Goal: Task Accomplishment & Management: Manage account settings

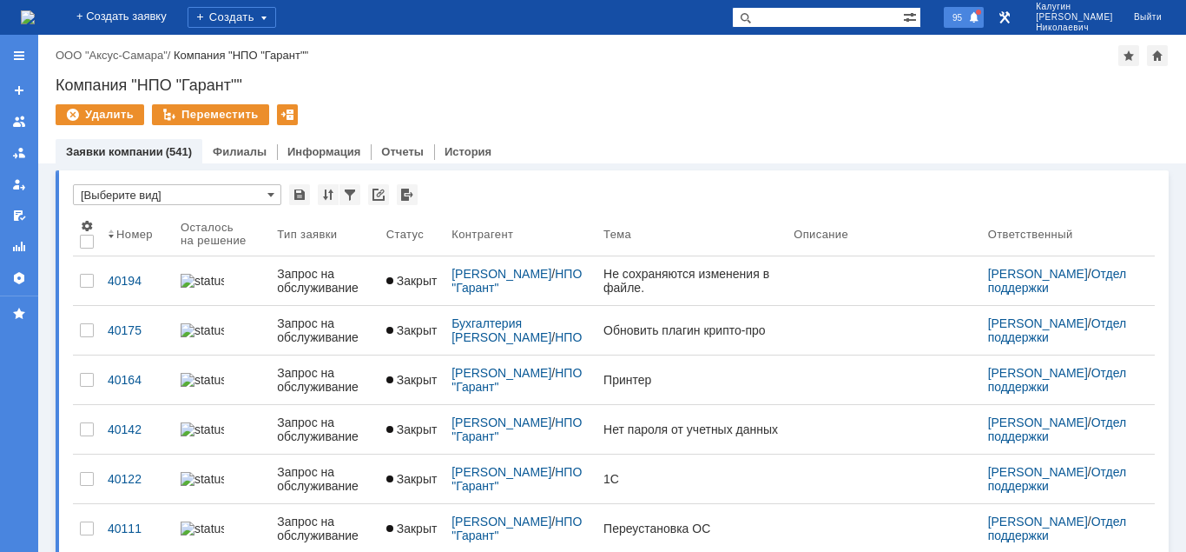
click at [968, 22] on span "95" at bounding box center [958, 17] width 20 height 12
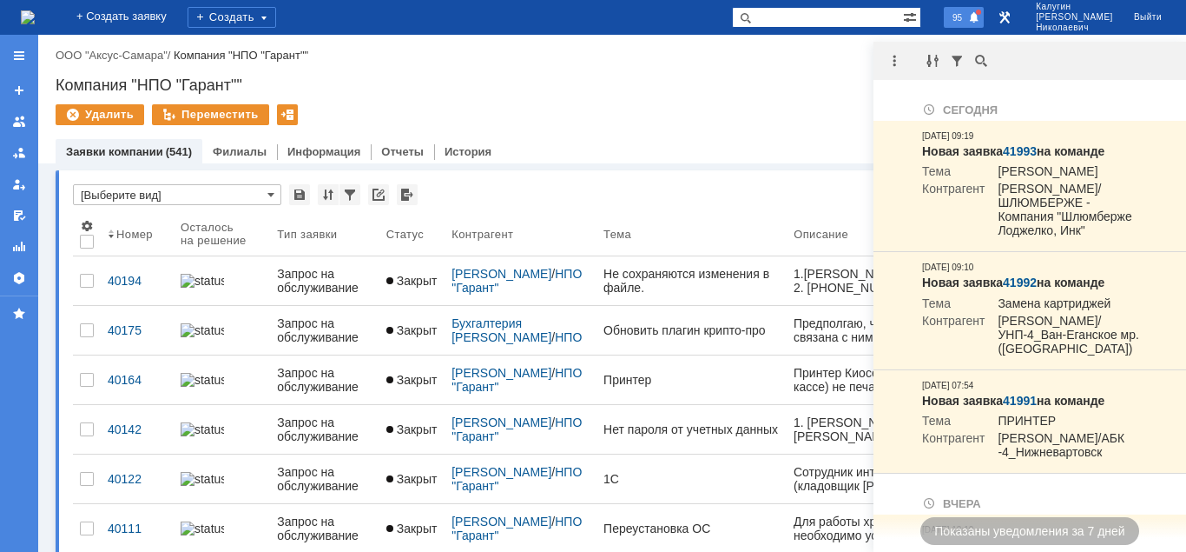
click at [981, 15] on span at bounding box center [974, 18] width 12 height 14
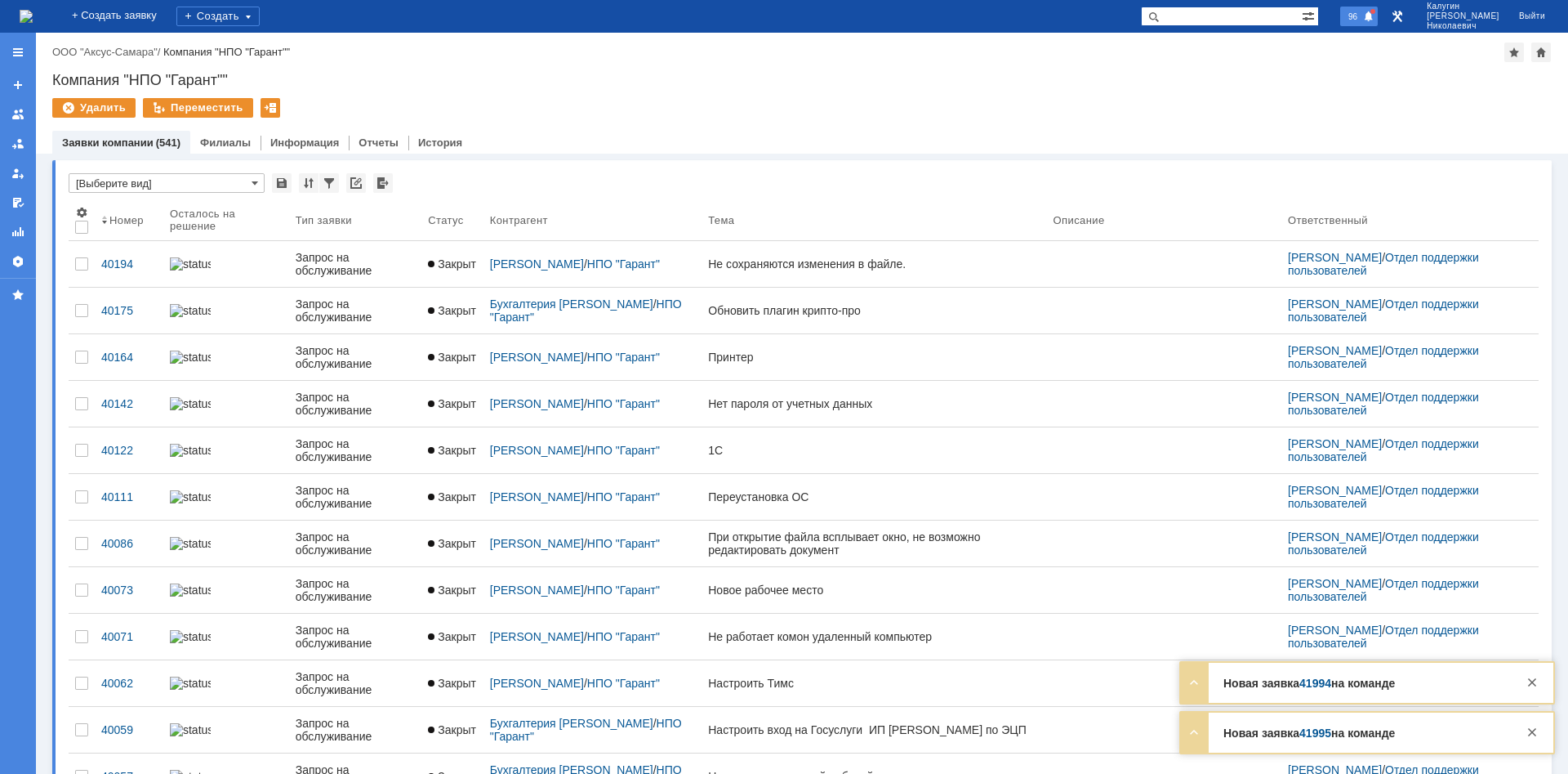
click at [1362, 21] on span "96" at bounding box center [1353, 16] width 19 height 11
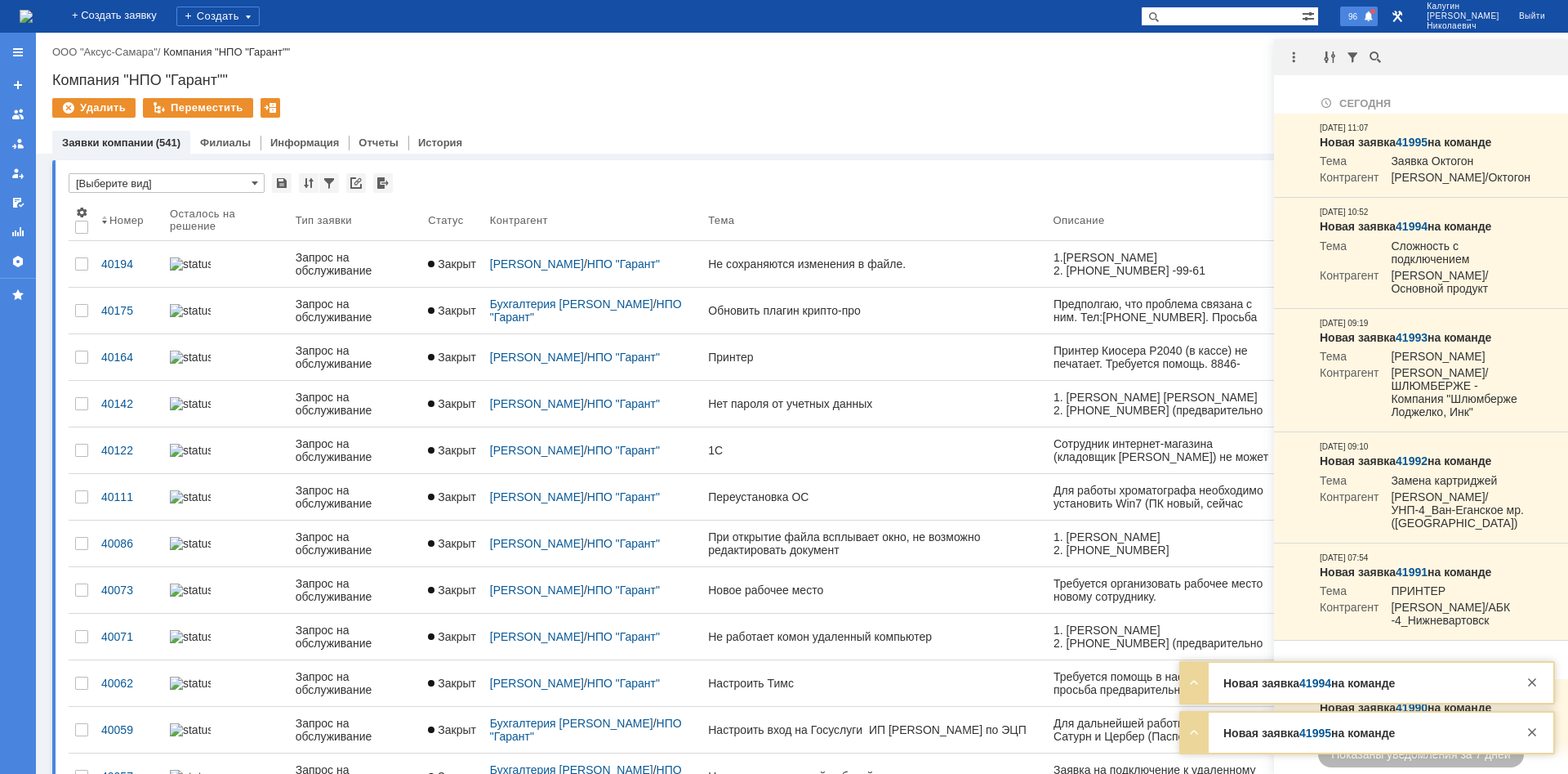
click at [1027, 92] on div "Назад | ООО "Аксус-Самара" / Компания "НПО "Гарант"" Компания "НПО "Гарант"" Уд…" at bounding box center [801, 93] width 1531 height 121
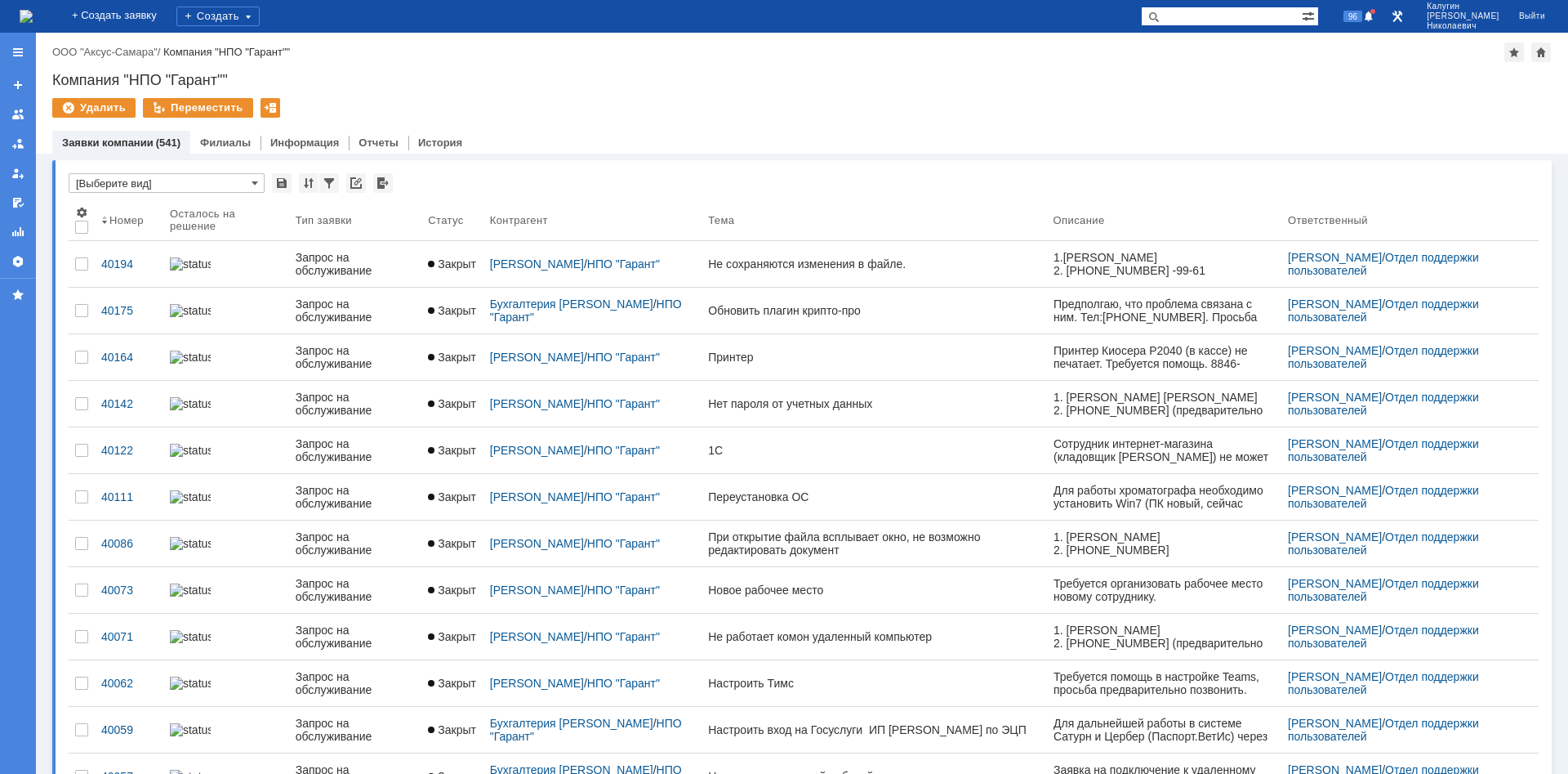
drag, startPoint x: 1205, startPoint y: 17, endPoint x: 1180, endPoint y: 19, distance: 25.1
click at [1203, 17] on input "text" at bounding box center [1220, 16] width 161 height 20
paste input "25548"
type input "25548"
click at [1160, 19] on span at bounding box center [1150, 16] width 20 height 20
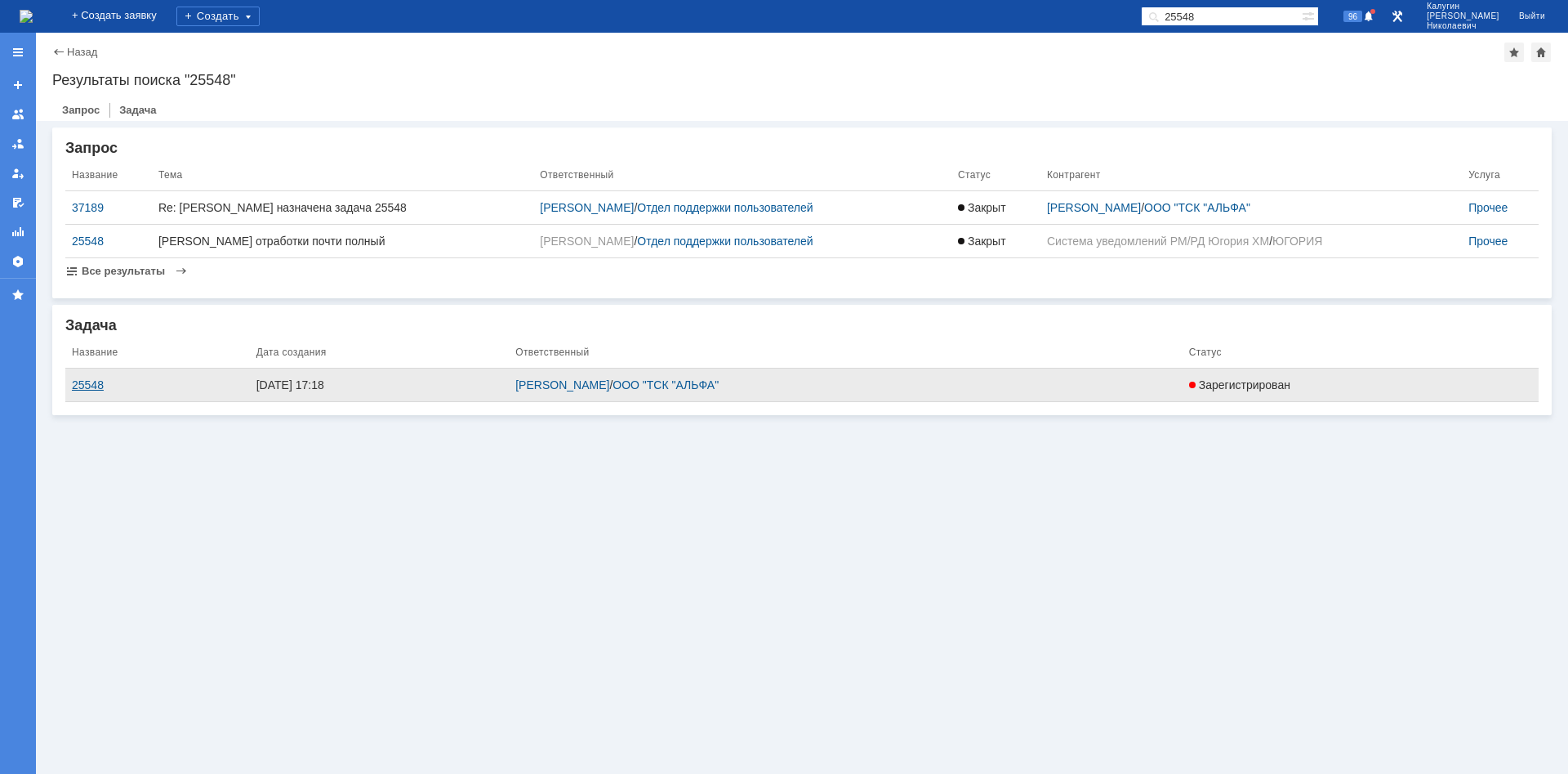
click at [88, 378] on div "25548" at bounding box center [157, 385] width 171 height 13
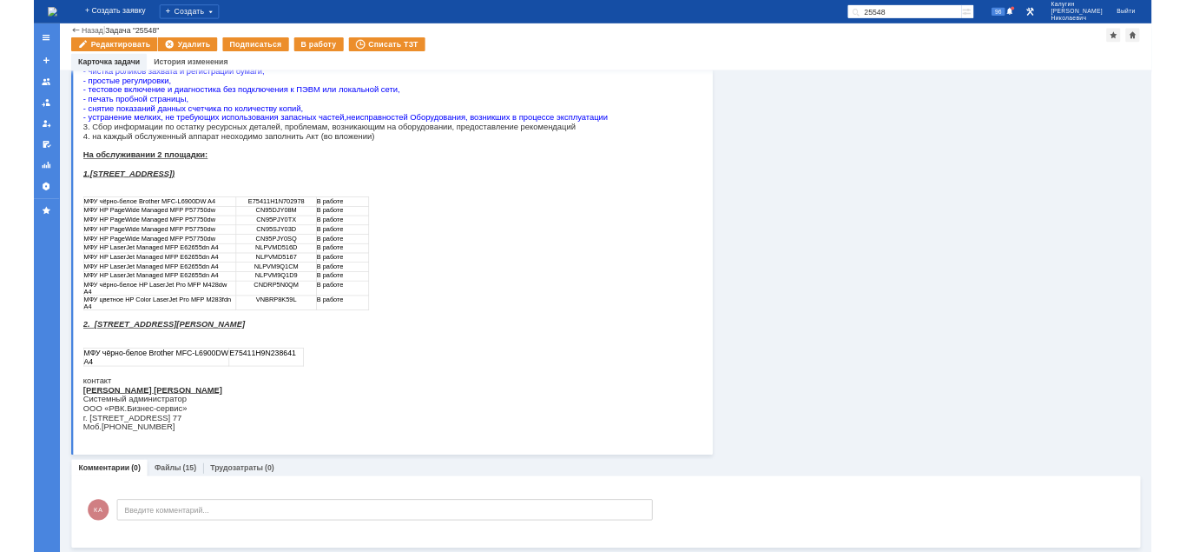
scroll to position [323, 0]
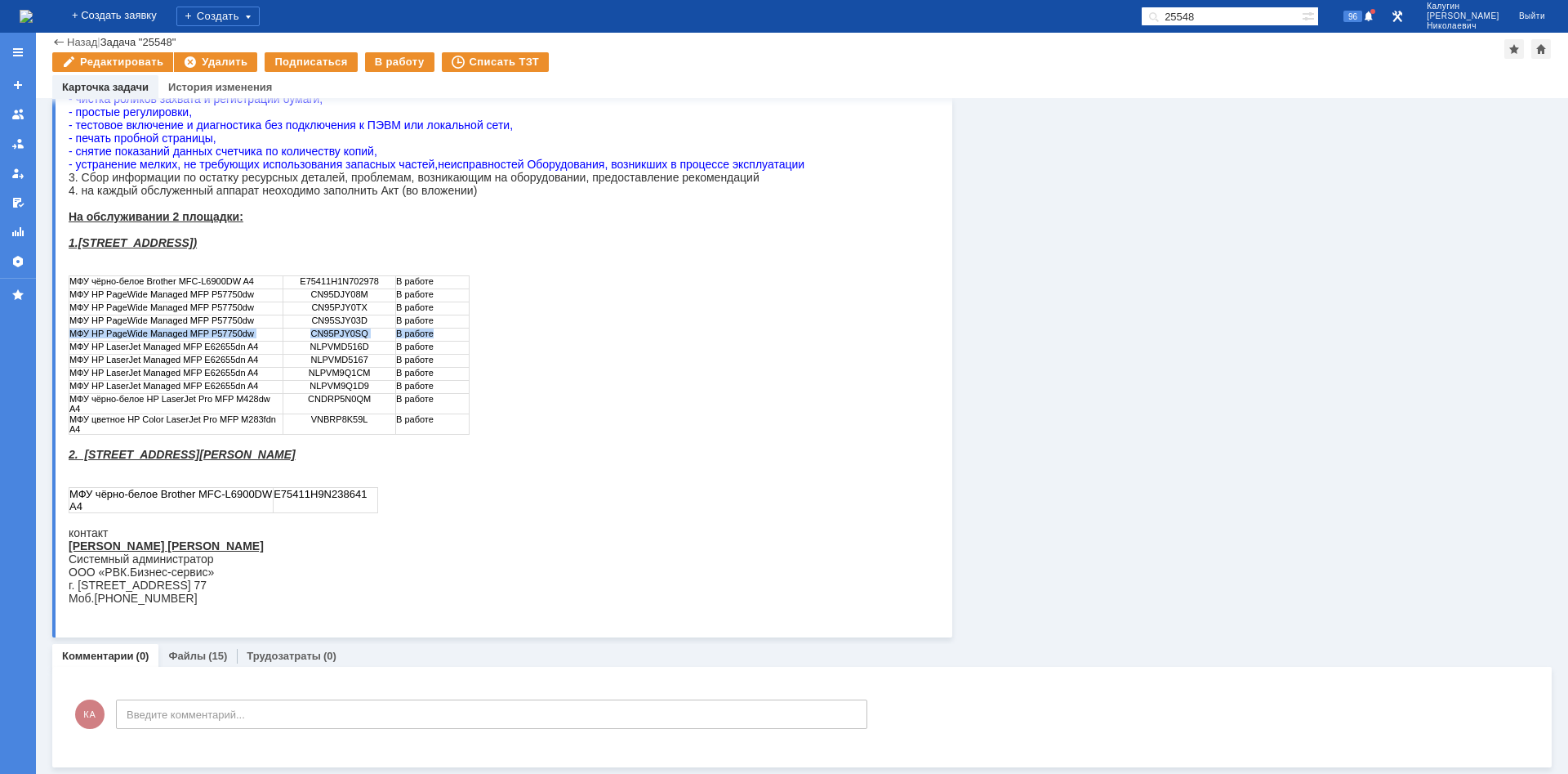
drag, startPoint x: 71, startPoint y: 311, endPoint x: 450, endPoint y: 346, distance: 380.6
click at [450, 346] on tbody "МФУ чёрно-белое Brother MFC-L6900DW A4 E75411H1N702978 В работе МФУ HP PageWide…" at bounding box center [270, 355] width 400 height 159
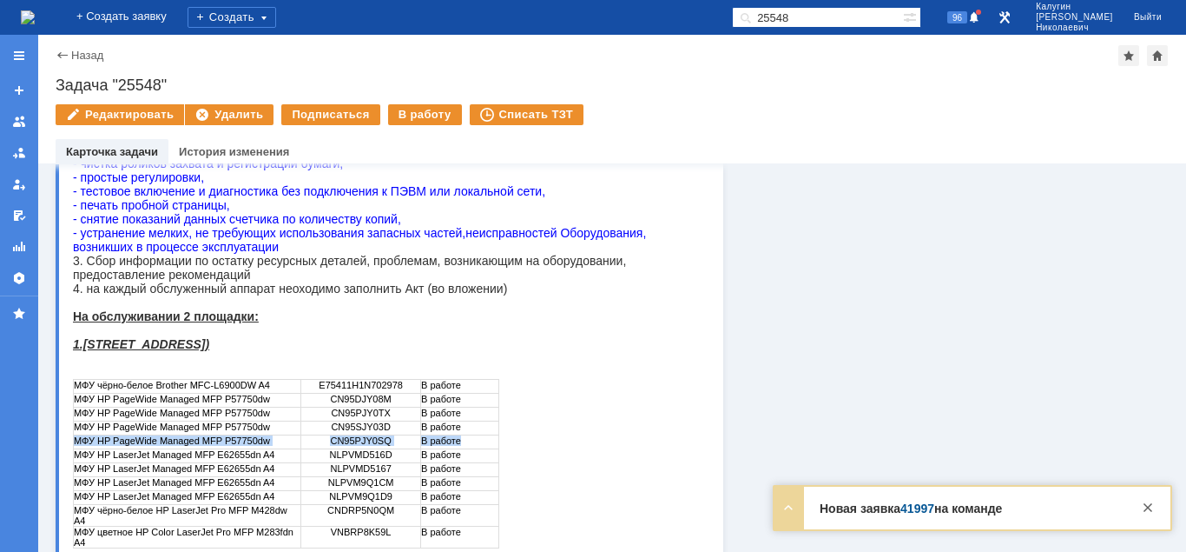
scroll to position [0, 0]
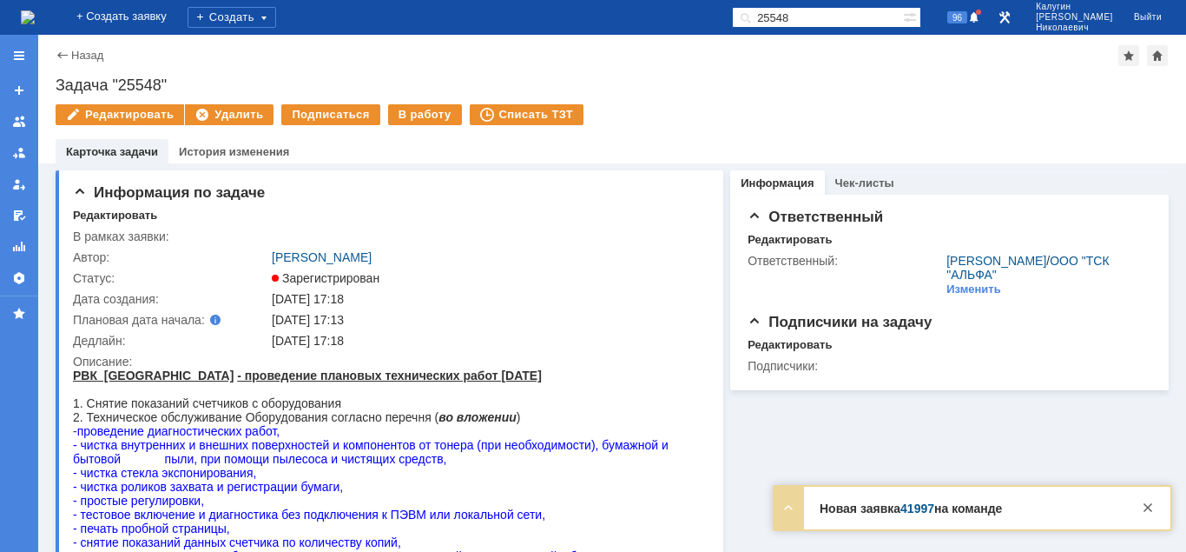
click at [984, 28] on div "96" at bounding box center [958, 17] width 52 height 35
click at [968, 22] on span "96" at bounding box center [958, 17] width 20 height 12
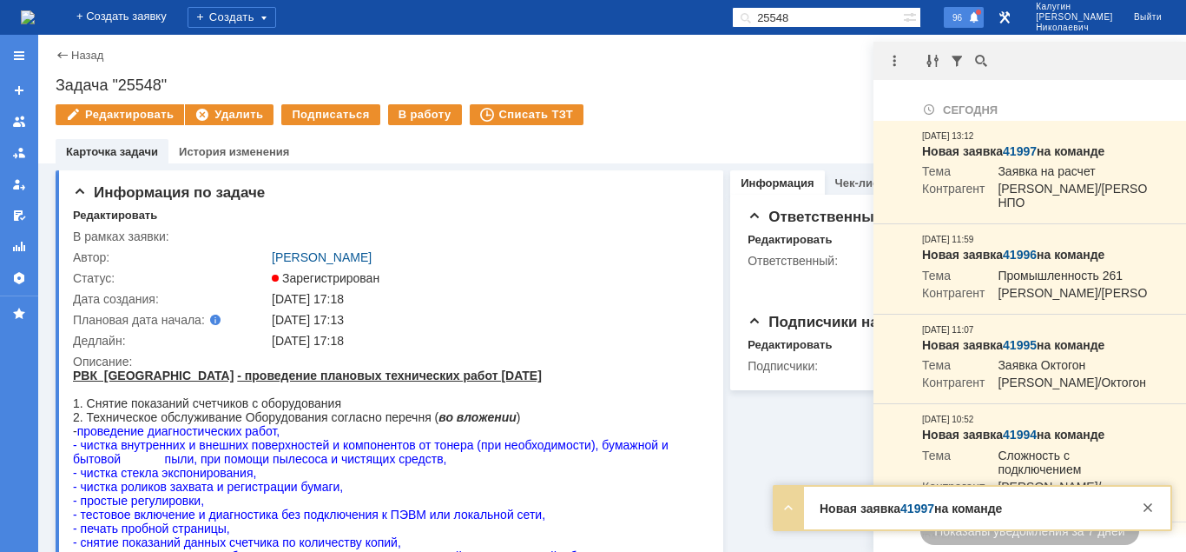
click at [968, 22] on span "96" at bounding box center [958, 17] width 20 height 12
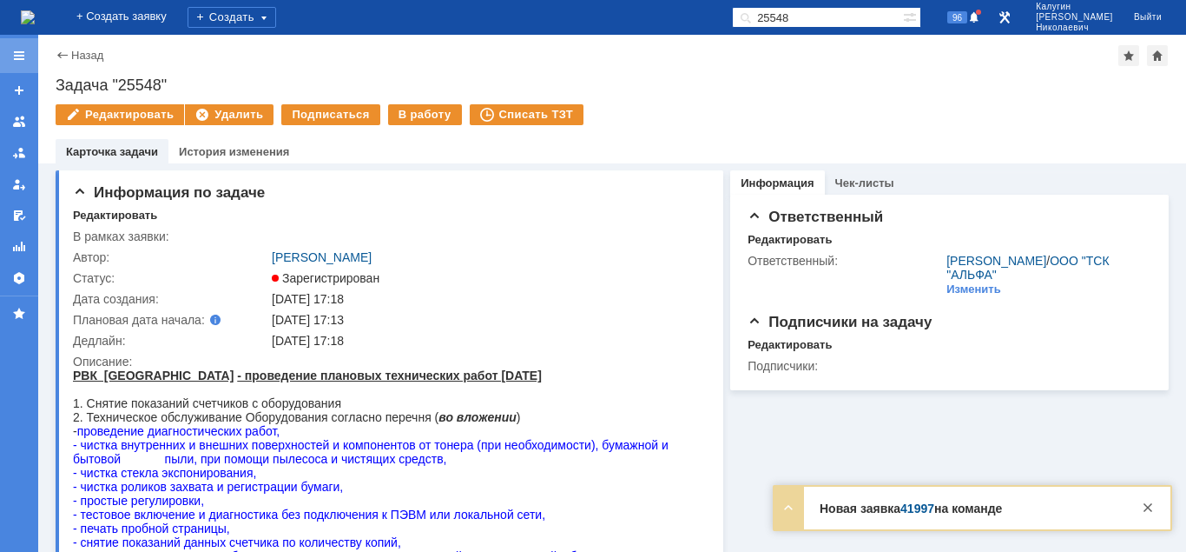
click at [22, 56] on div at bounding box center [19, 56] width 14 height 14
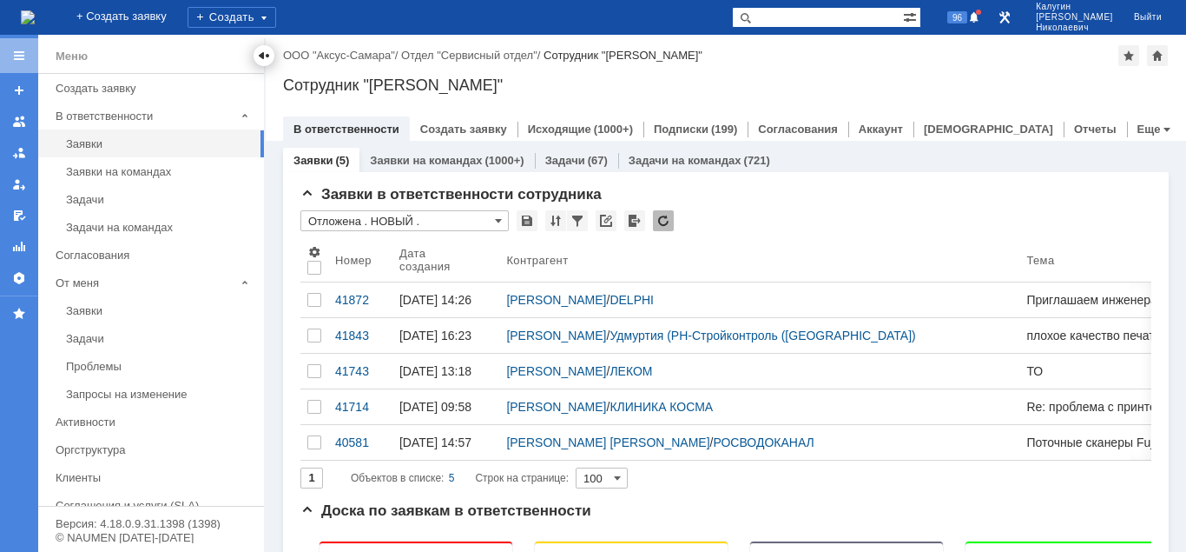
click at [265, 54] on div at bounding box center [264, 56] width 14 height 14
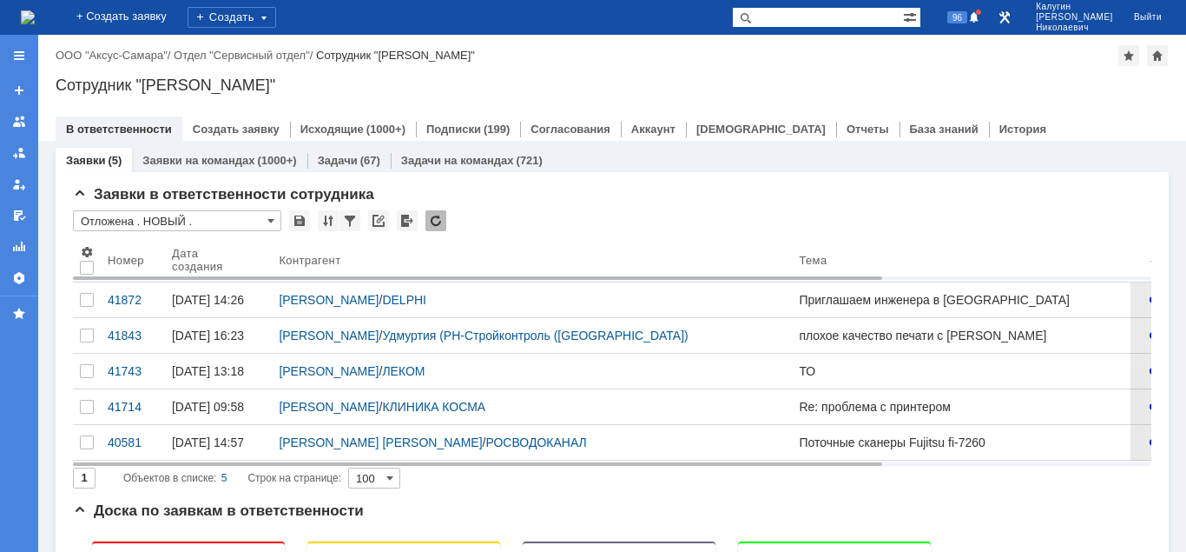
click at [800, 23] on input "text" at bounding box center [817, 17] width 171 height 21
type input "белецкий"
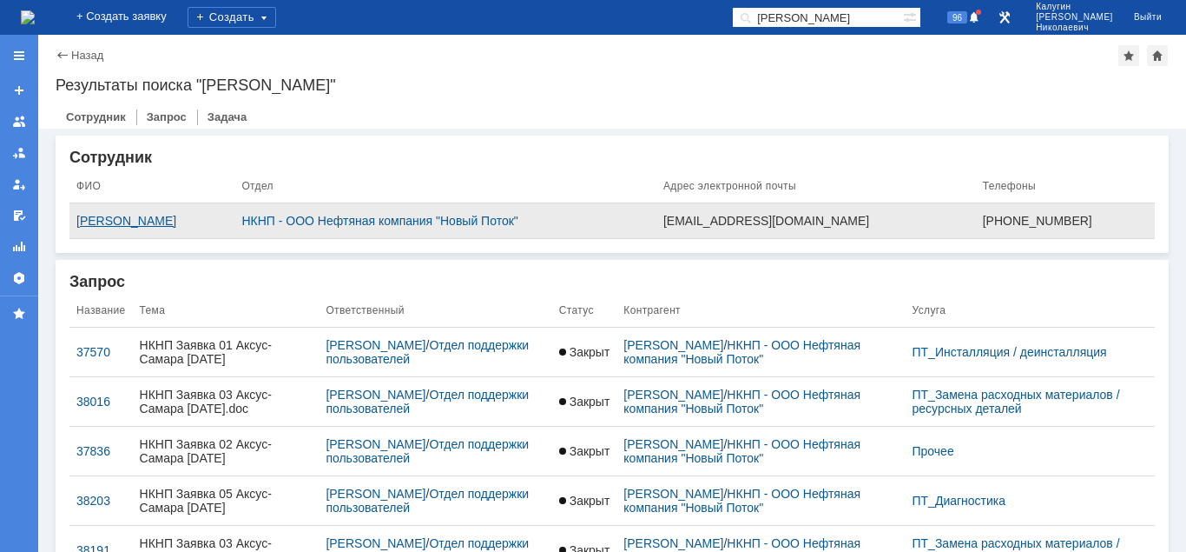
click at [227, 223] on div "[PERSON_NAME]" at bounding box center [151, 221] width 151 height 14
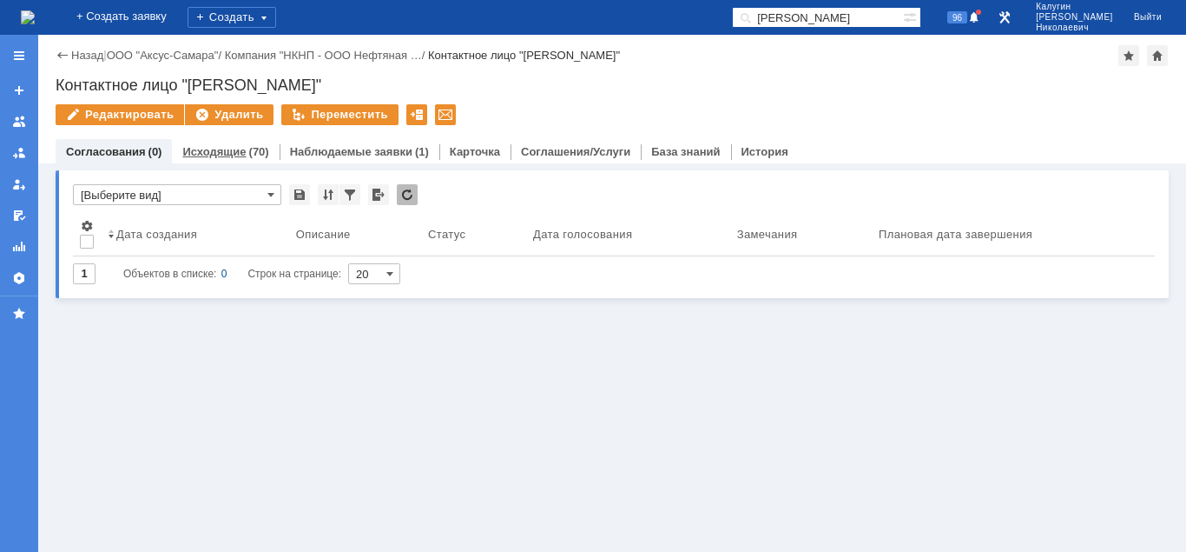
click at [239, 155] on link "Исходящие" at bounding box center [213, 151] width 63 height 13
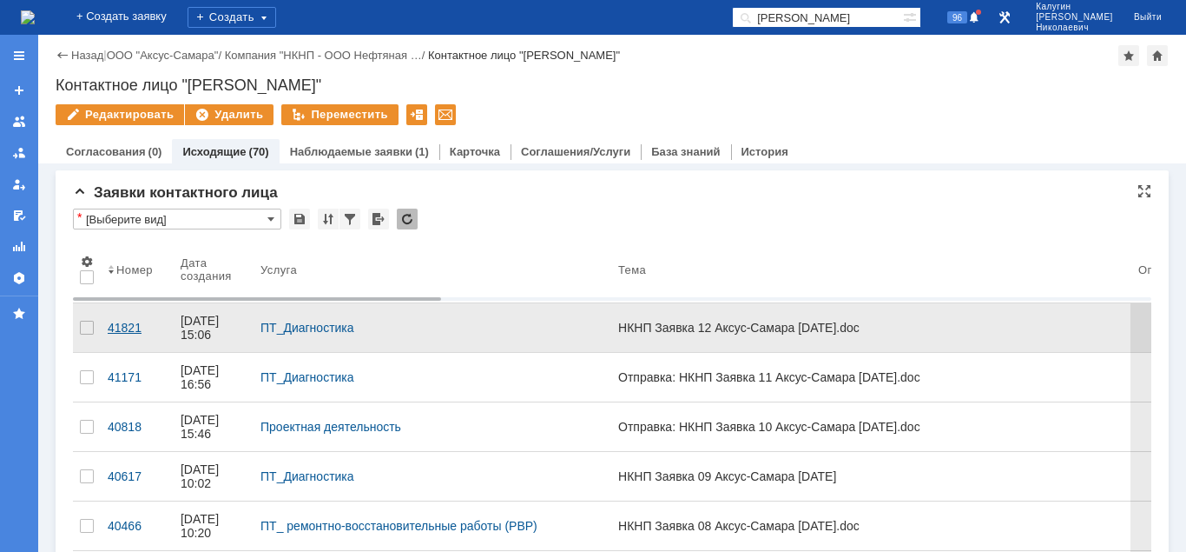
click at [129, 320] on div "41821" at bounding box center [137, 327] width 59 height 14
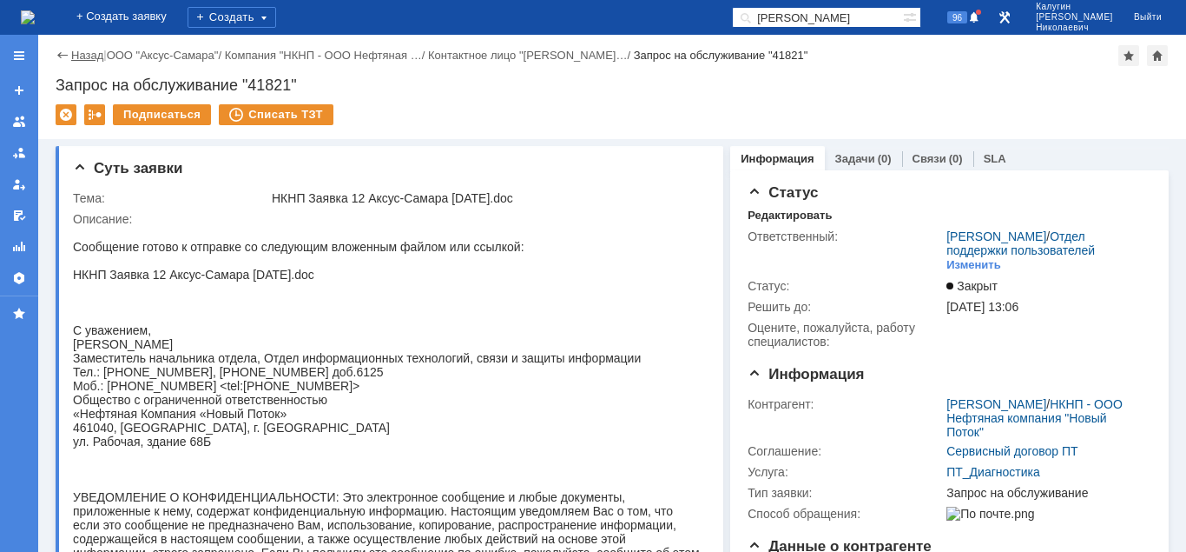
click at [99, 59] on link "Назад" at bounding box center [87, 55] width 32 height 13
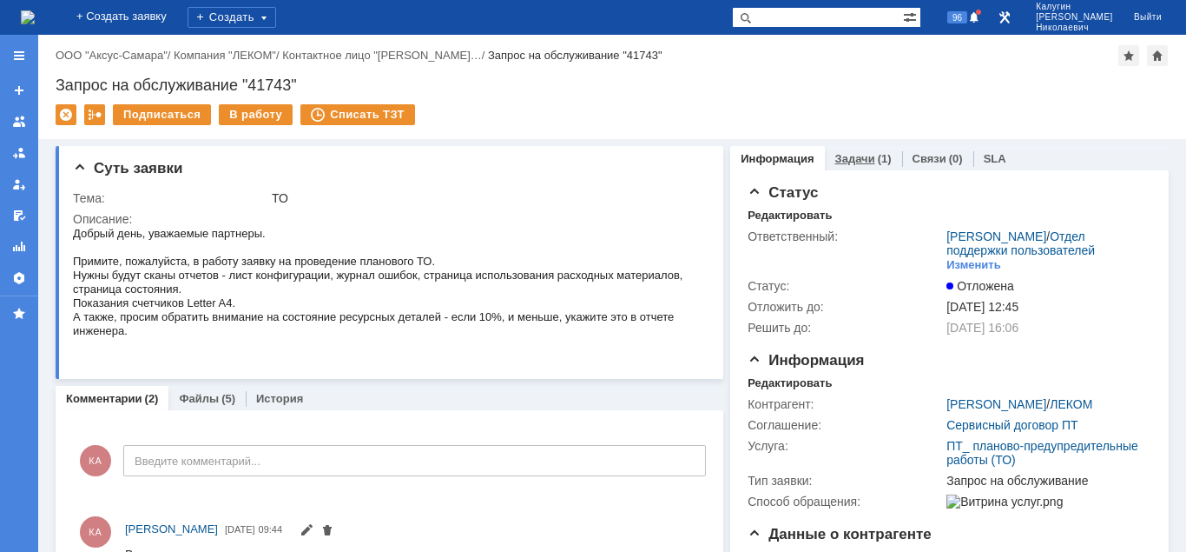
click at [857, 158] on link "Задачи" at bounding box center [856, 158] width 40 height 13
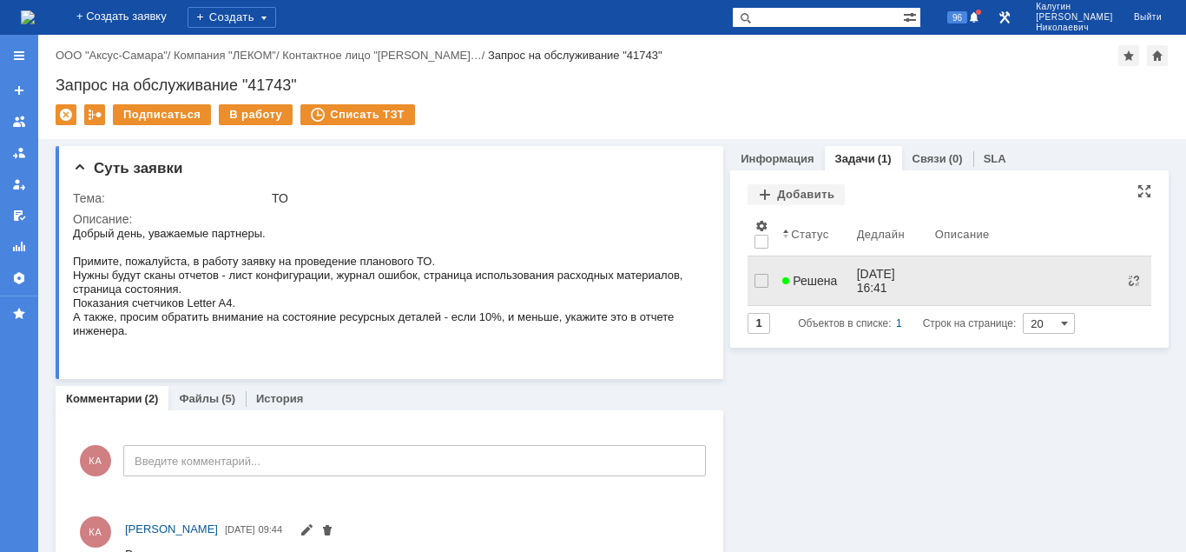
click at [825, 274] on span "Решена" at bounding box center [810, 281] width 55 height 14
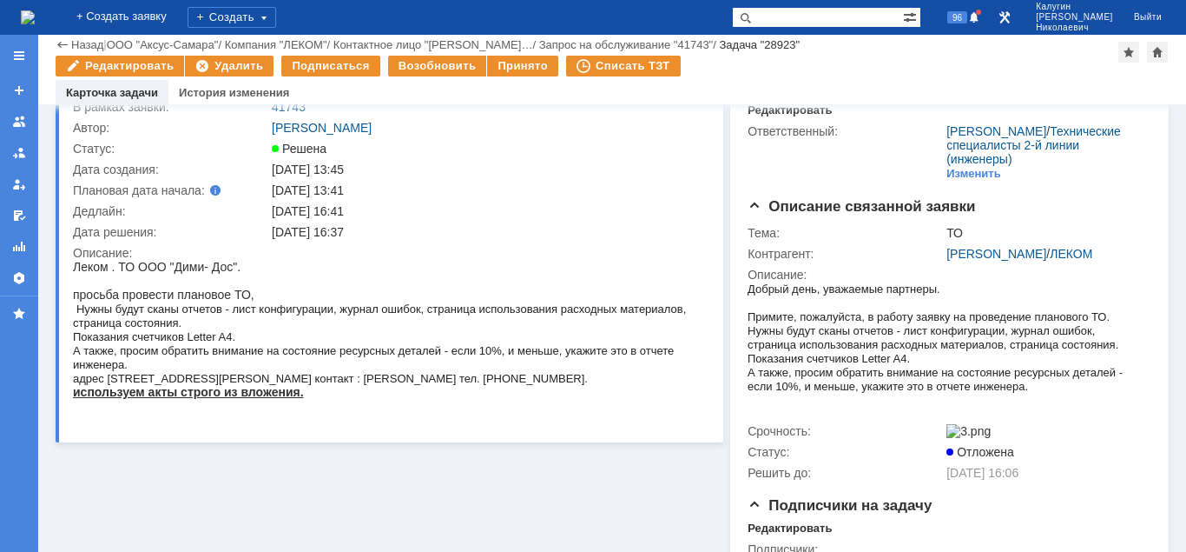
scroll to position [67, 0]
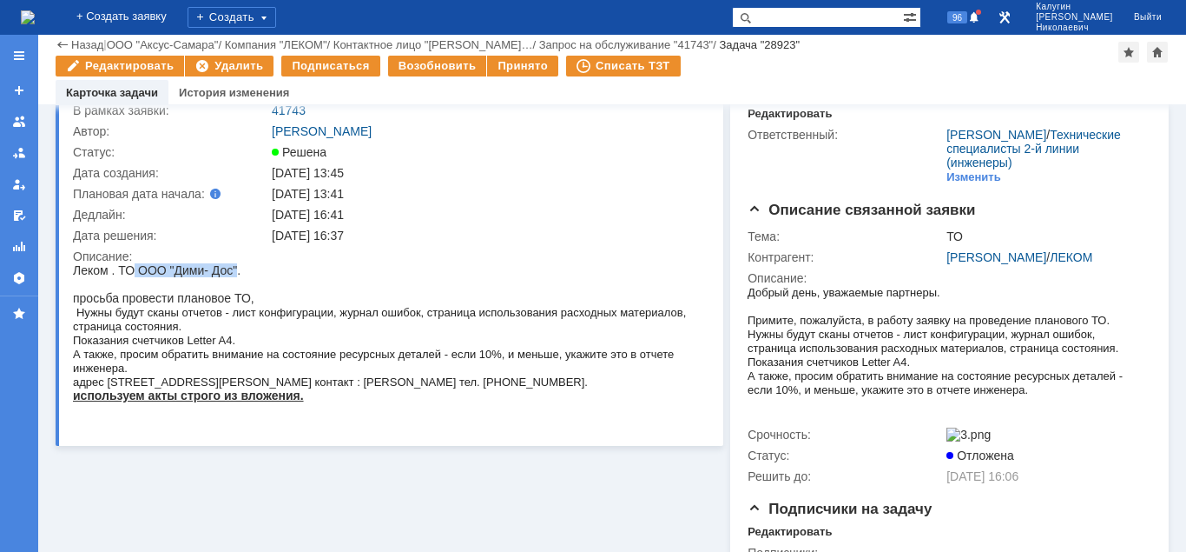
drag, startPoint x: 136, startPoint y: 270, endPoint x: 239, endPoint y: 269, distance: 102.5
click at [239, 269] on div "Леком . ТО ООО "Дими- Дос"." at bounding box center [388, 270] width 630 height 14
copy div "ООО "Дими- Дос""
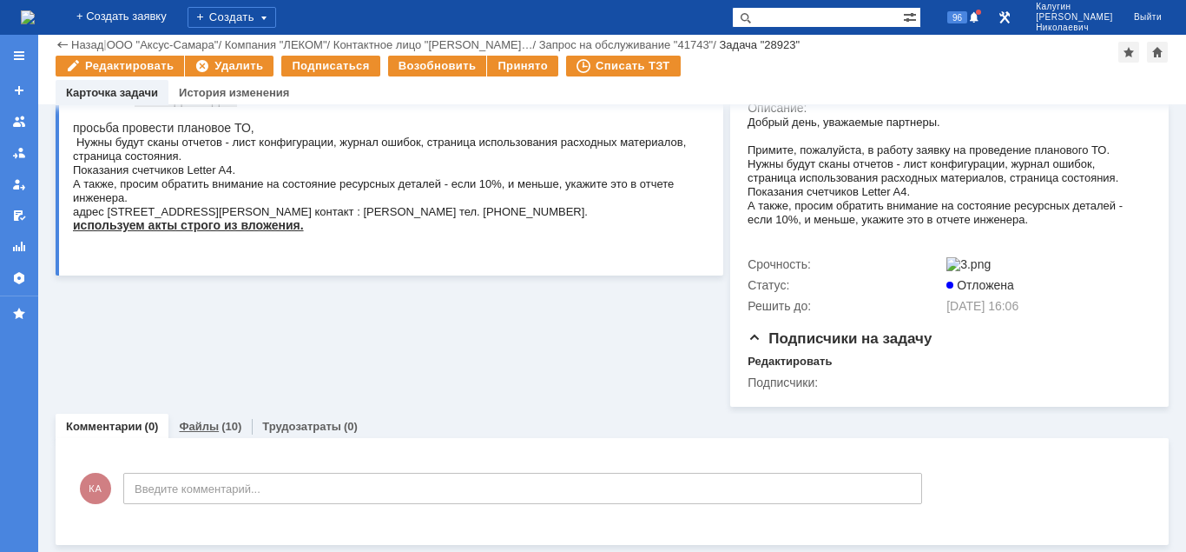
click at [208, 426] on link "Файлы" at bounding box center [199, 426] width 40 height 13
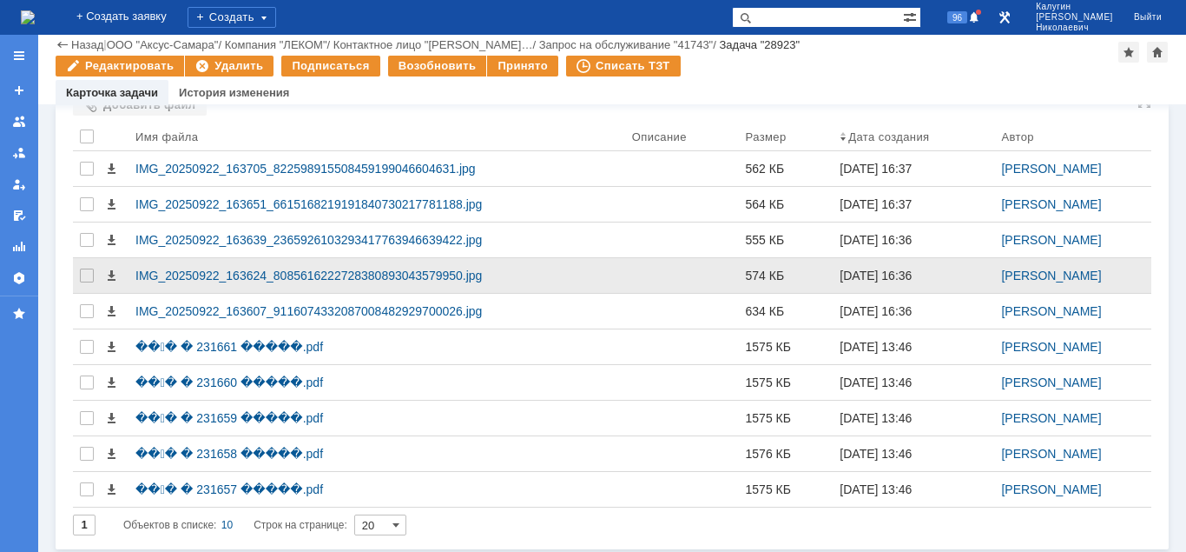
scroll to position [605, 0]
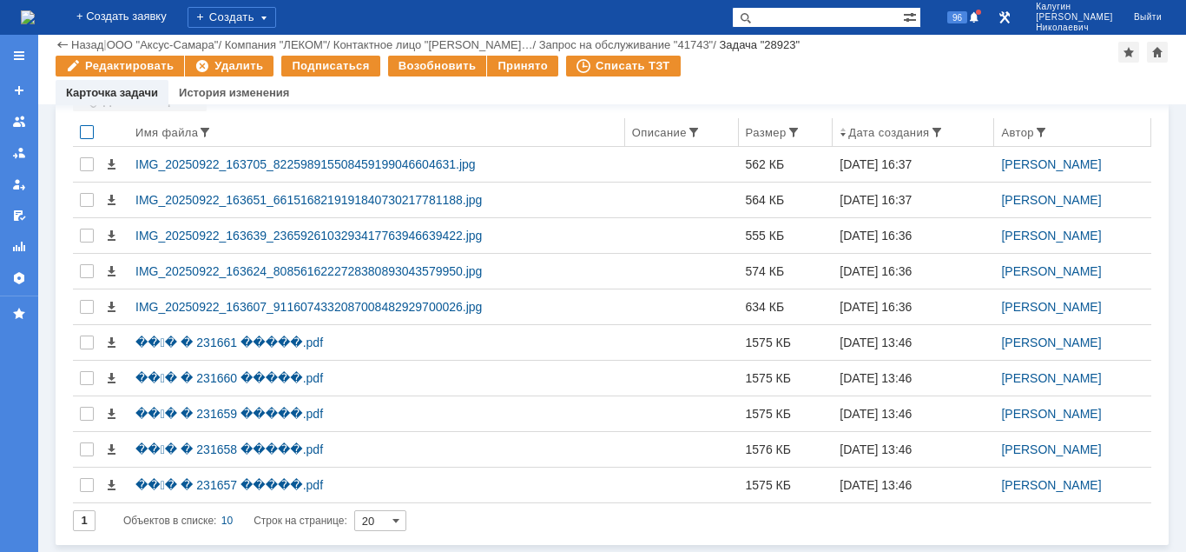
click at [86, 132] on div at bounding box center [87, 132] width 14 height 14
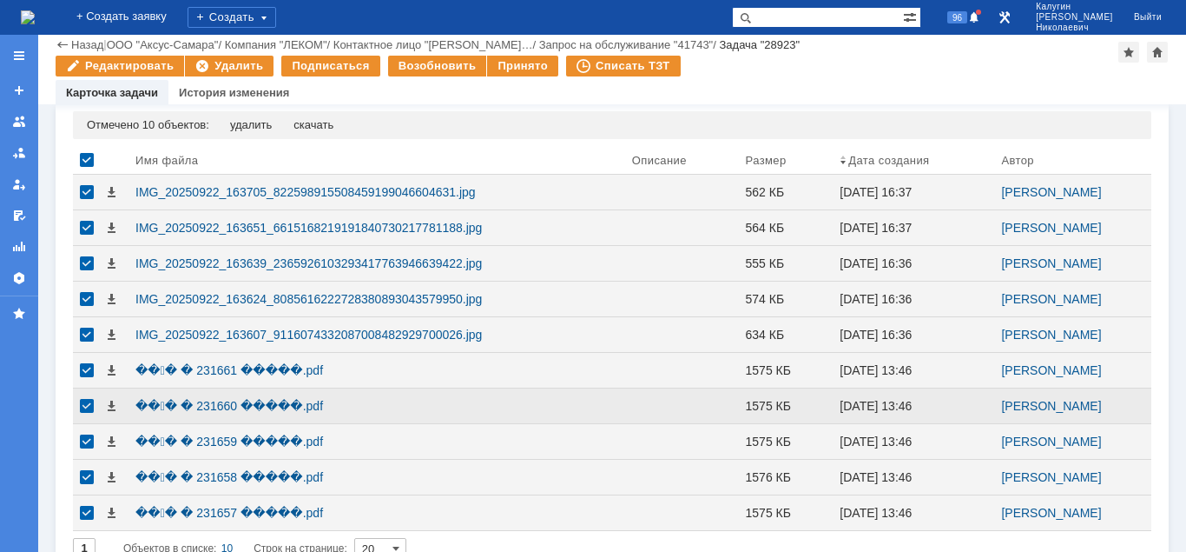
drag, startPoint x: 83, startPoint y: 374, endPoint x: 85, endPoint y: 403, distance: 28.8
click at [83, 376] on div at bounding box center [87, 370] width 14 height 14
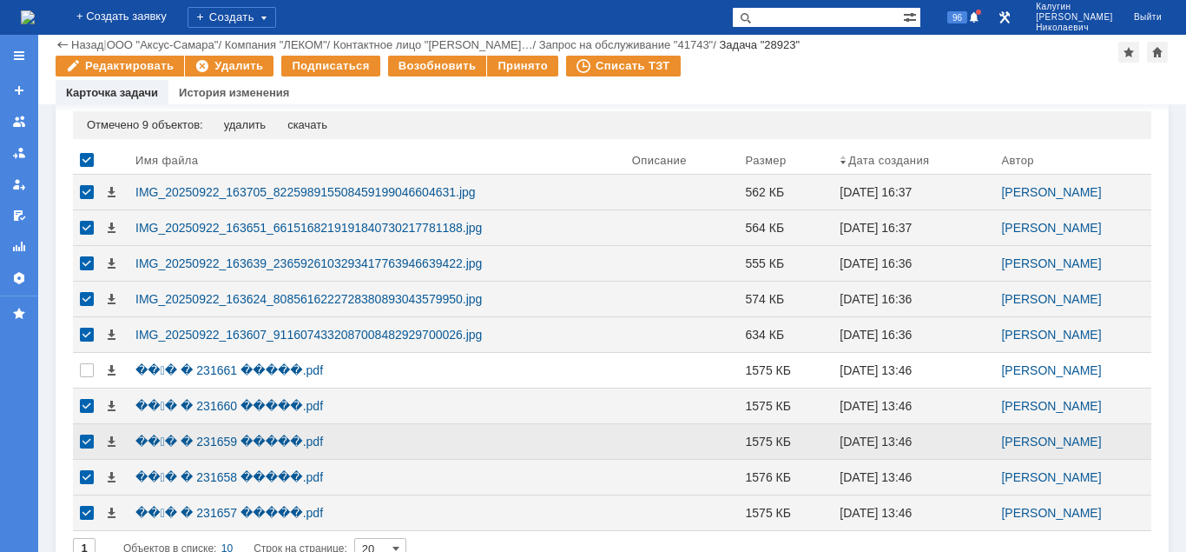
drag, startPoint x: 85, startPoint y: 406, endPoint x: 83, endPoint y: 435, distance: 29.6
click at [85, 408] on div at bounding box center [87, 406] width 14 height 14
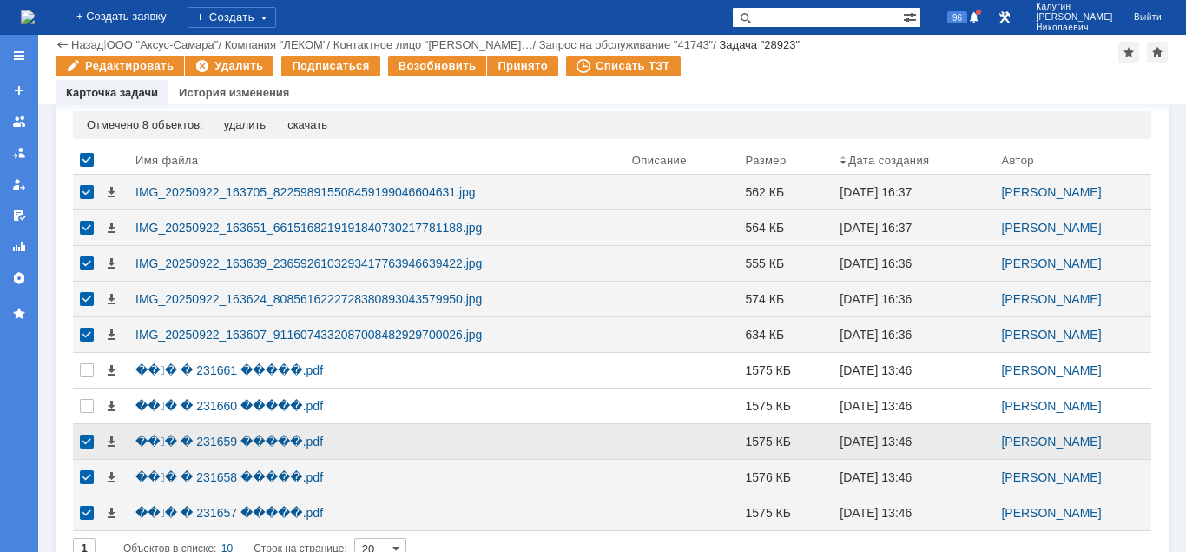
click at [83, 448] on div at bounding box center [87, 441] width 14 height 14
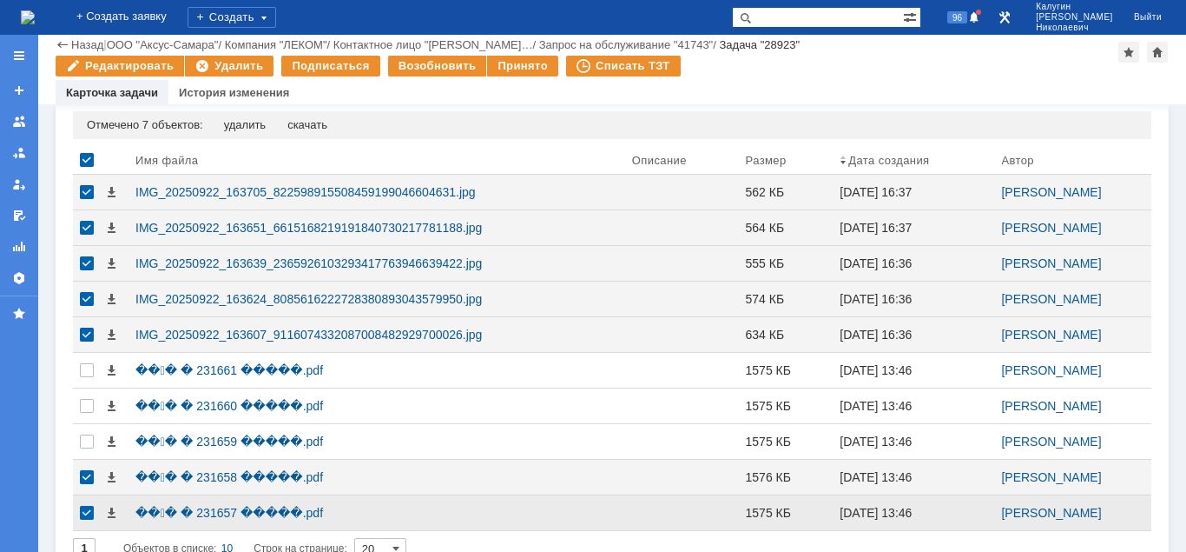
drag, startPoint x: 88, startPoint y: 487, endPoint x: 86, endPoint y: 510, distance: 22.6
click at [89, 484] on div at bounding box center [87, 477] width 14 height 14
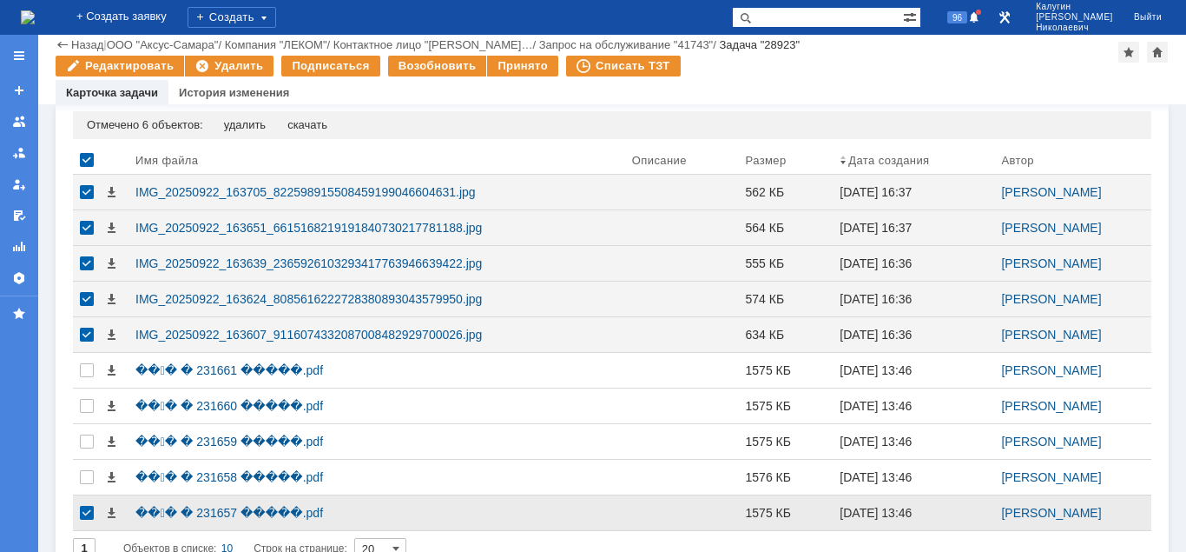
click at [86, 510] on div at bounding box center [87, 512] width 28 height 35
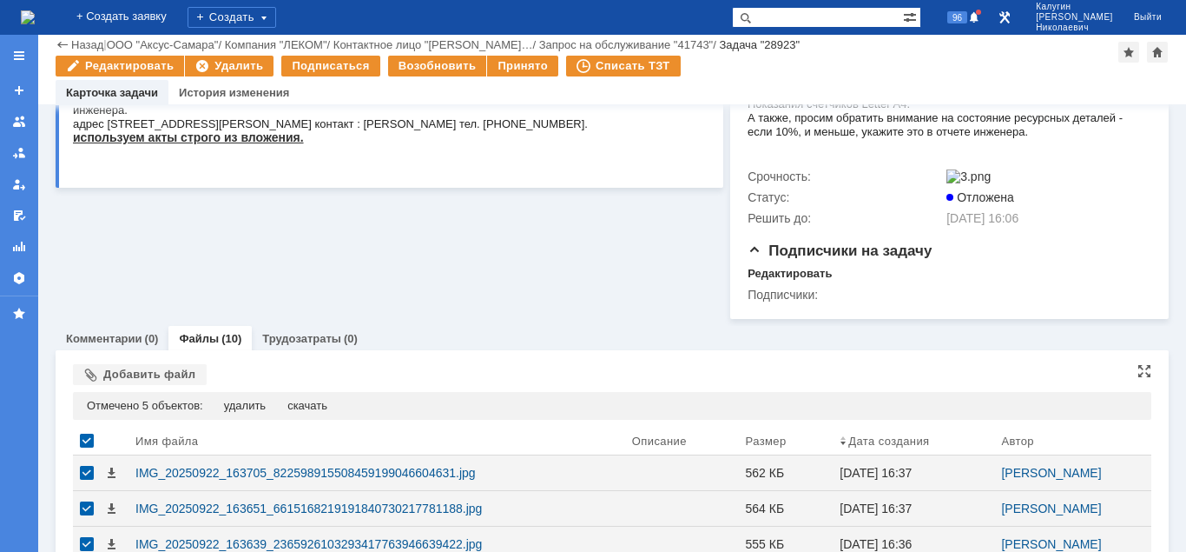
scroll to position [340, 0]
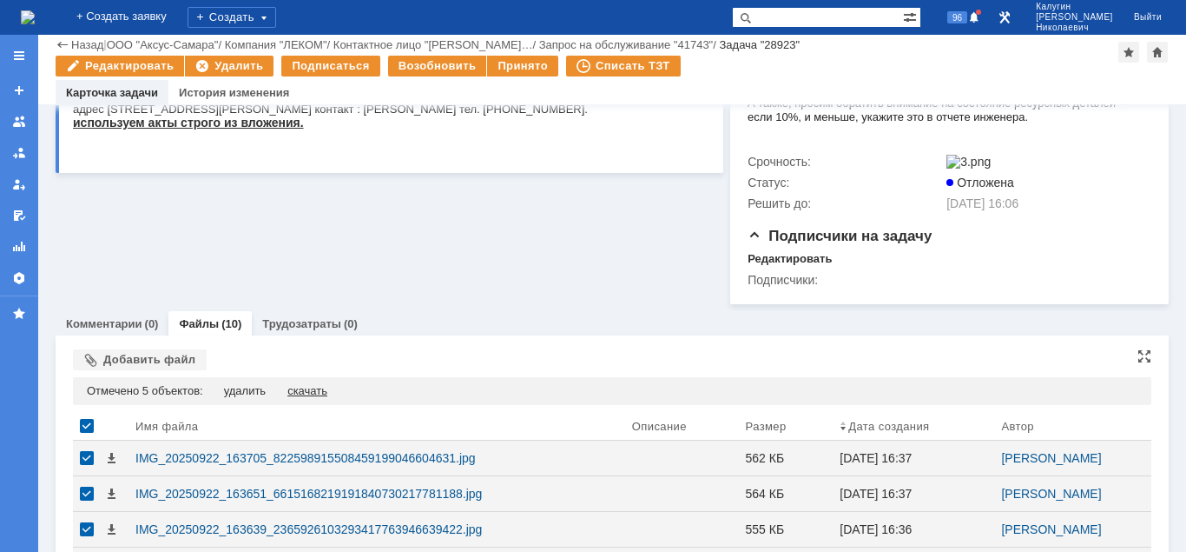
click at [310, 398] on div "скачать" at bounding box center [307, 391] width 40 height 14
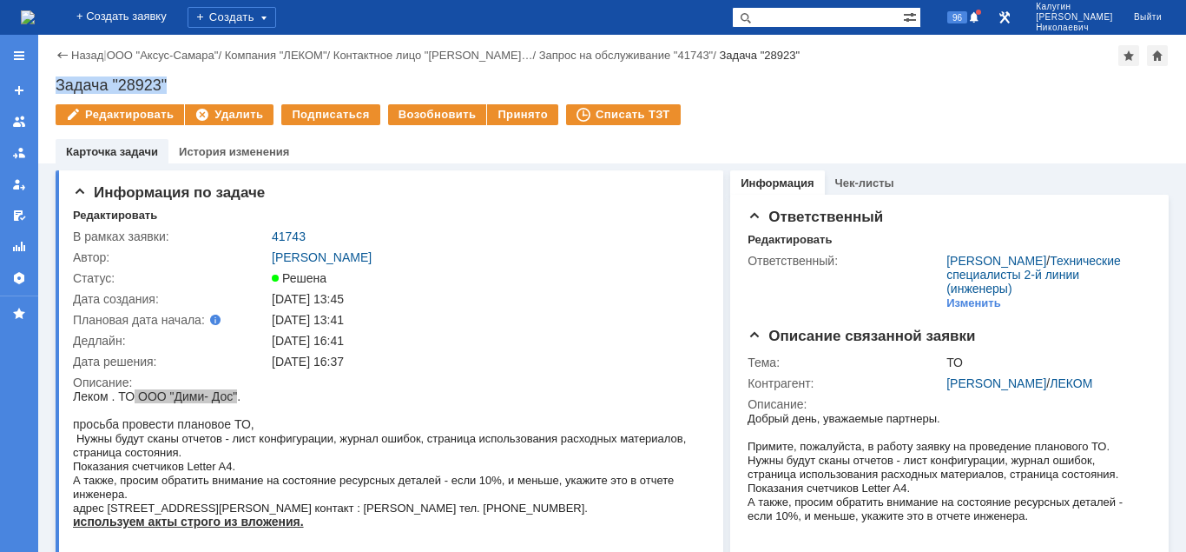
drag, startPoint x: 69, startPoint y: 82, endPoint x: 183, endPoint y: 76, distance: 113.9
click at [183, 76] on div "Задача "28923"" at bounding box center [612, 84] width 1113 height 17
click at [284, 232] on link "41743" at bounding box center [289, 236] width 34 height 14
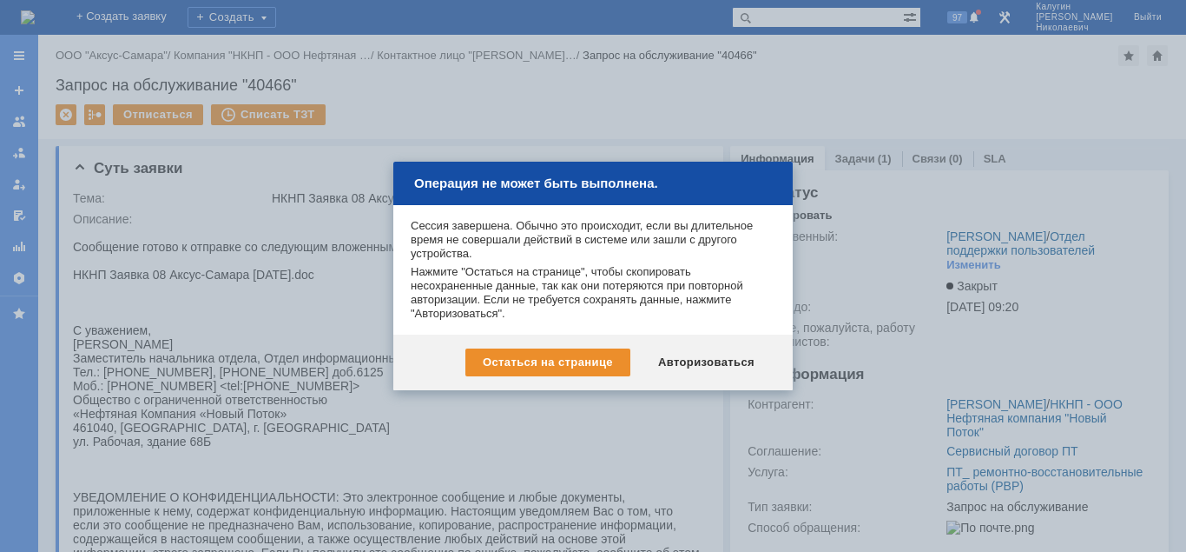
click at [704, 100] on div at bounding box center [593, 276] width 1186 height 552
click at [704, 358] on div "Авторизоваться" at bounding box center [706, 362] width 131 height 28
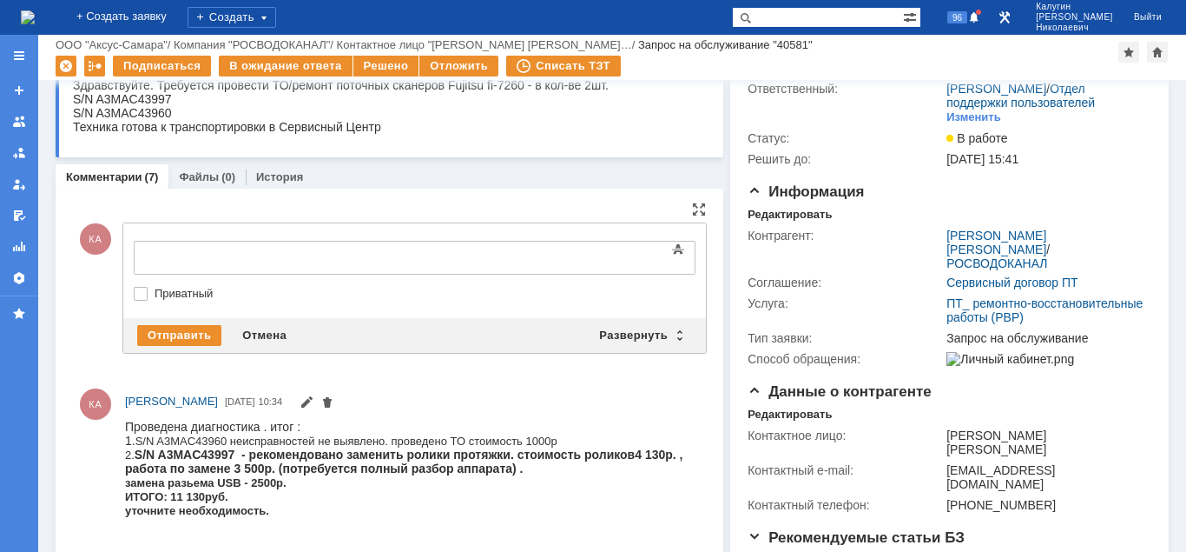
click at [162, 259] on div at bounding box center [275, 255] width 247 height 14
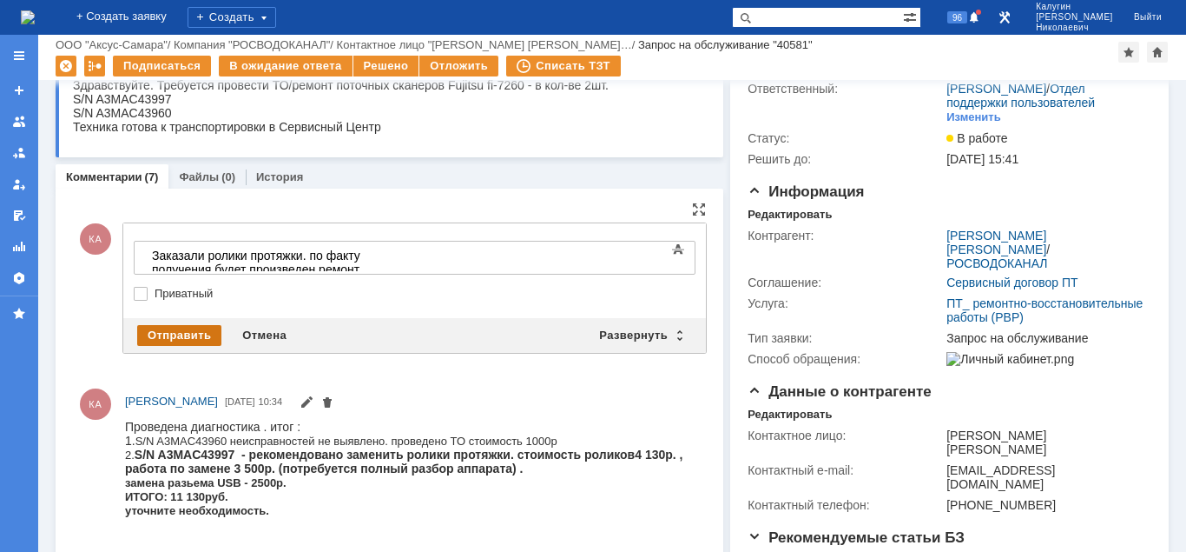
click at [195, 336] on div "Отправить" at bounding box center [179, 335] width 84 height 21
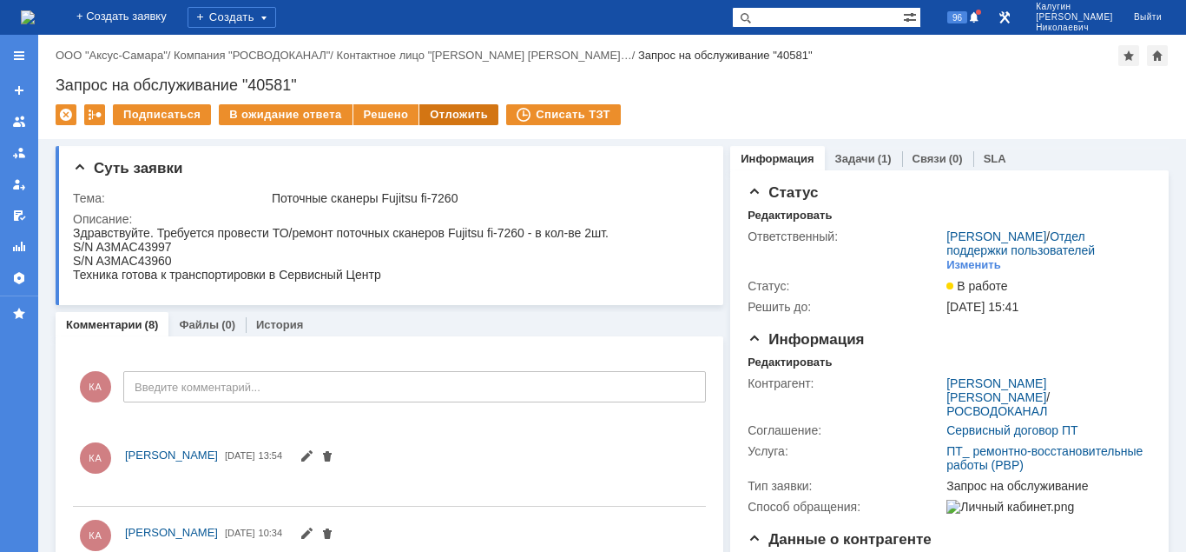
click at [474, 119] on div "Отложить" at bounding box center [459, 114] width 79 height 21
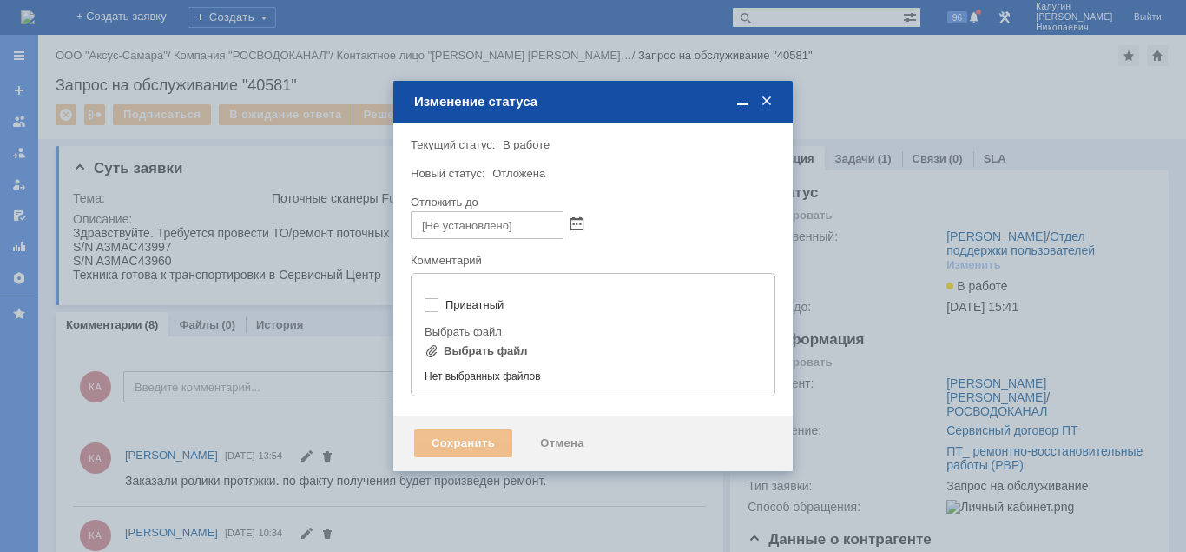
type input "[не указано]"
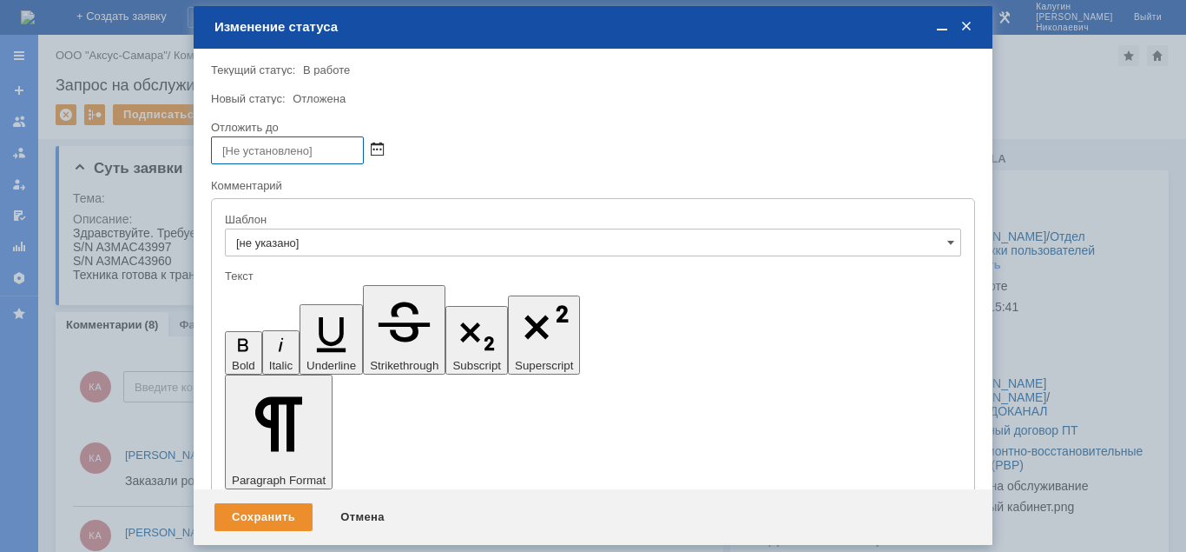
click at [381, 149] on span at bounding box center [377, 150] width 13 height 14
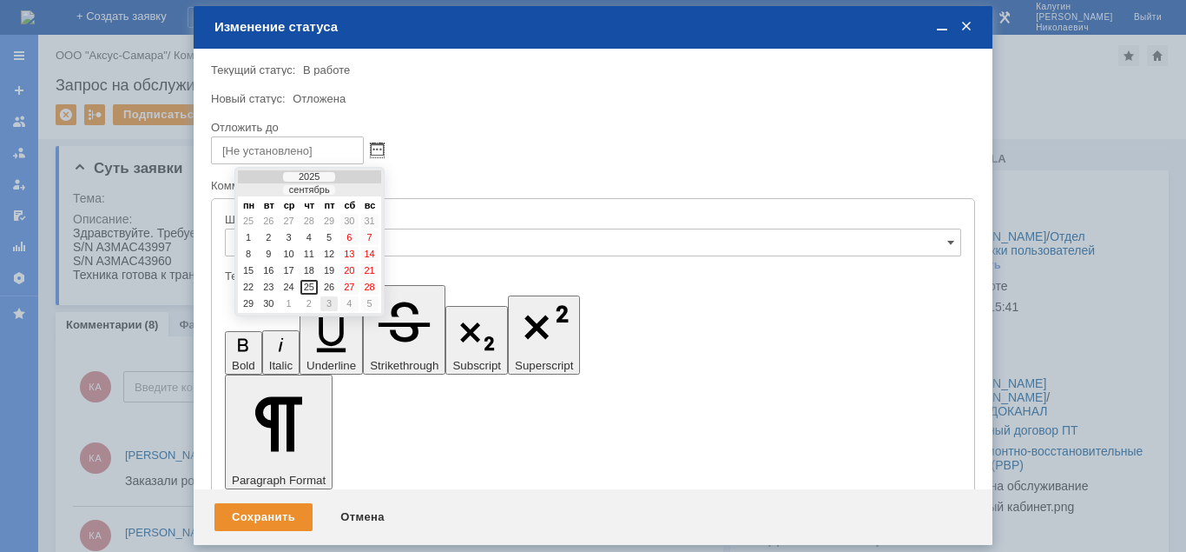
click at [329, 306] on div "3" at bounding box center [328, 303] width 17 height 15
type input "03.10.2025 13:54"
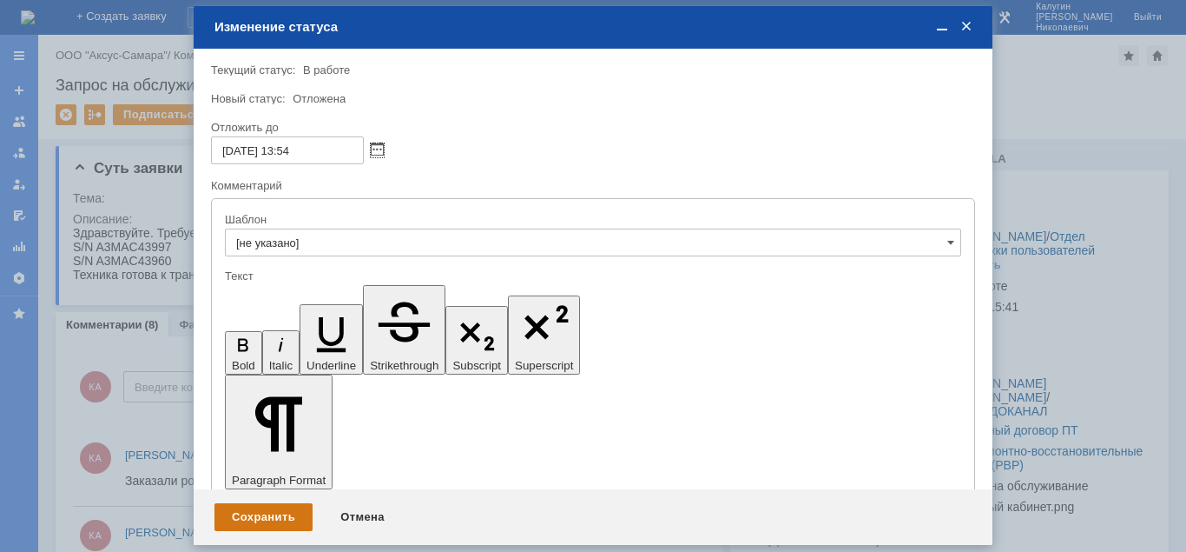
click at [275, 522] on div "Сохранить" at bounding box center [264, 517] width 98 height 28
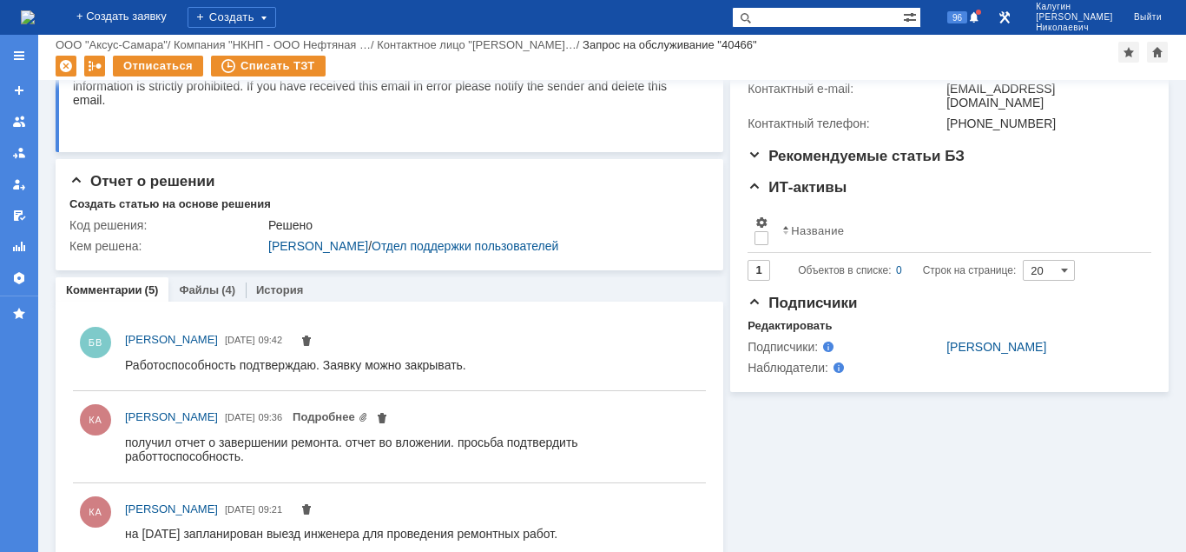
scroll to position [418, 0]
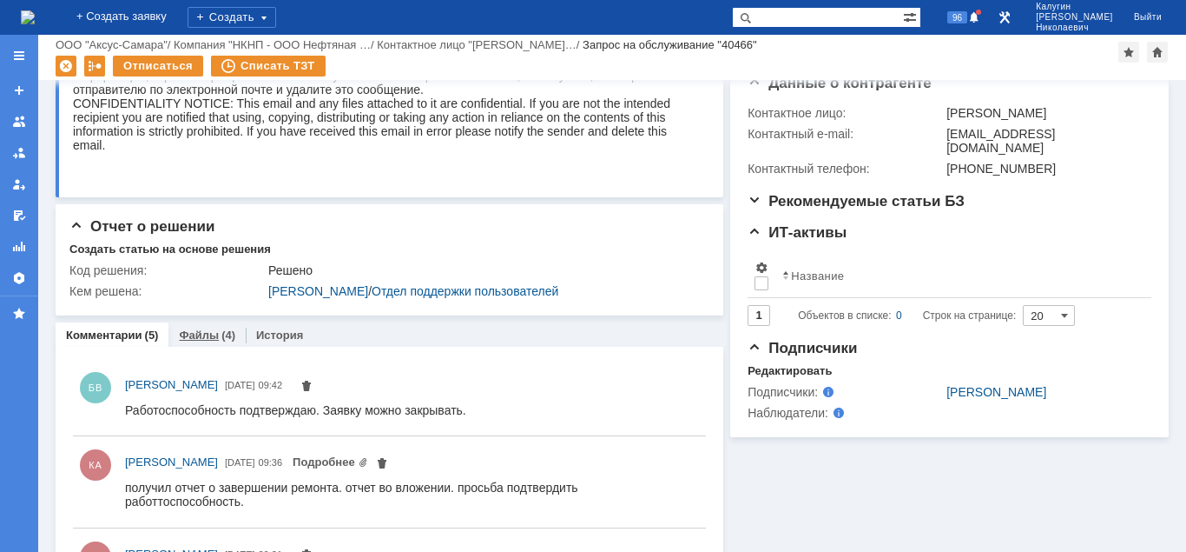
click at [209, 337] on link "Файлы" at bounding box center [199, 334] width 40 height 13
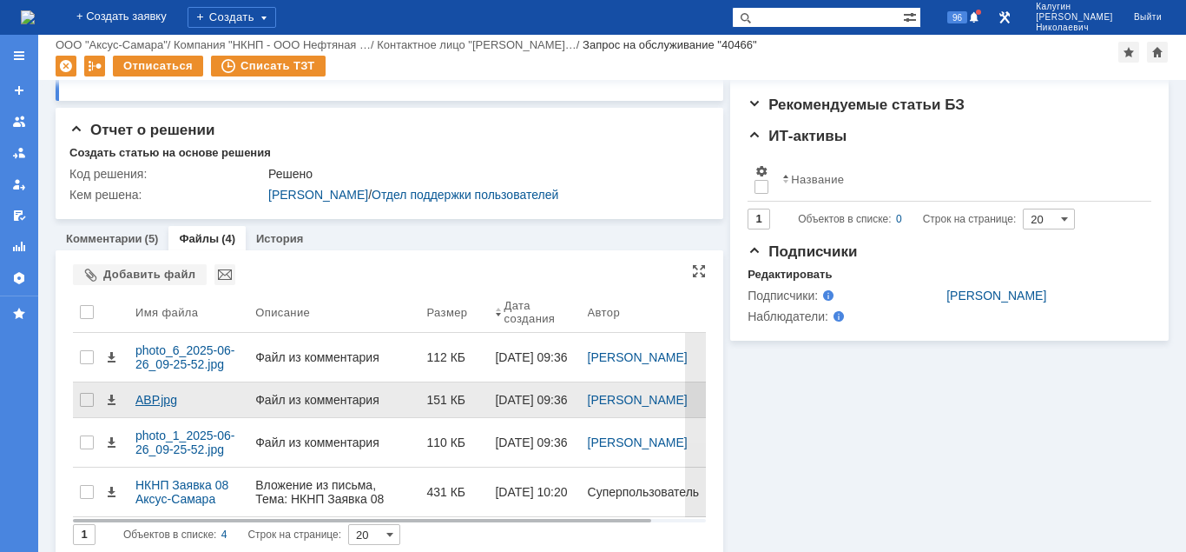
scroll to position [543, 0]
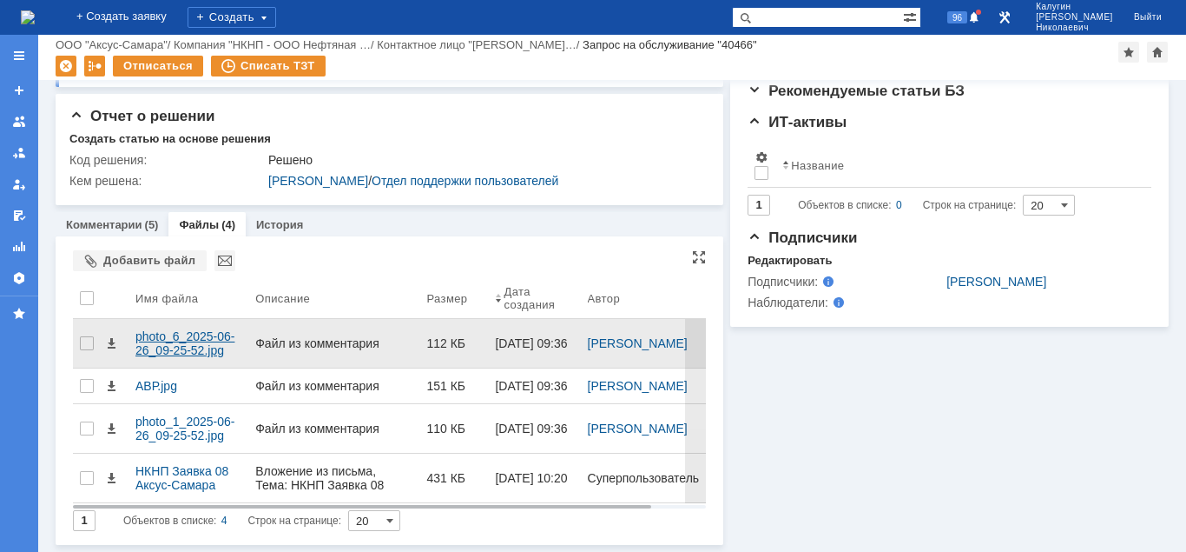
click at [186, 329] on div "photo_6_2025-06-26_09-25-52.jpg" at bounding box center [188, 343] width 106 height 28
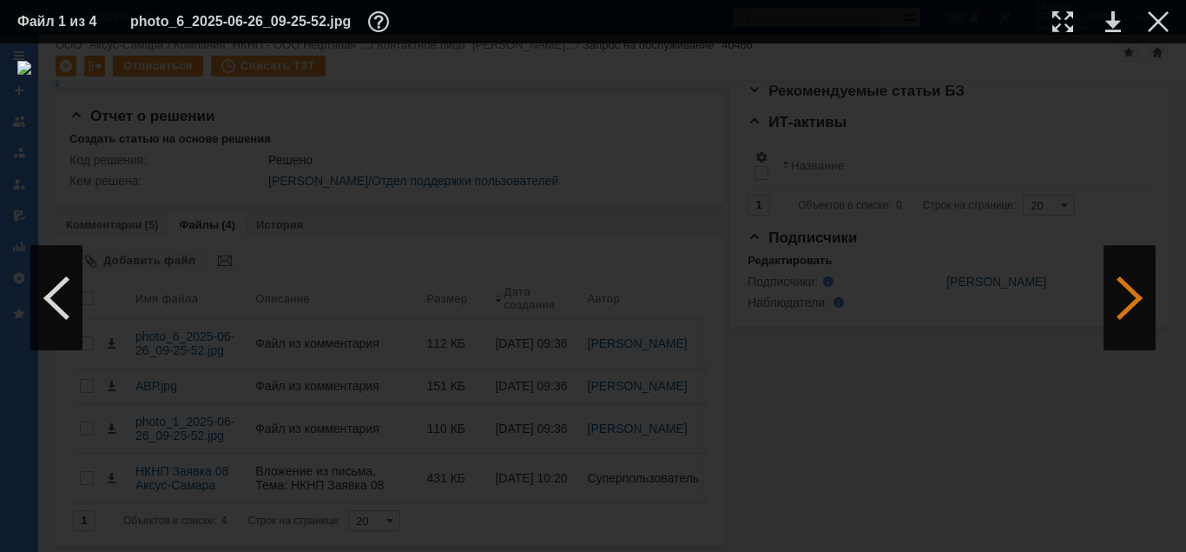
click at [1135, 306] on div at bounding box center [1130, 298] width 52 height 104
click at [1061, 23] on div at bounding box center [1063, 21] width 21 height 21
click at [1156, 24] on div at bounding box center [1158, 21] width 21 height 21
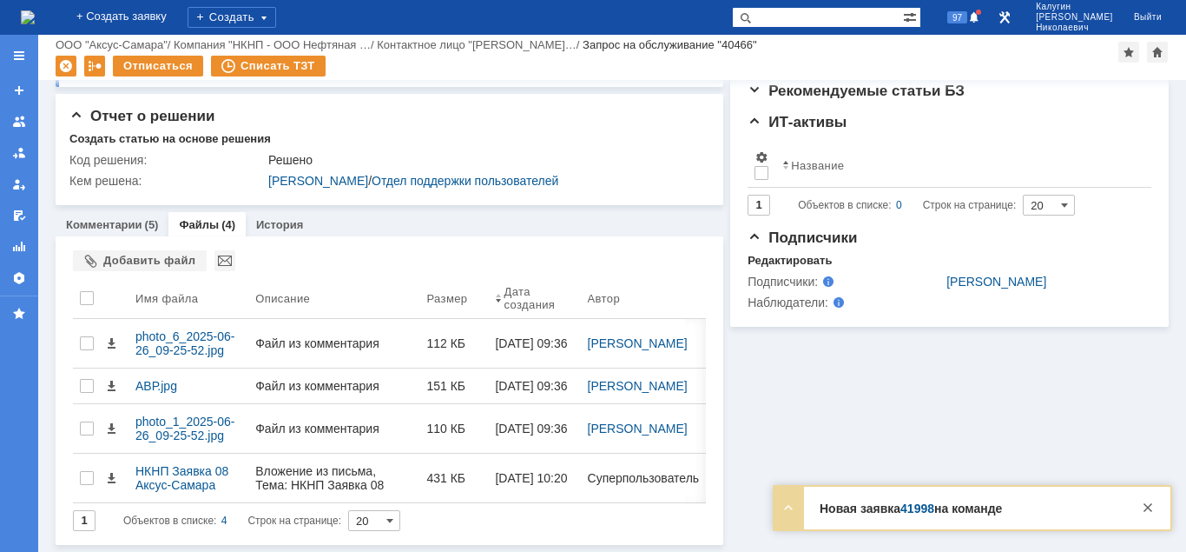
click at [984, 29] on div "97" at bounding box center [958, 17] width 52 height 35
click at [968, 17] on span "97" at bounding box center [958, 17] width 20 height 12
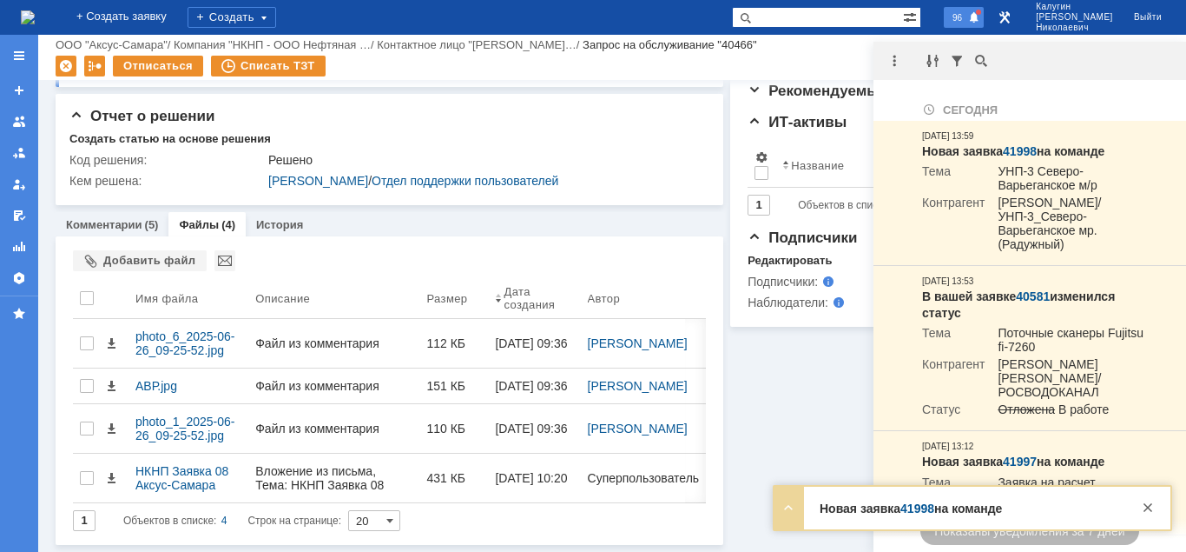
click at [968, 17] on span "96" at bounding box center [958, 17] width 20 height 12
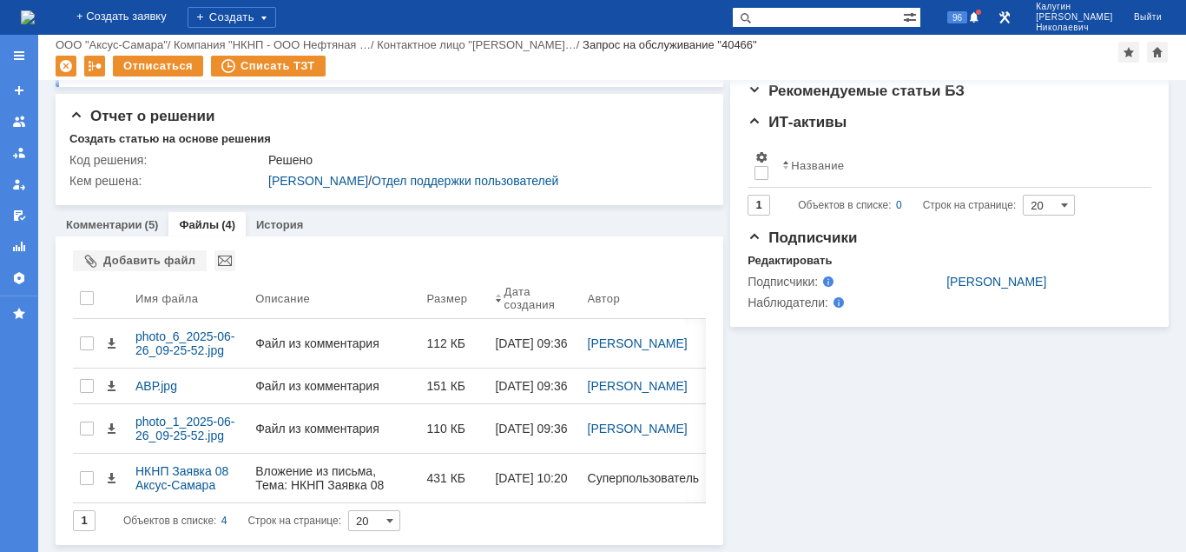
scroll to position [0, 0]
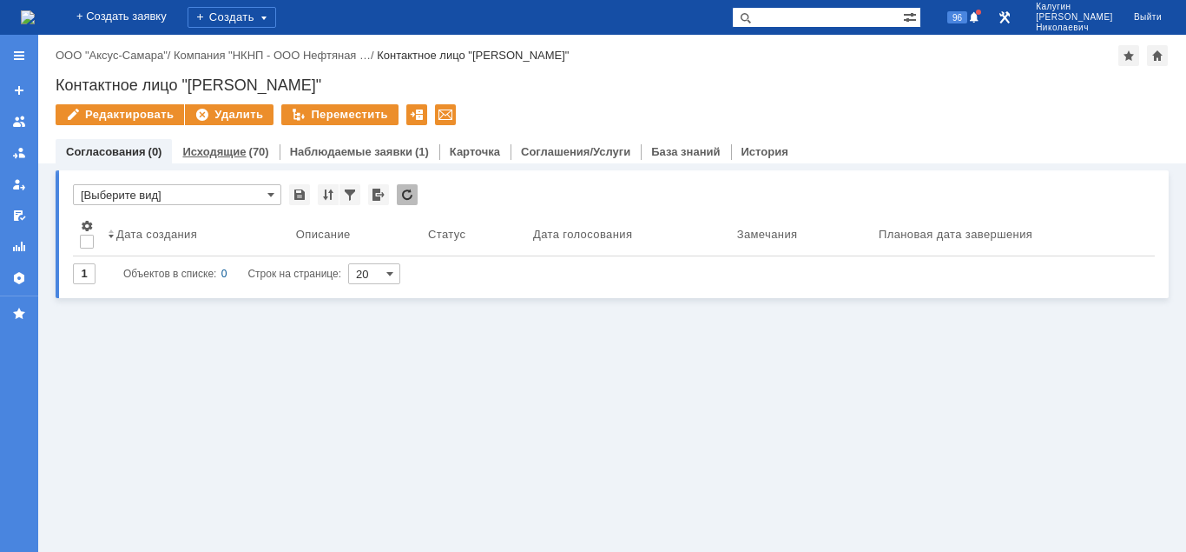
click at [229, 151] on link "Исходящие" at bounding box center [213, 151] width 63 height 13
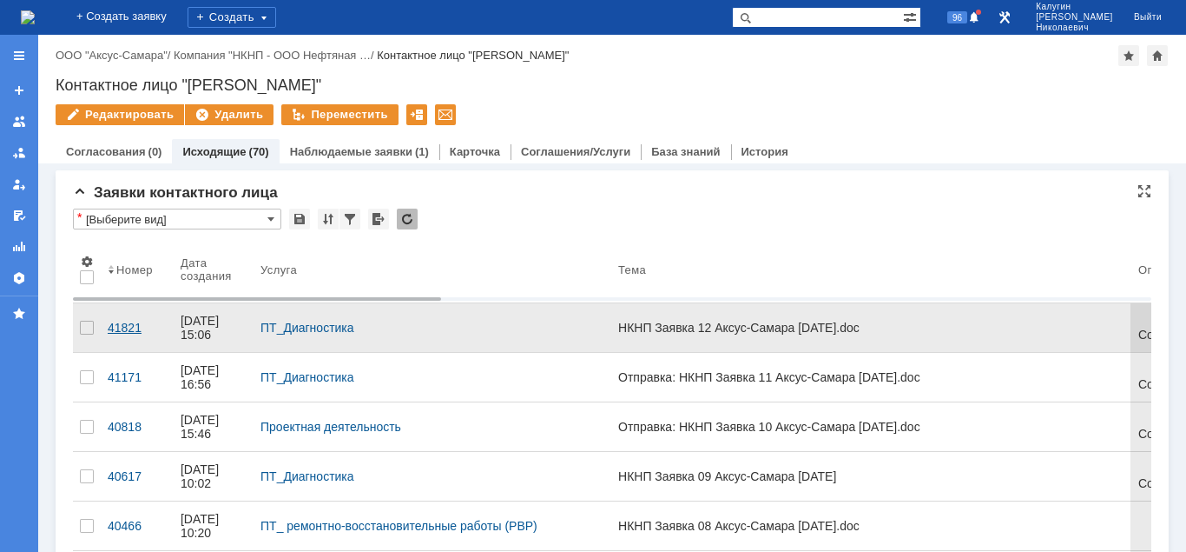
click at [121, 320] on div "41821" at bounding box center [137, 327] width 59 height 14
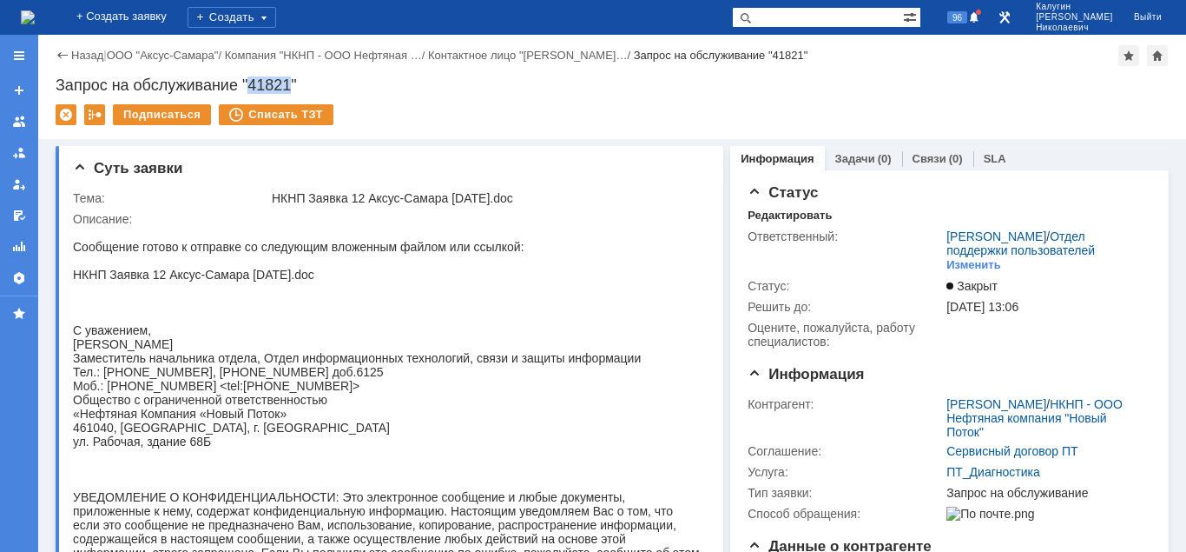
drag, startPoint x: 257, startPoint y: 86, endPoint x: 292, endPoint y: 83, distance: 34.8
click at [292, 83] on div "Запрос на обслуживание "41821"" at bounding box center [612, 84] width 1113 height 17
drag, startPoint x: 366, startPoint y: 197, endPoint x: 354, endPoint y: 199, distance: 11.4
click at [354, 199] on div "НКНП Заявка 12 Аксус-Самара [DATE].doc" at bounding box center [486, 198] width 428 height 14
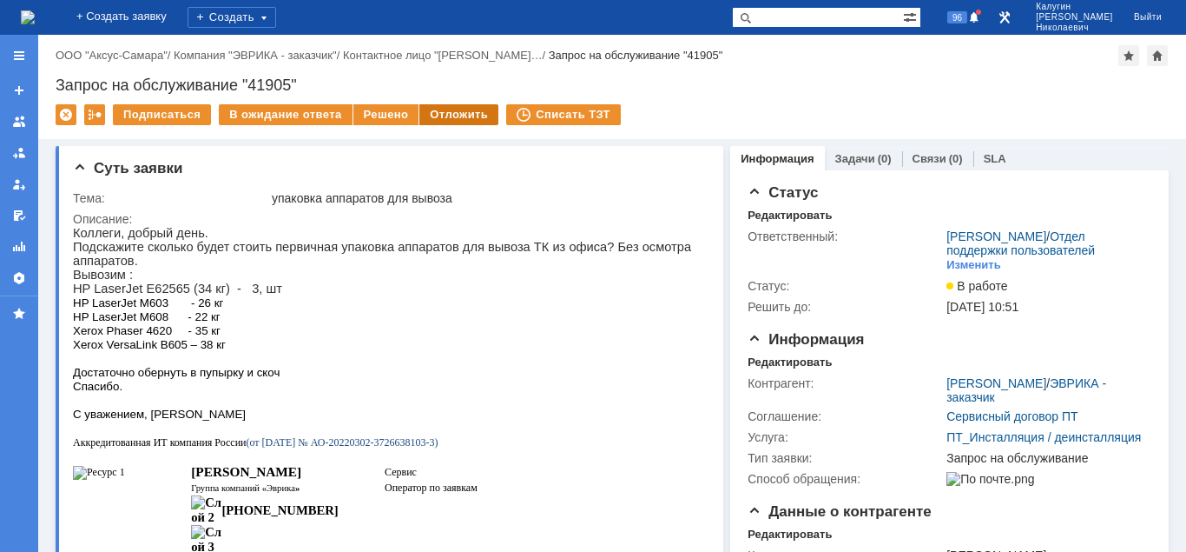
click at [476, 118] on div "Отложить" at bounding box center [459, 114] width 79 height 21
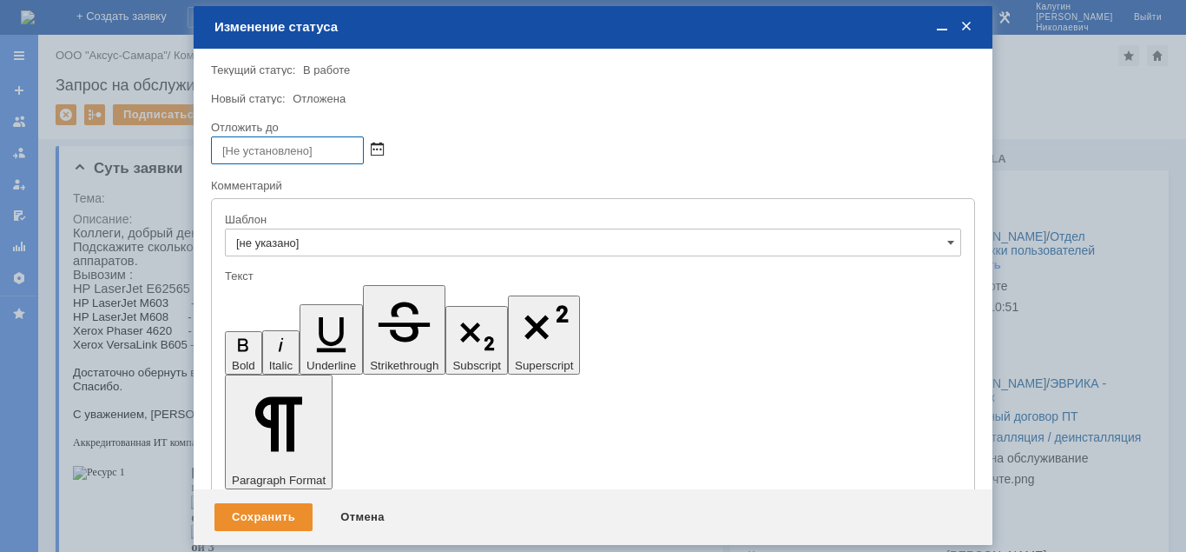
click at [376, 147] on span at bounding box center [377, 150] width 13 height 14
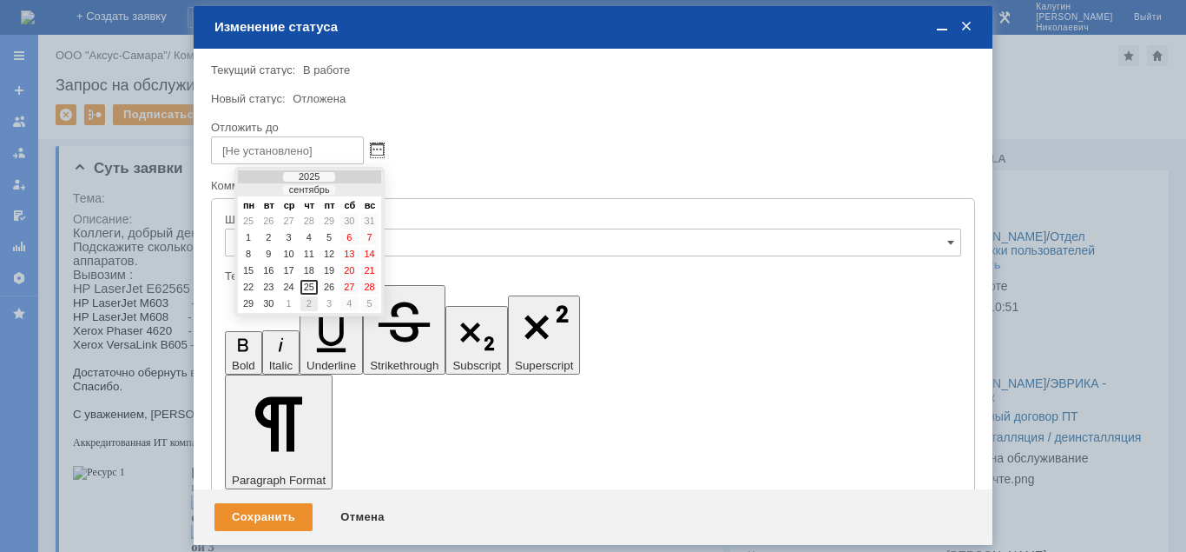
click at [310, 303] on div "2" at bounding box center [309, 303] width 17 height 15
type input "[DATE] 14:28"
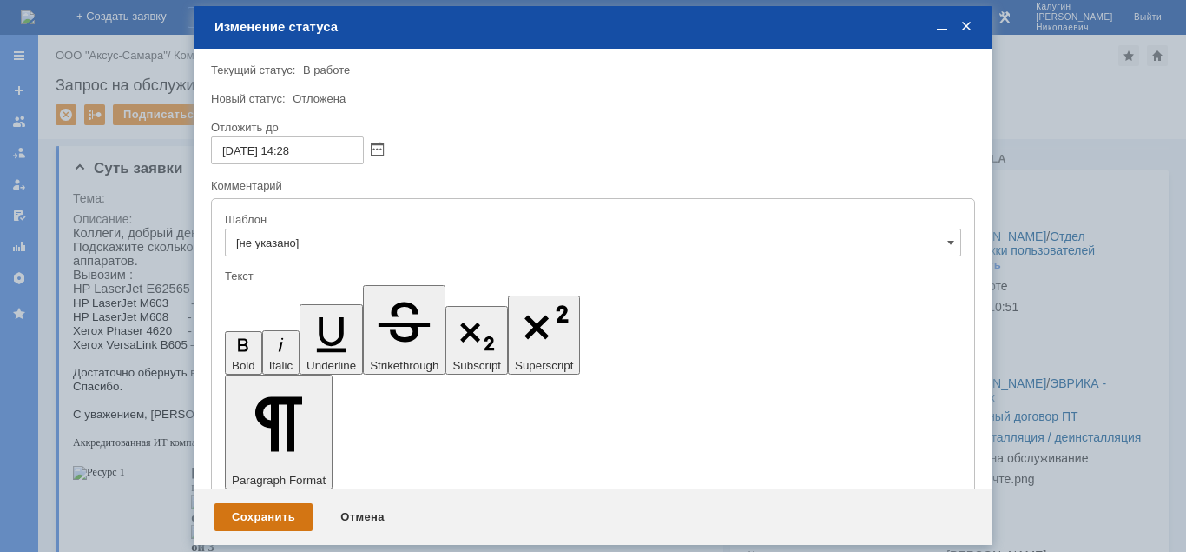
click at [252, 517] on div "Сохранить" at bounding box center [264, 517] width 98 height 28
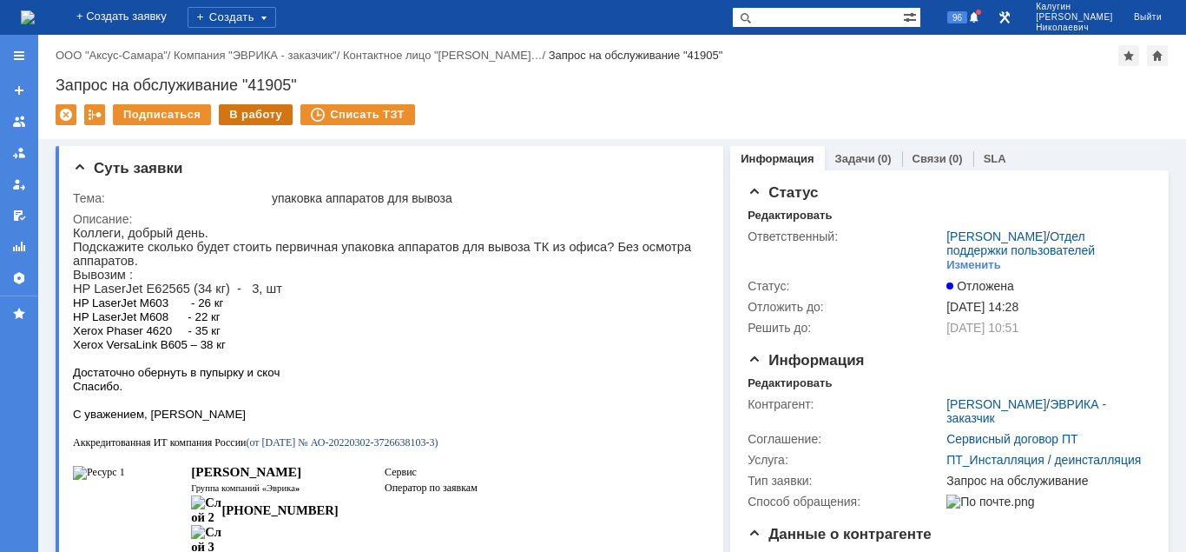
click at [262, 115] on div "В работу" at bounding box center [256, 114] width 74 height 21
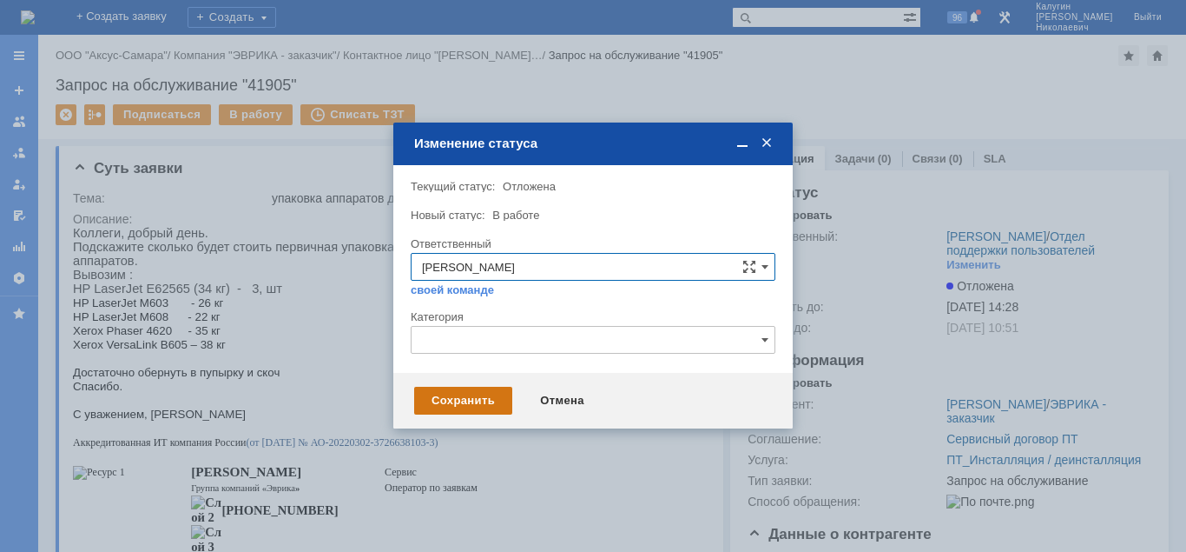
click at [452, 393] on div "Сохранить" at bounding box center [463, 401] width 98 height 28
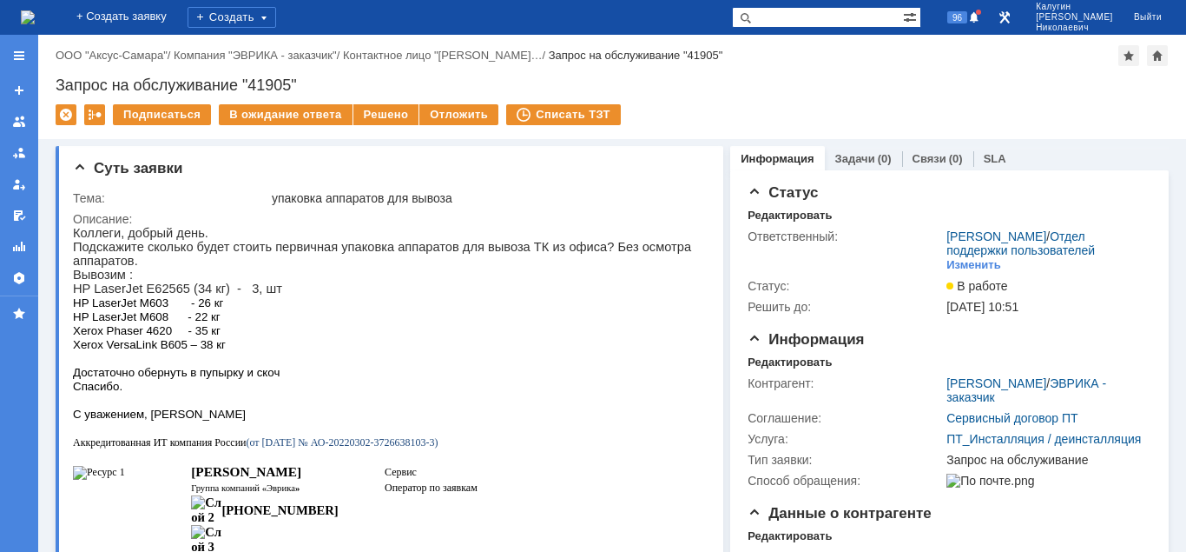
drag, startPoint x: 261, startPoint y: 111, endPoint x: 254, endPoint y: 129, distance: 19.2
click at [260, 113] on div "В ожидание ответа" at bounding box center [285, 114] width 133 height 21
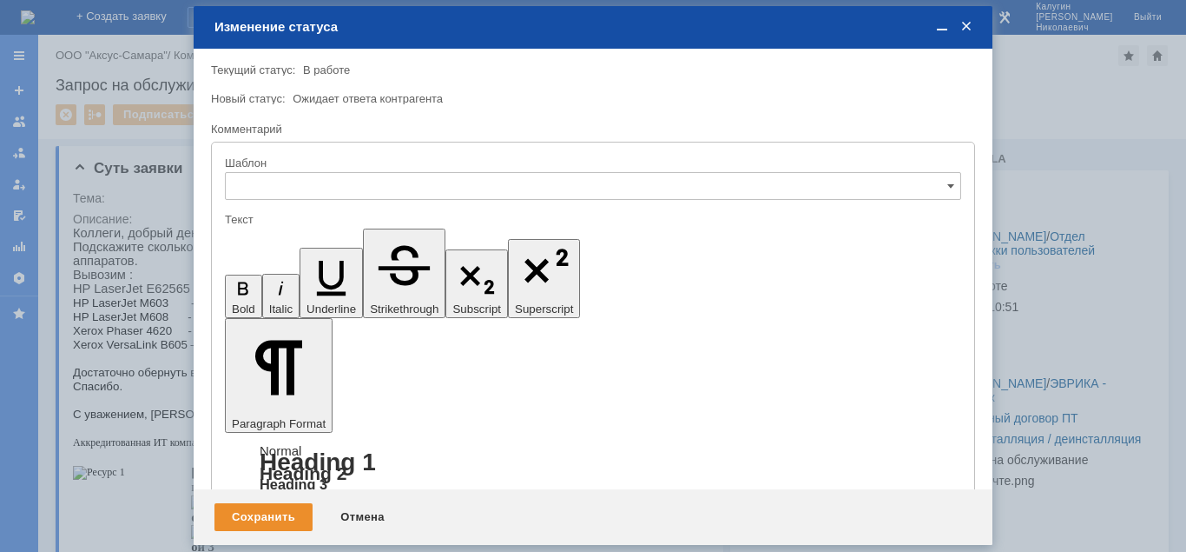
type input "[не указано]"
click at [288, 506] on div "Сохранить" at bounding box center [264, 517] width 98 height 28
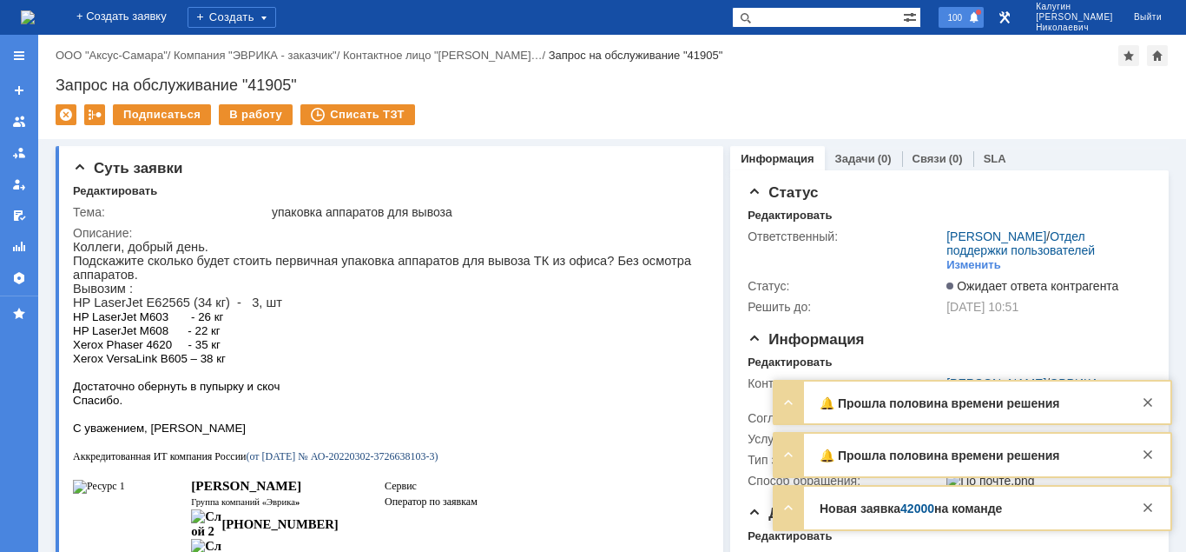
click at [968, 18] on span "100" at bounding box center [954, 17] width 25 height 12
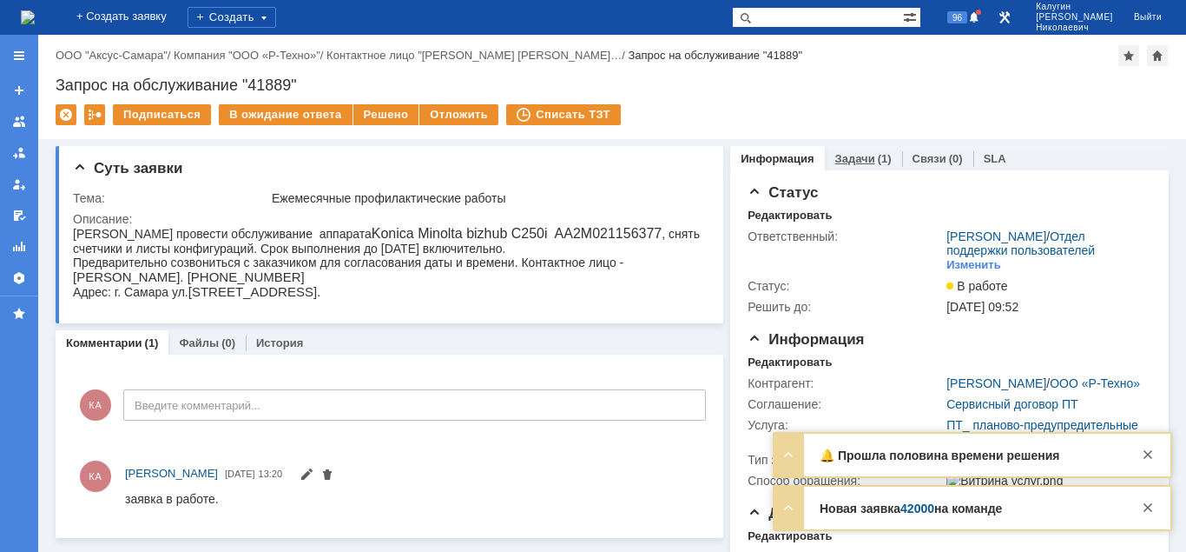
click at [860, 161] on link "Задачи" at bounding box center [856, 158] width 40 height 13
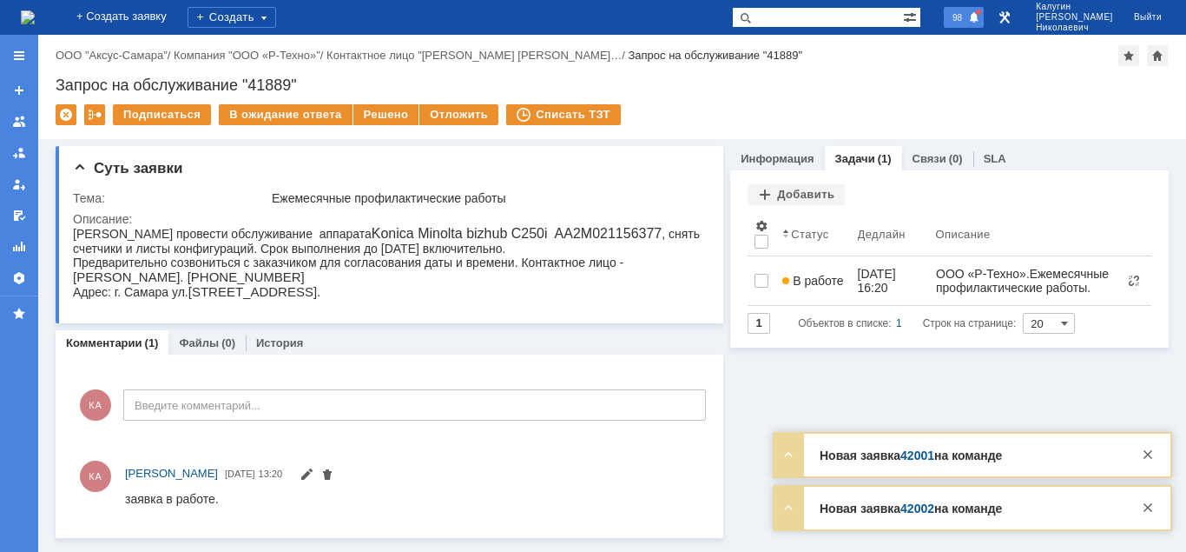
click at [984, 16] on div "98" at bounding box center [964, 17] width 40 height 21
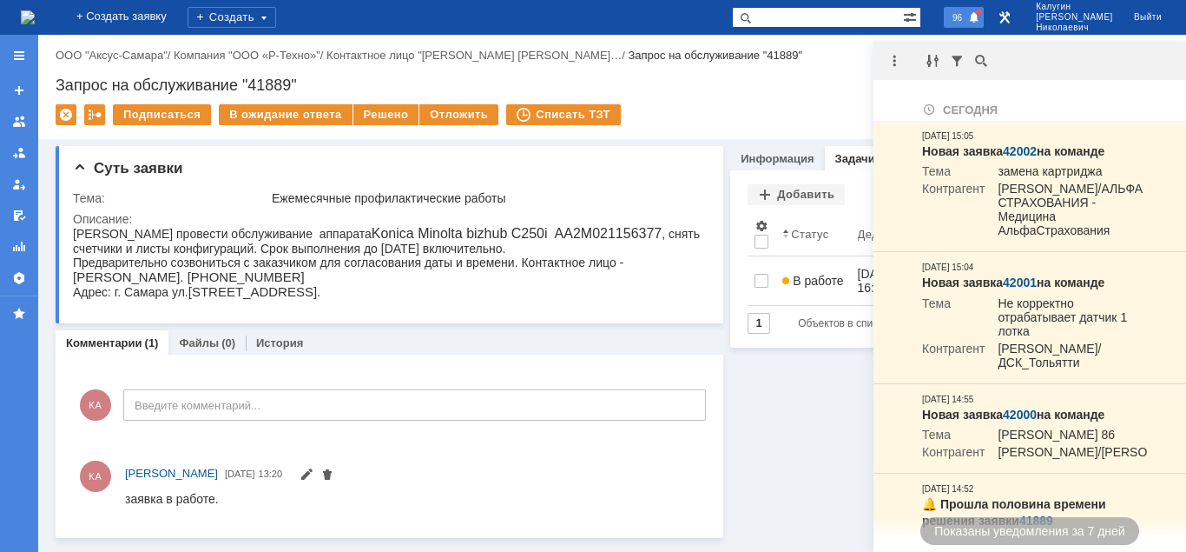
click at [981, 17] on span at bounding box center [974, 18] width 12 height 14
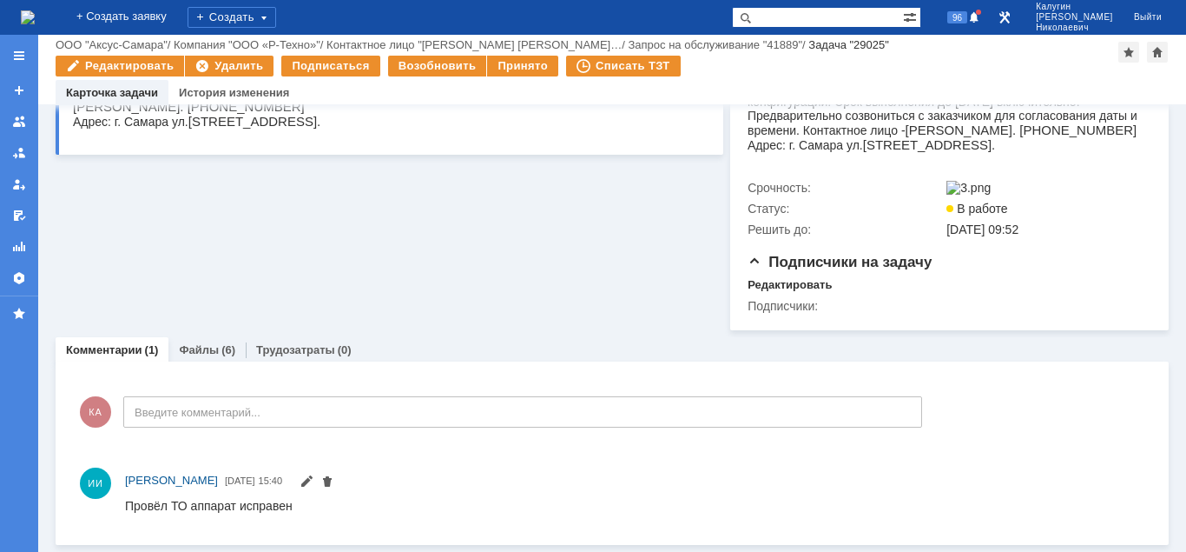
scroll to position [307, 0]
click at [203, 351] on link "Файлы" at bounding box center [199, 349] width 40 height 13
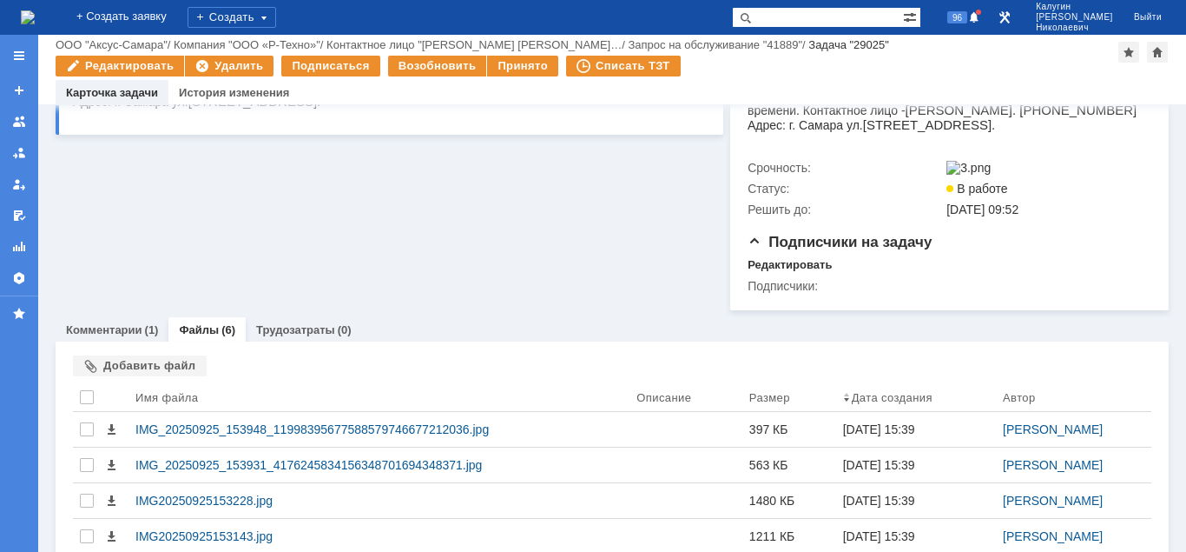
scroll to position [452, 0]
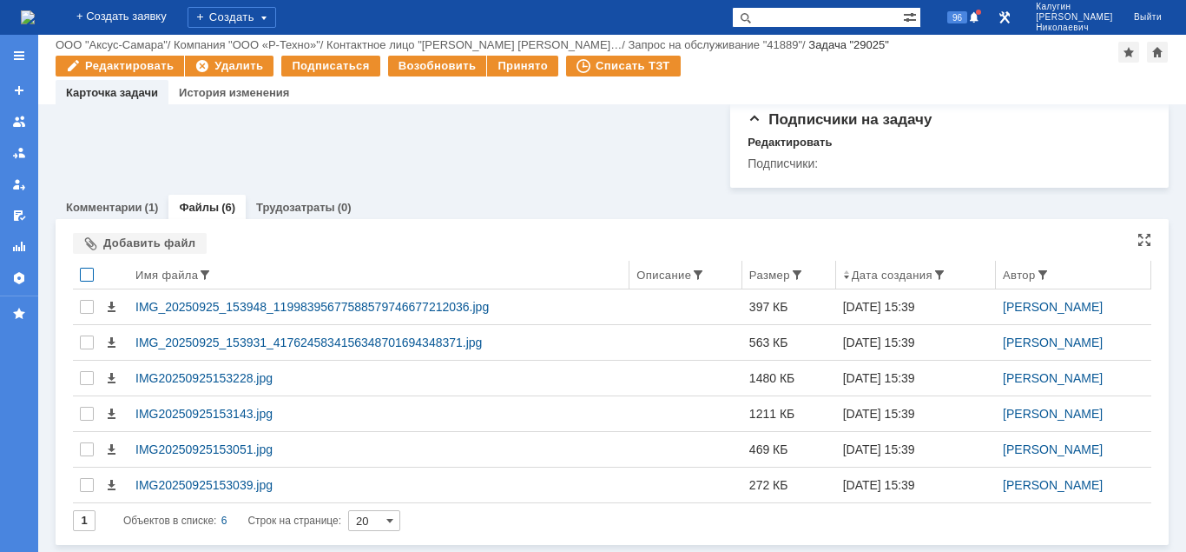
click at [86, 275] on div at bounding box center [87, 275] width 14 height 14
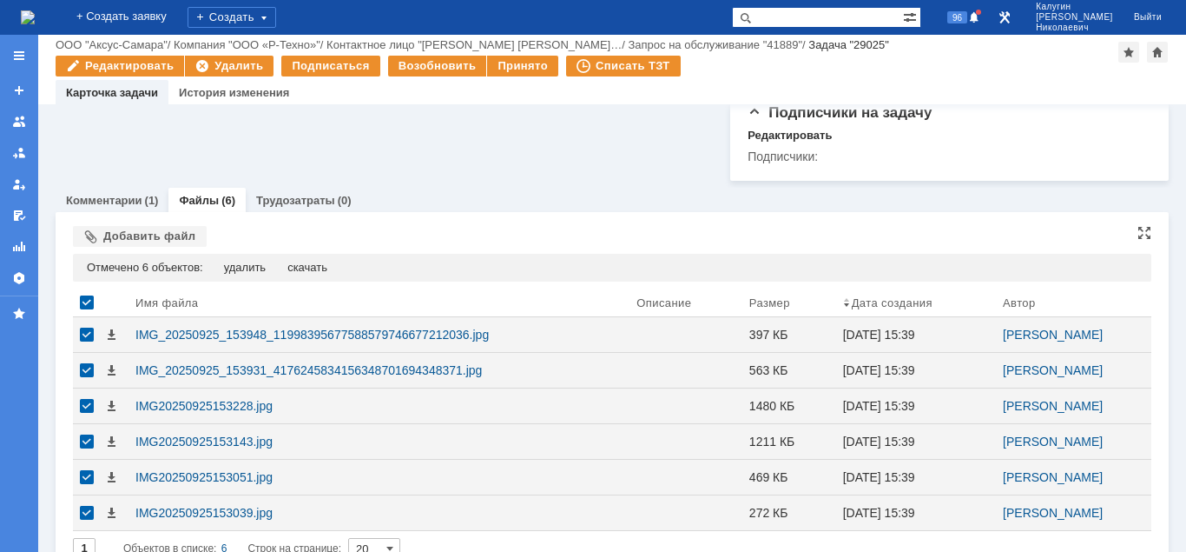
drag, startPoint x: 313, startPoint y: 273, endPoint x: 400, endPoint y: 268, distance: 87.0
click at [315, 273] on div "скачать" at bounding box center [307, 268] width 40 height 14
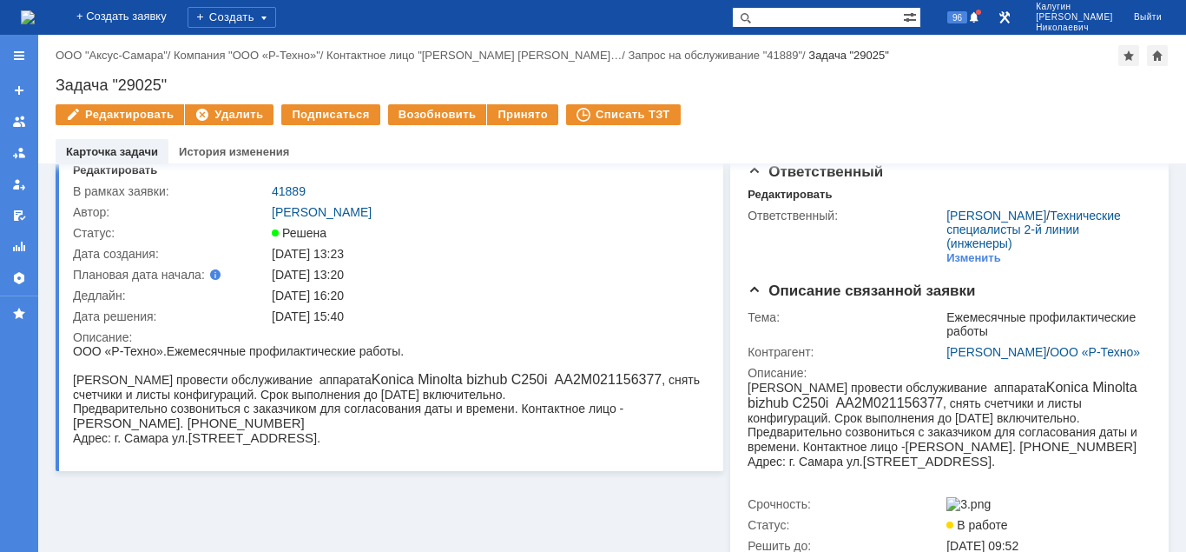
scroll to position [0, 0]
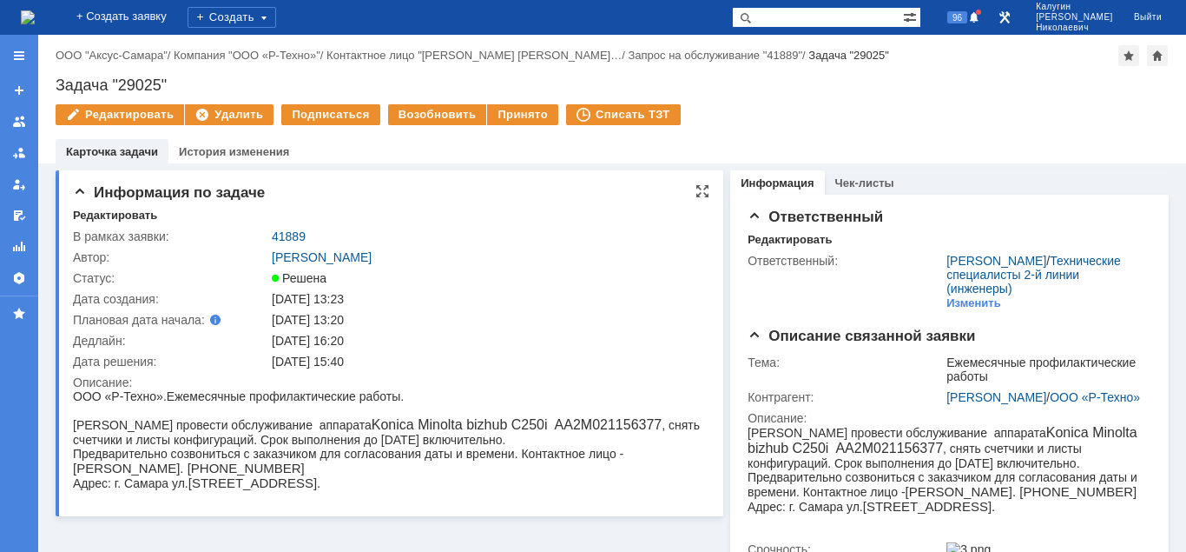
drag, startPoint x: 144, startPoint y: 783, endPoint x: 152, endPoint y: 395, distance: 388.3
click at [163, 397] on span ". Ежемесячные профилактические работы." at bounding box center [283, 396] width 241 height 14
drag, startPoint x: 404, startPoint y: 396, endPoint x: 75, endPoint y: 403, distance: 329.3
click at [75, 403] on div "ООО «Р-Техно» . Ежемесячные профилактические работы." at bounding box center [388, 396] width 630 height 14
copy div "ООО «Р-Техно» . Ежемесячные профилактические работы"
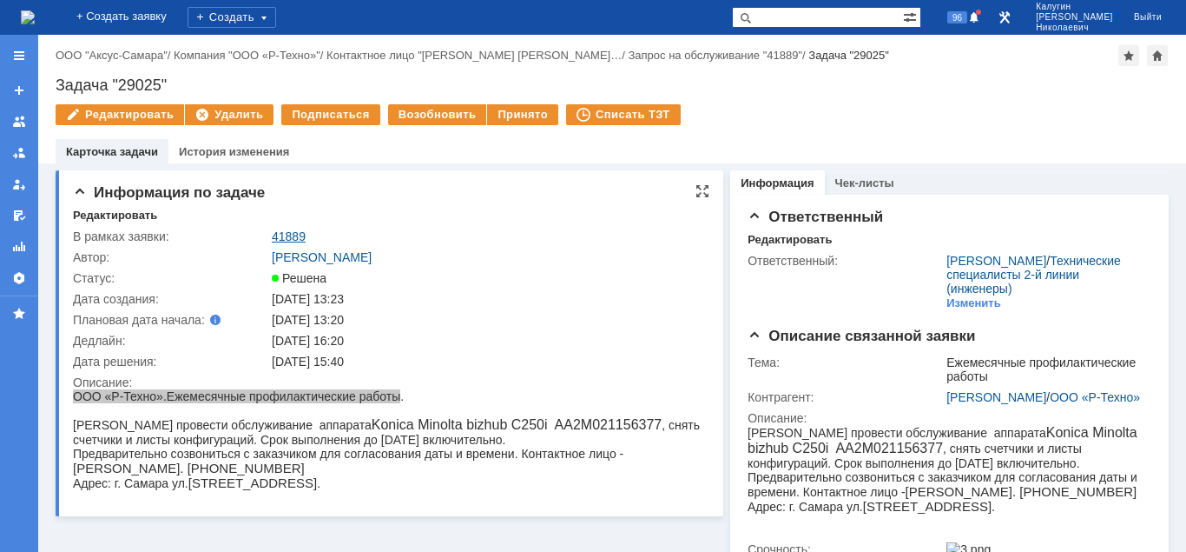
click at [291, 237] on link "41889" at bounding box center [289, 236] width 34 height 14
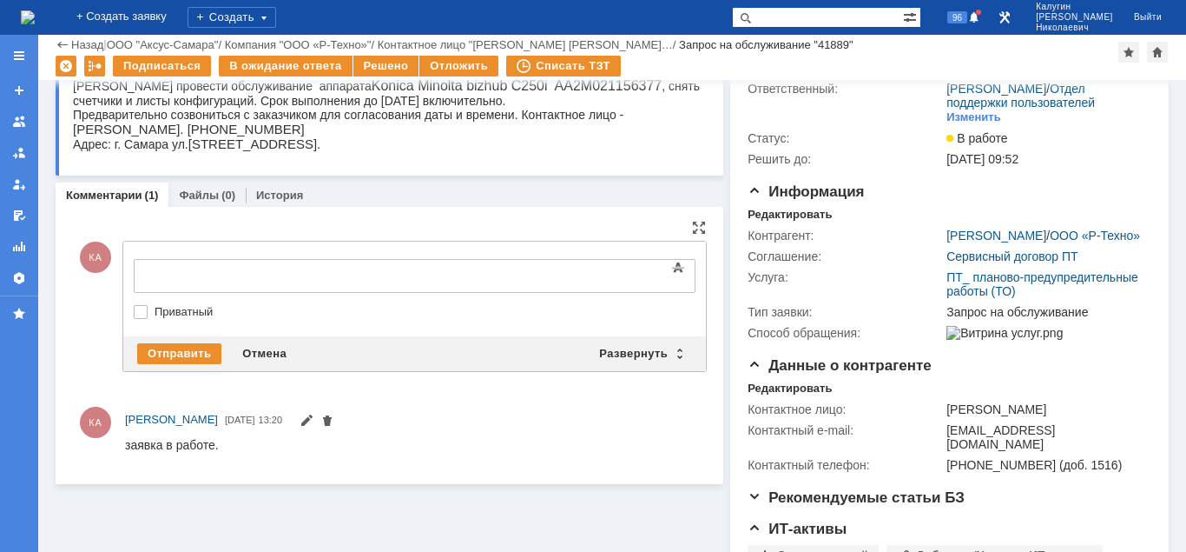
click at [172, 281] on div at bounding box center [275, 274] width 247 height 14
click at [649, 355] on div "Развернуть" at bounding box center [640, 353] width 103 height 21
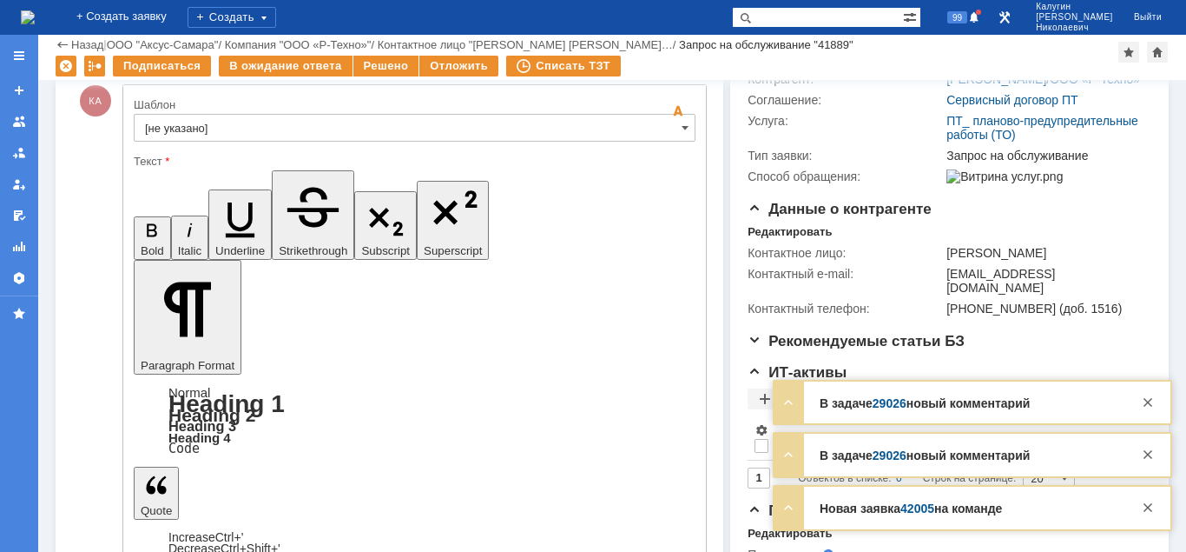
scroll to position [312, 0]
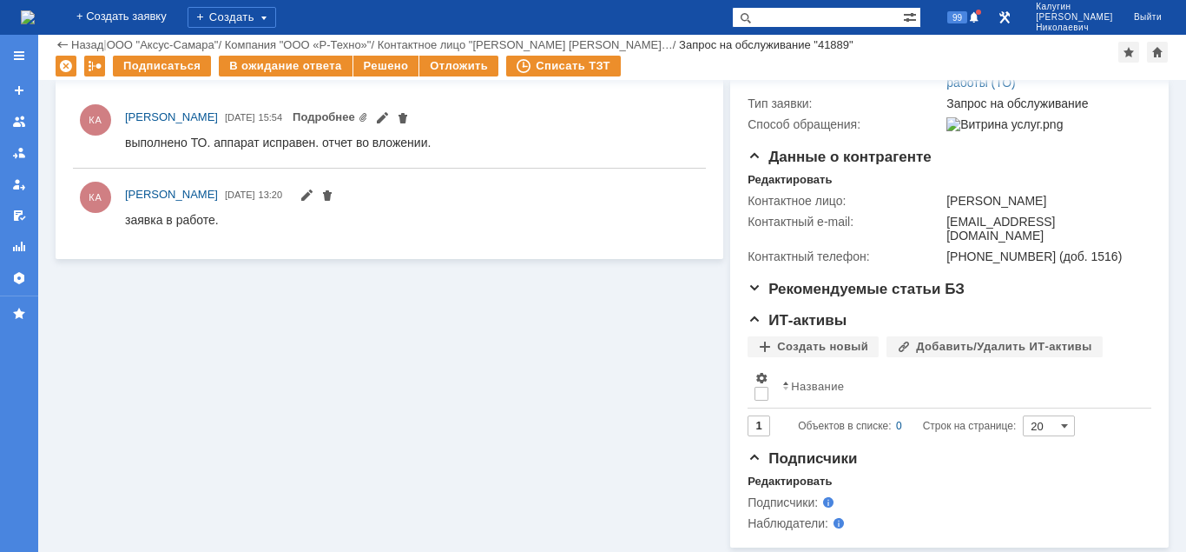
scroll to position [0, 0]
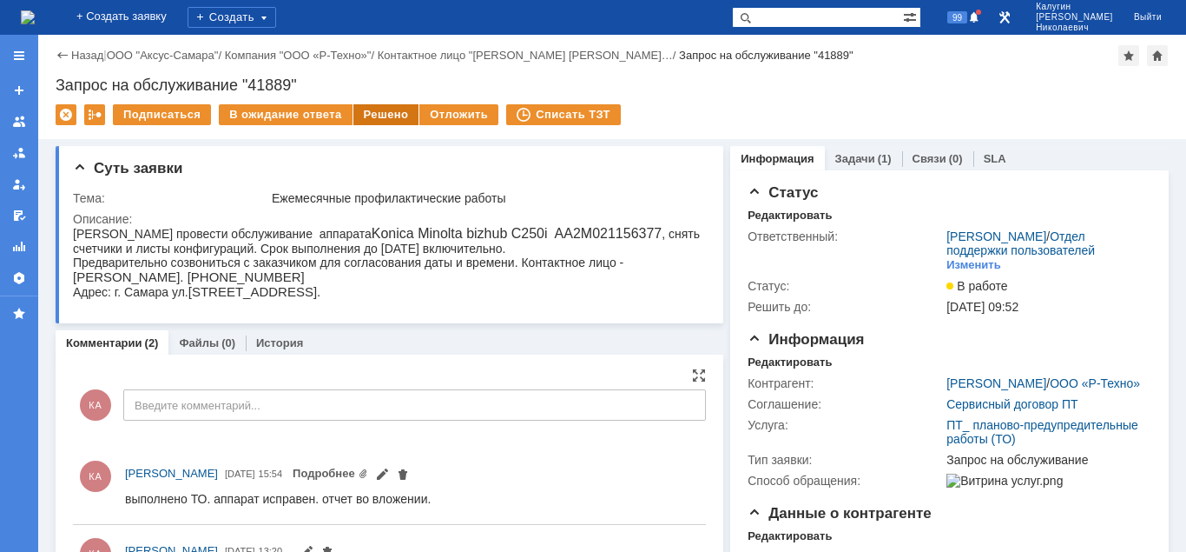
click at [379, 116] on div "Решено" at bounding box center [387, 114] width 66 height 21
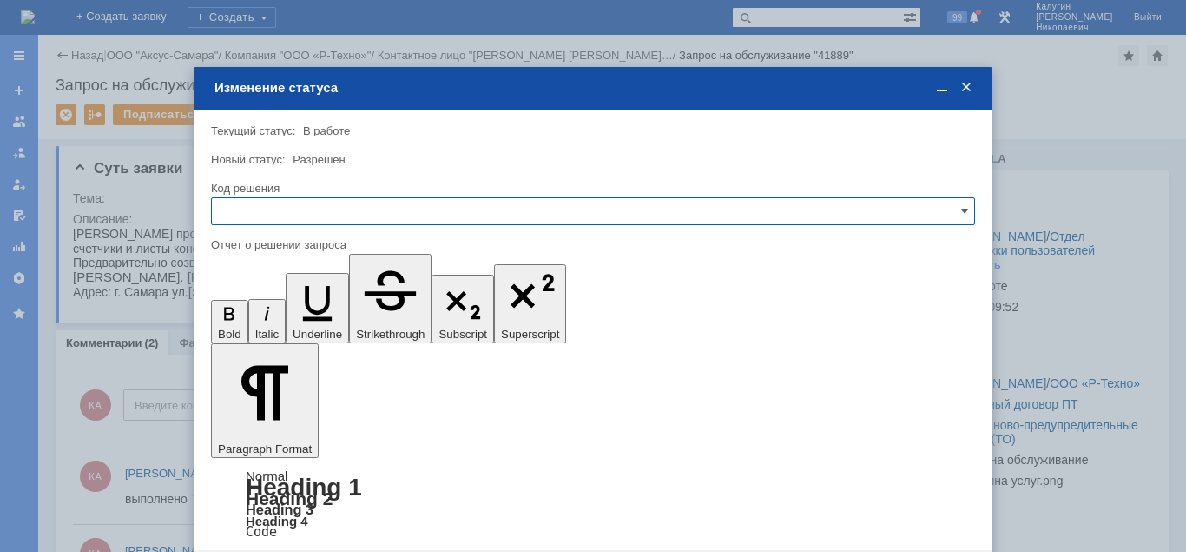
click at [306, 221] on input "text" at bounding box center [593, 211] width 764 height 28
drag, startPoint x: 252, startPoint y: 324, endPoint x: 40, endPoint y: 46, distance: 349.5
click at [252, 324] on span "Решено" at bounding box center [593, 329] width 742 height 14
type input "Решено"
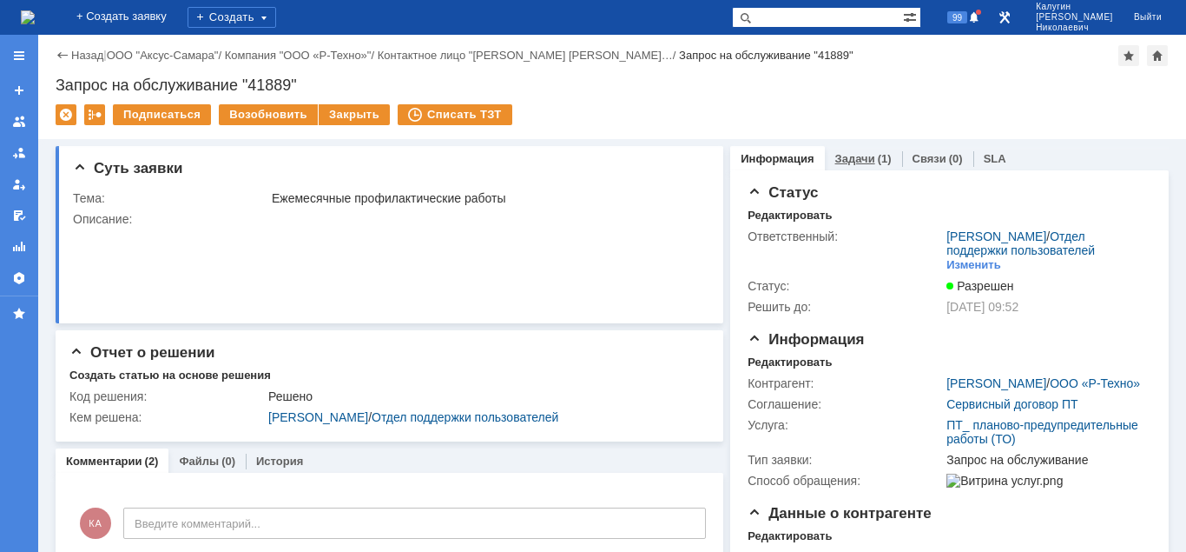
click at [858, 157] on link "Задачи" at bounding box center [856, 158] width 40 height 13
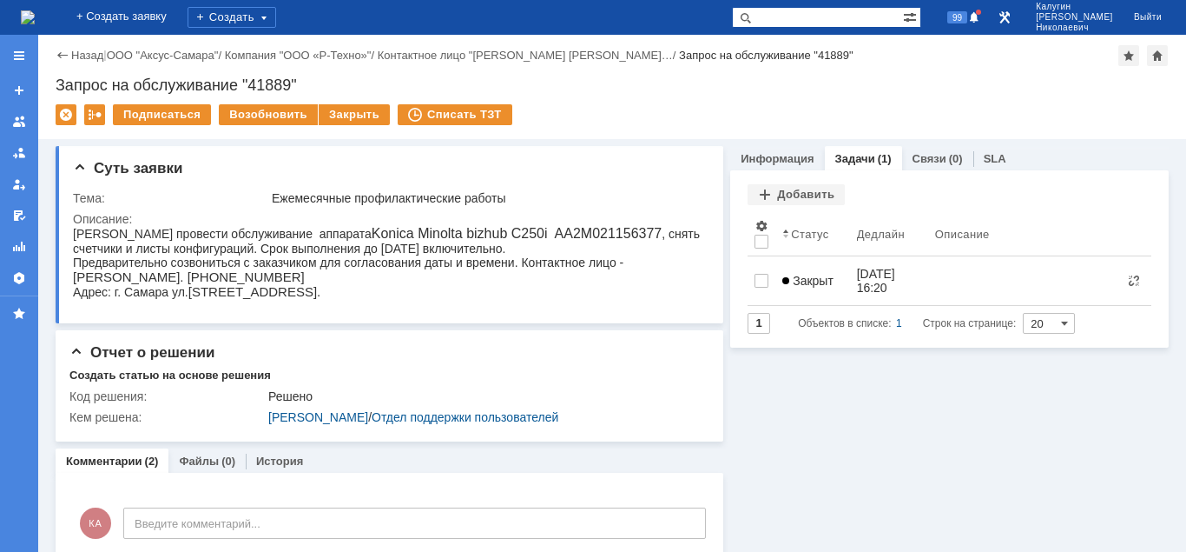
click at [821, 274] on span "Закрыт" at bounding box center [808, 281] width 51 height 14
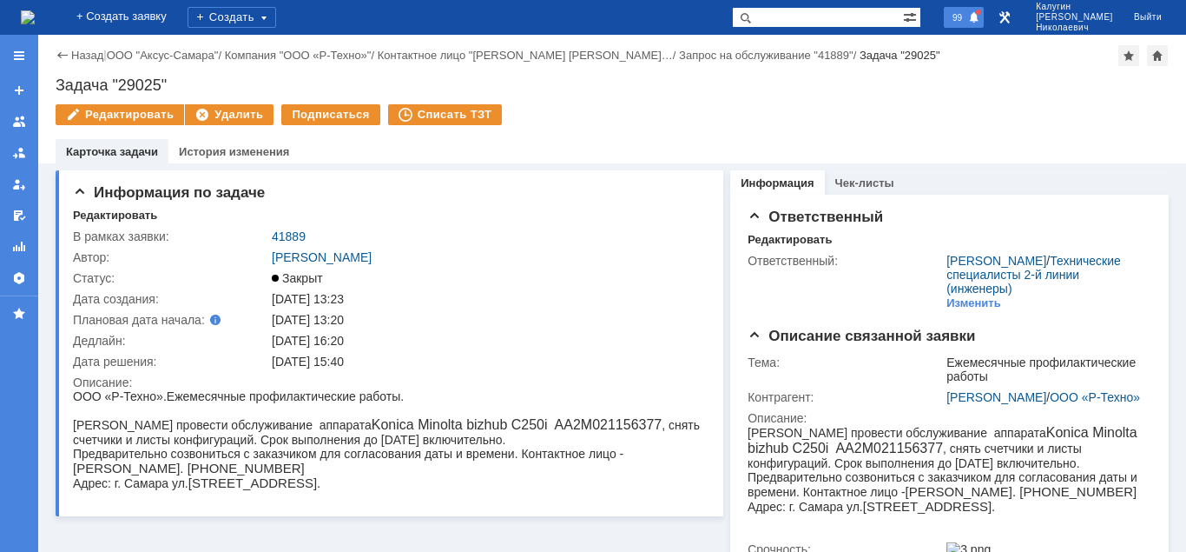
click at [968, 14] on span "99" at bounding box center [958, 17] width 20 height 12
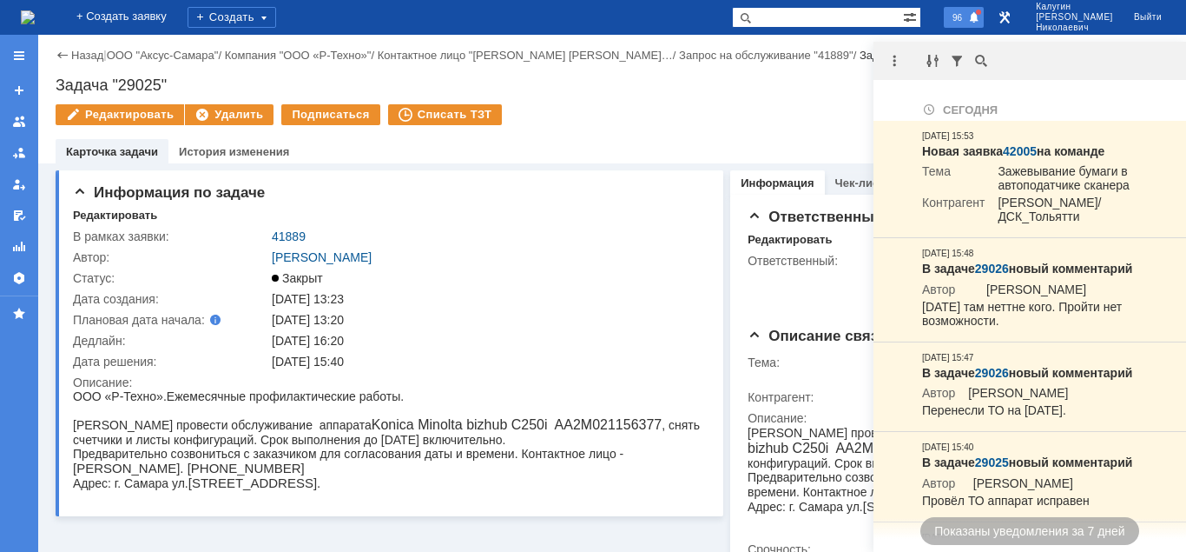
click at [968, 17] on span "96" at bounding box center [958, 17] width 20 height 12
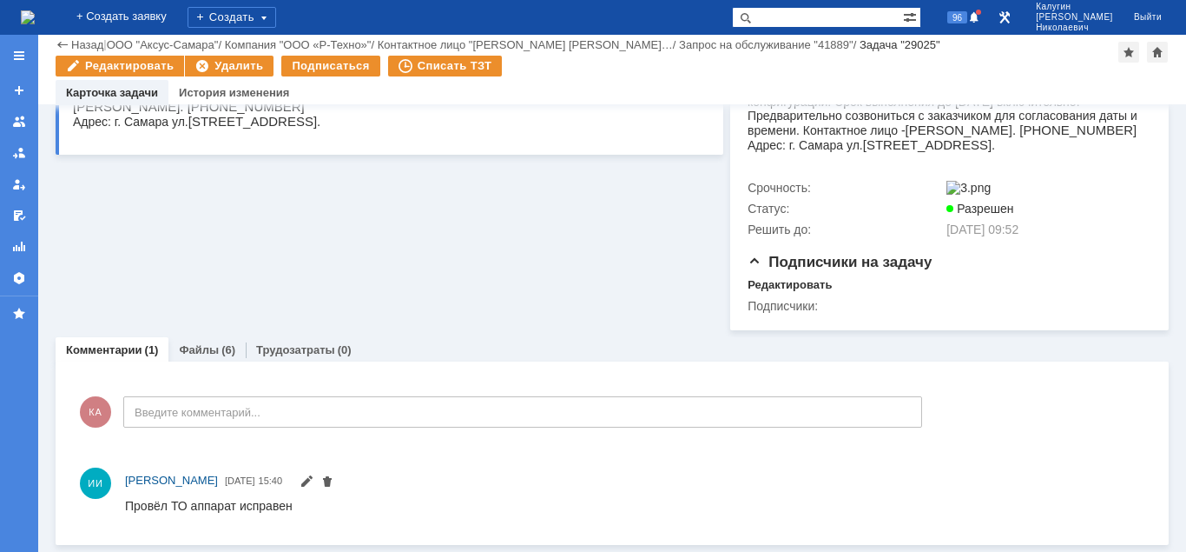
scroll to position [307, 0]
click at [212, 354] on link "Файлы" at bounding box center [199, 349] width 40 height 13
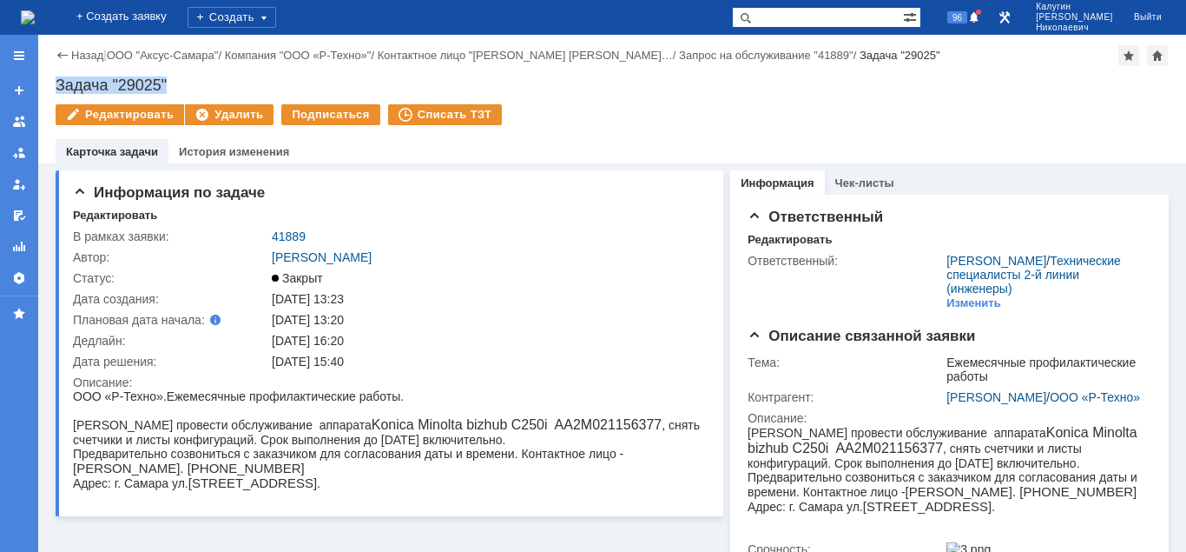
drag, startPoint x: 180, startPoint y: 81, endPoint x: 54, endPoint y: 86, distance: 126.0
click at [56, 86] on div "Задача "29025"" at bounding box center [612, 84] width 1113 height 17
copy div "Задача "29025""
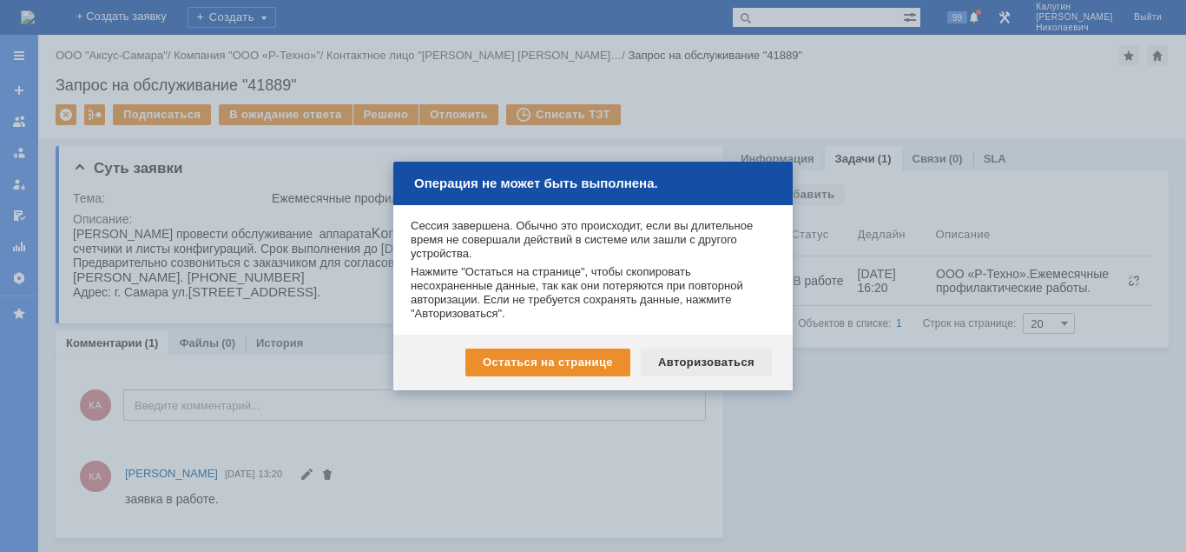
click at [681, 359] on div "Авторизоваться" at bounding box center [706, 362] width 131 height 28
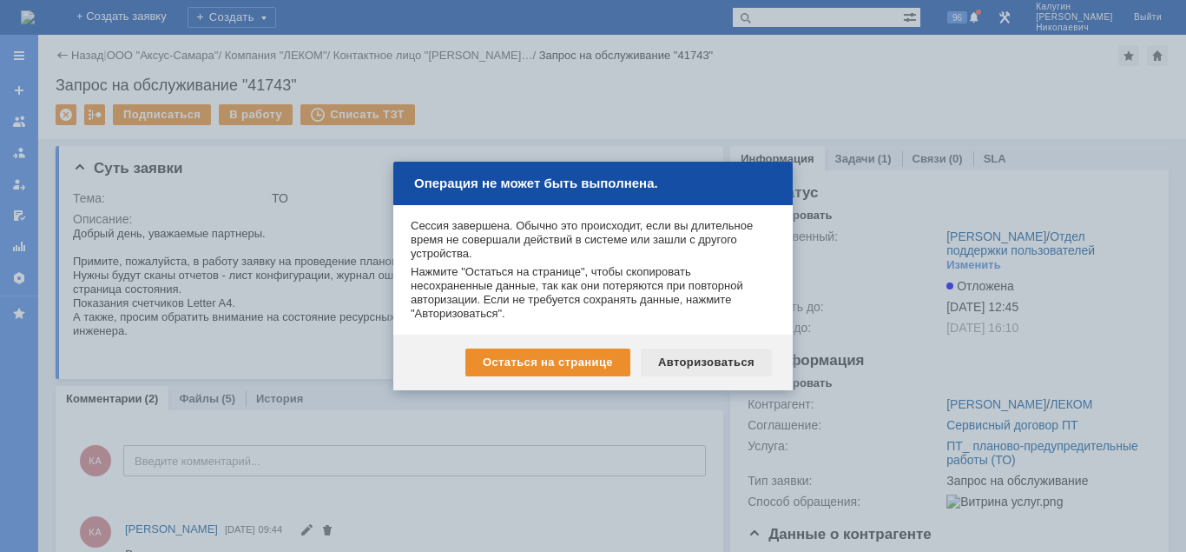
click at [692, 359] on div "Авторизоваться" at bounding box center [706, 362] width 131 height 28
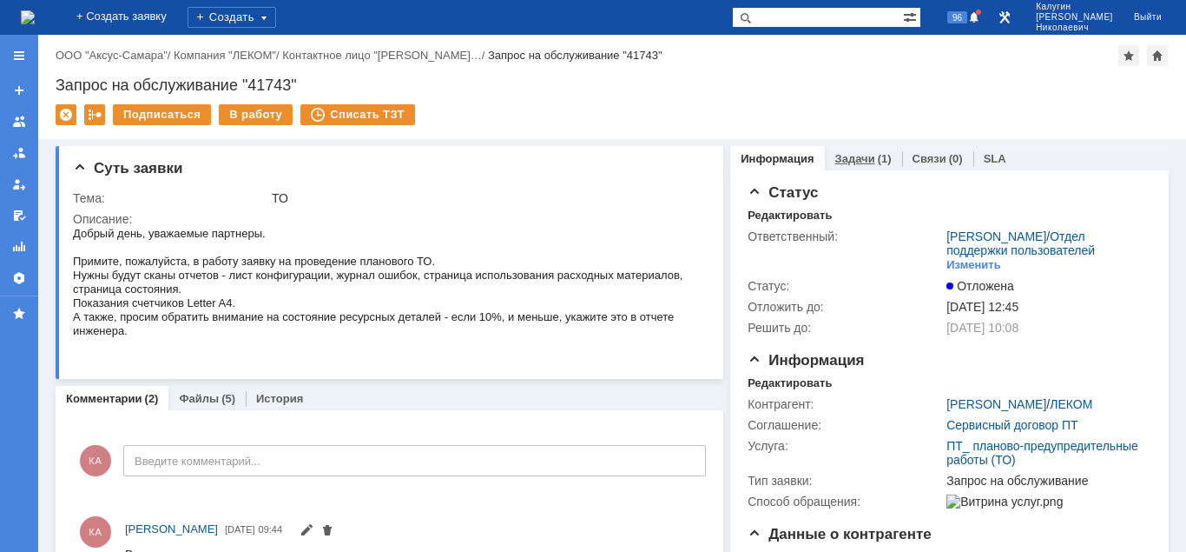
click at [855, 166] on div "Задачи (1)" at bounding box center [863, 158] width 77 height 25
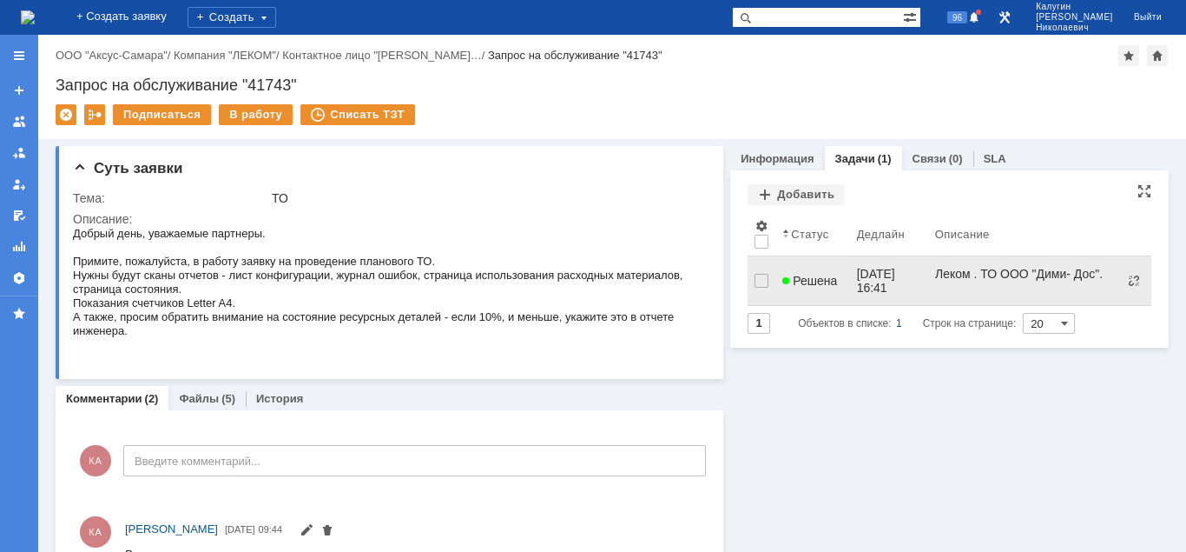
click at [806, 274] on span "Решена" at bounding box center [810, 281] width 55 height 14
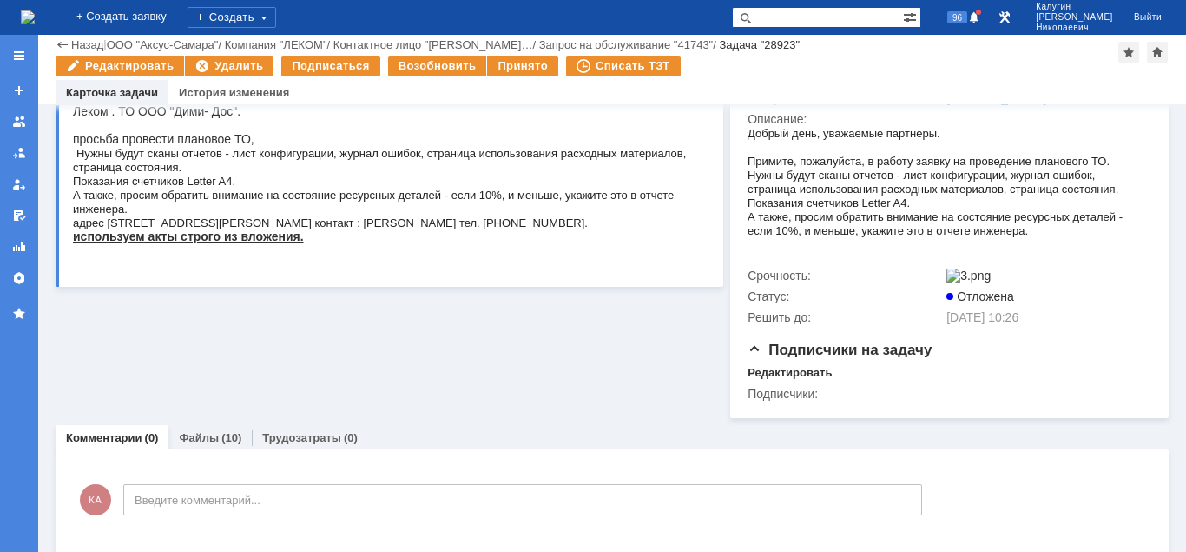
scroll to position [244, 0]
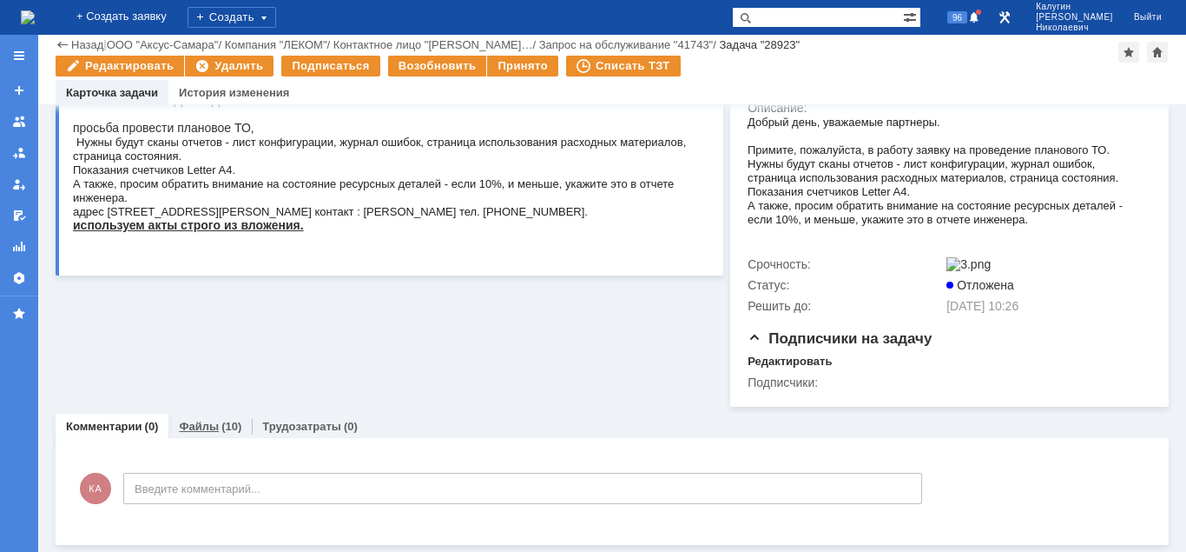
click at [208, 422] on link "Файлы" at bounding box center [199, 426] width 40 height 13
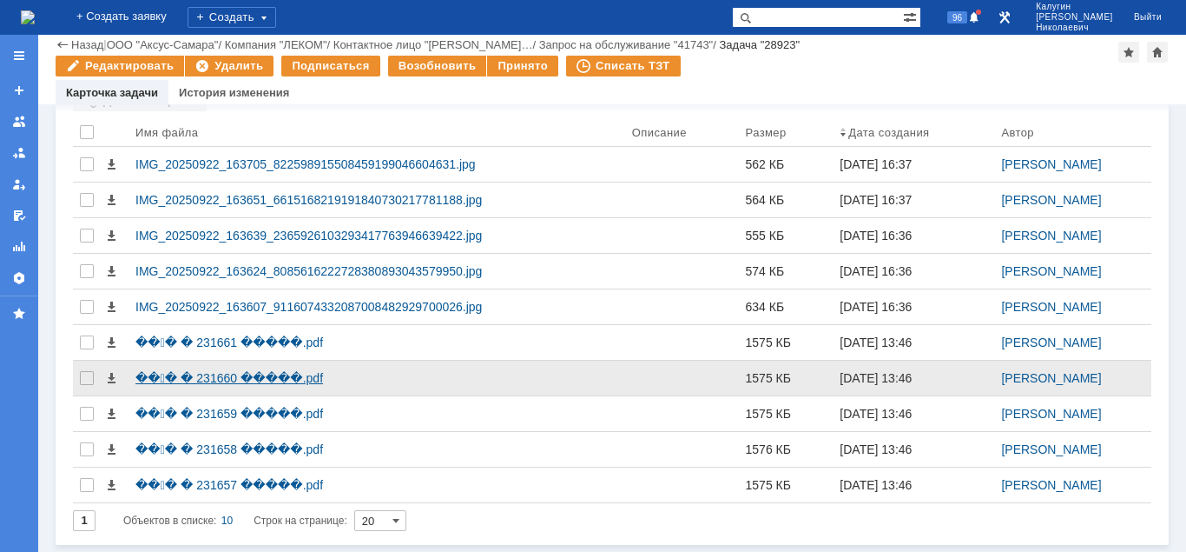
scroll to position [74, 0]
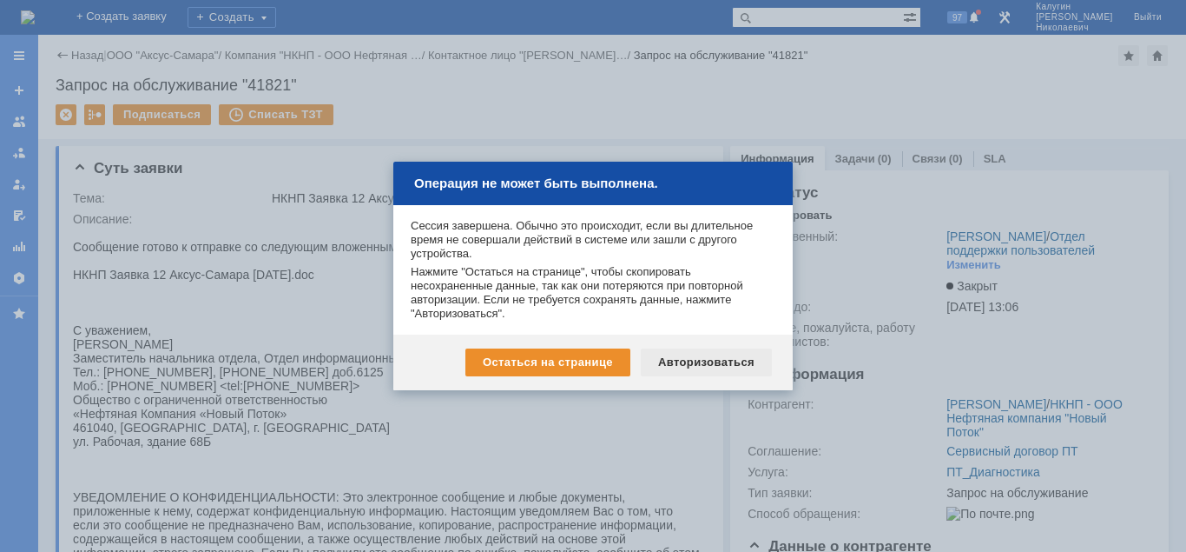
click at [706, 354] on div "Авторизоваться" at bounding box center [706, 362] width 131 height 28
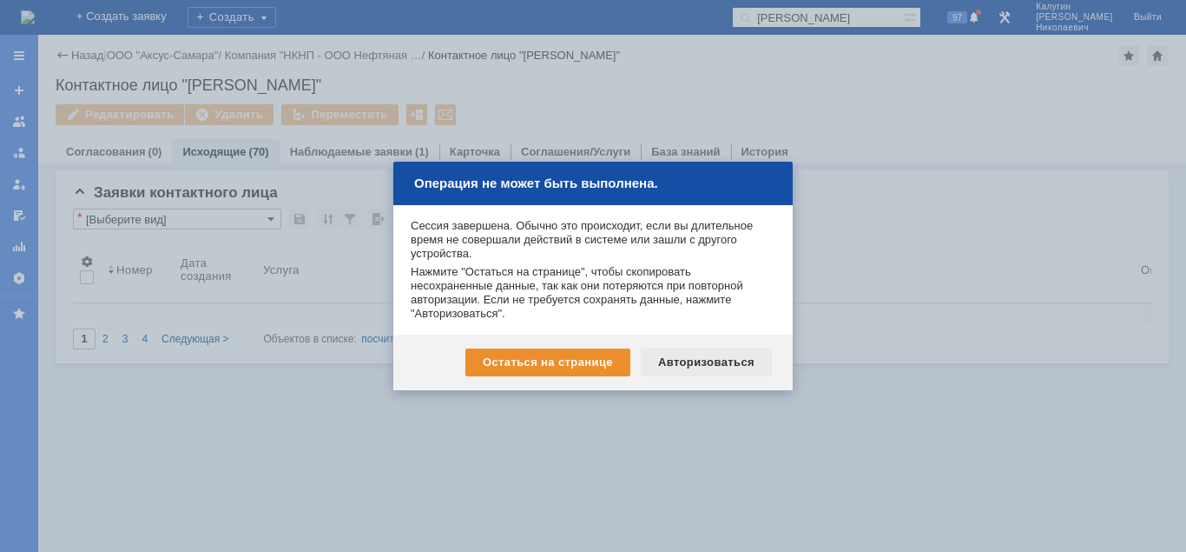
click at [732, 368] on div "Авторизоваться" at bounding box center [706, 362] width 131 height 28
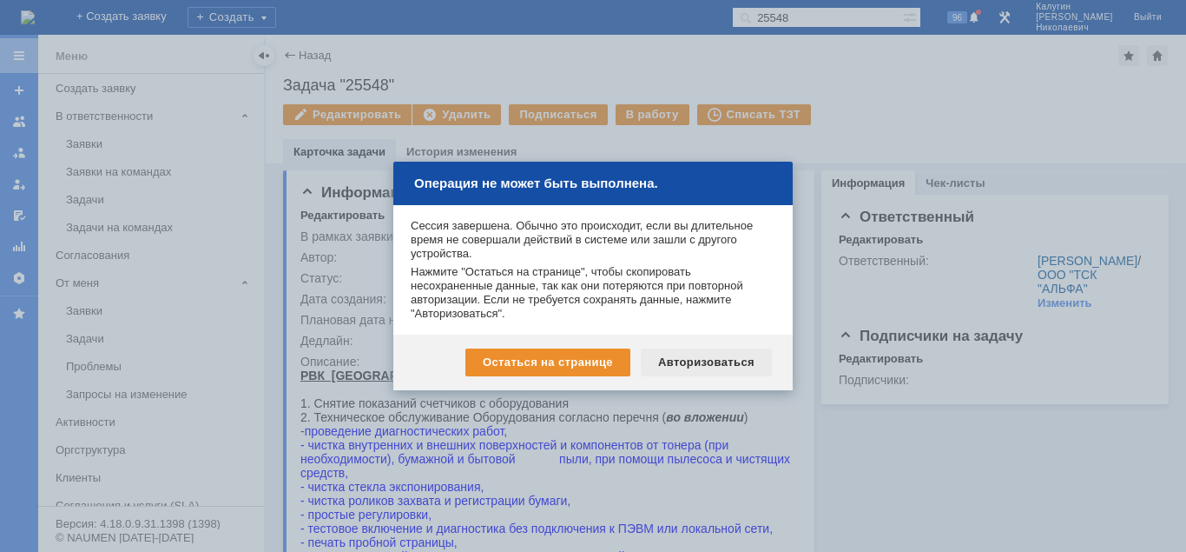
click at [712, 360] on div "Авторизоваться" at bounding box center [706, 362] width 131 height 28
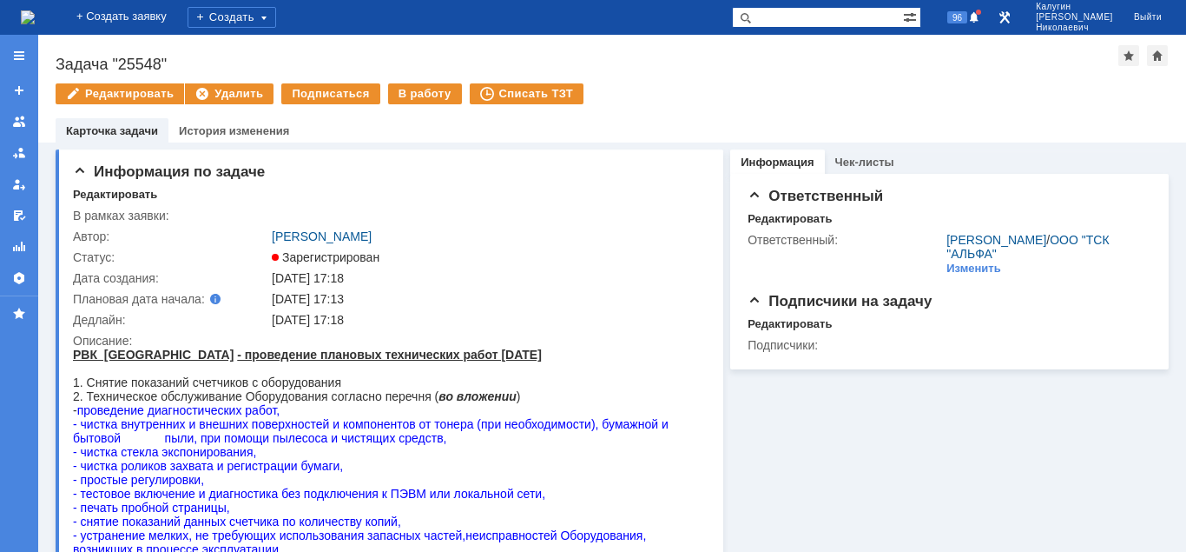
drag, startPoint x: 802, startPoint y: 22, endPoint x: 789, endPoint y: 22, distance: 13.0
click at [799, 22] on input "text" at bounding box center [817, 17] width 171 height 21
click at [753, 26] on span at bounding box center [742, 17] width 21 height 21
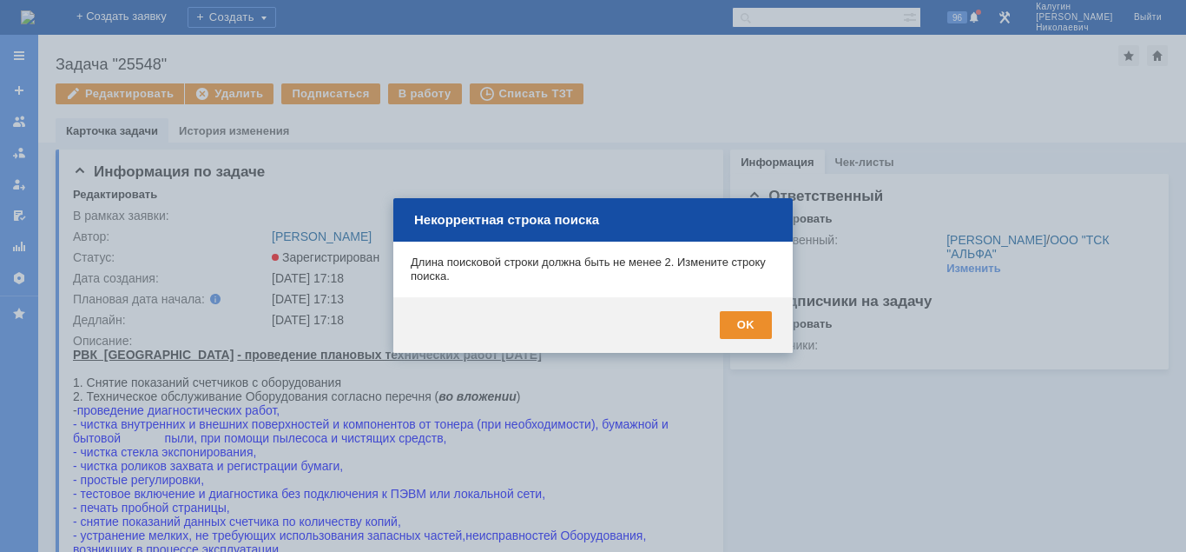
click at [749, 326] on div "OK" at bounding box center [746, 325] width 52 height 28
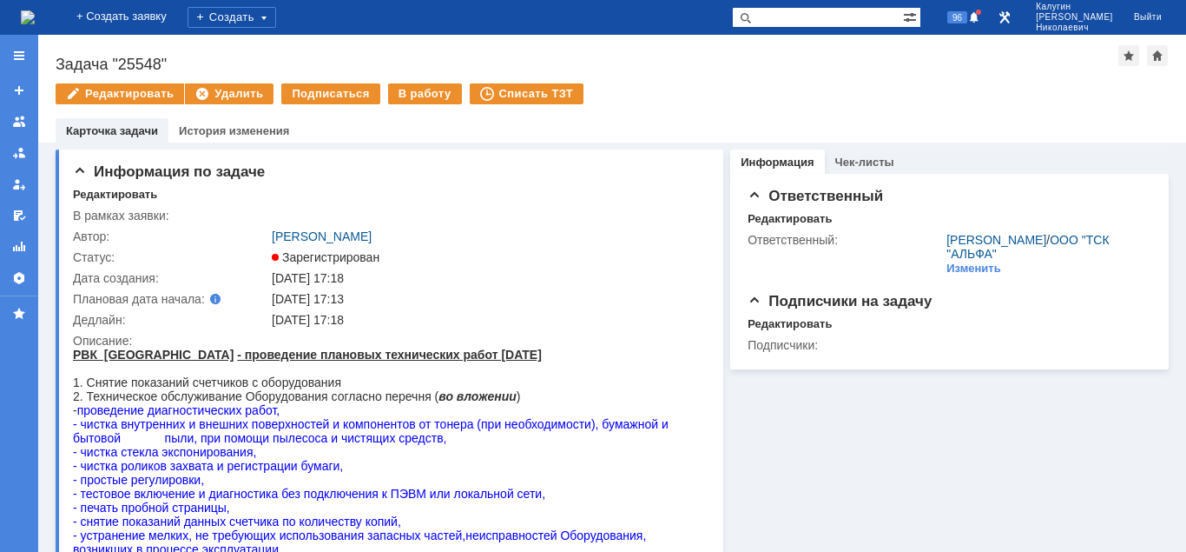
click at [796, 22] on input "text" at bounding box center [817, 17] width 171 height 21
click at [753, 23] on span at bounding box center [742, 17] width 21 height 21
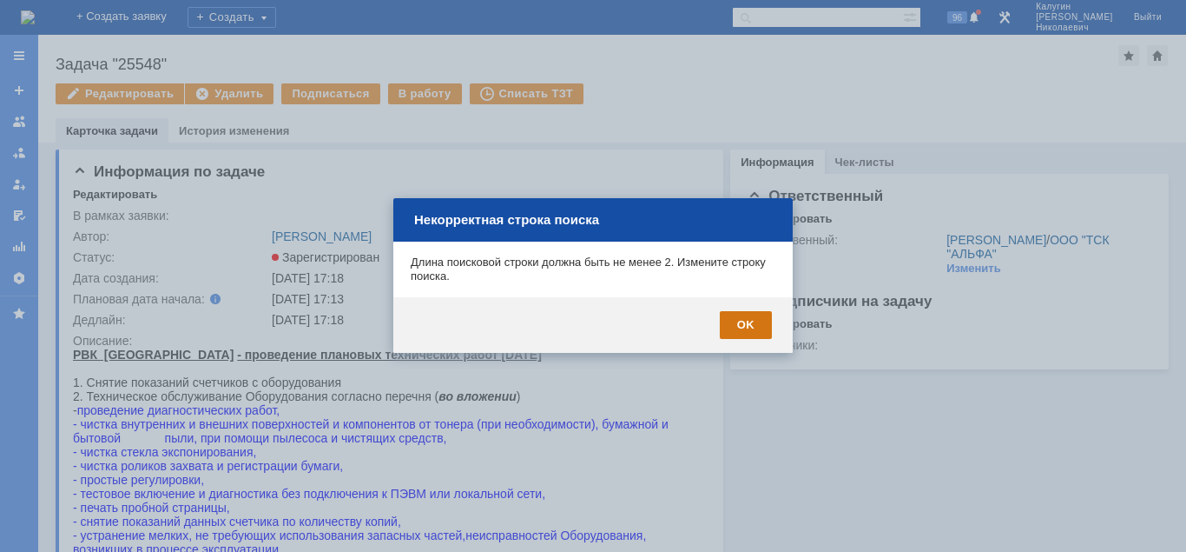
click at [743, 324] on div "OK" at bounding box center [746, 325] width 52 height 28
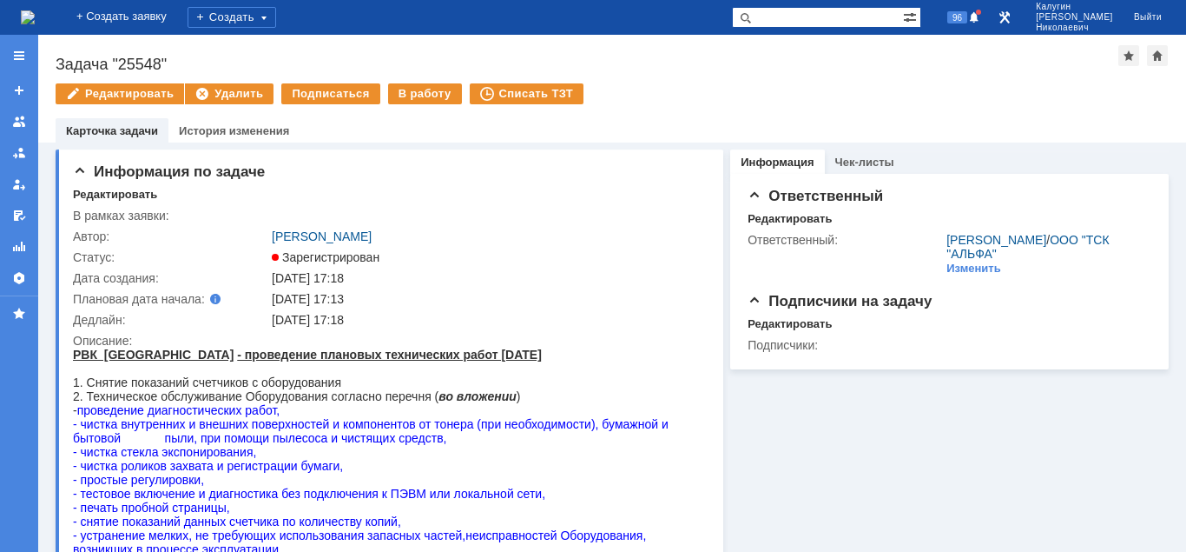
click at [794, 17] on input "text" at bounding box center [817, 17] width 171 height 21
type input "28694"
click at [753, 17] on span at bounding box center [742, 17] width 21 height 21
click at [753, 19] on span at bounding box center [742, 17] width 21 height 21
click at [753, 13] on span at bounding box center [742, 17] width 21 height 21
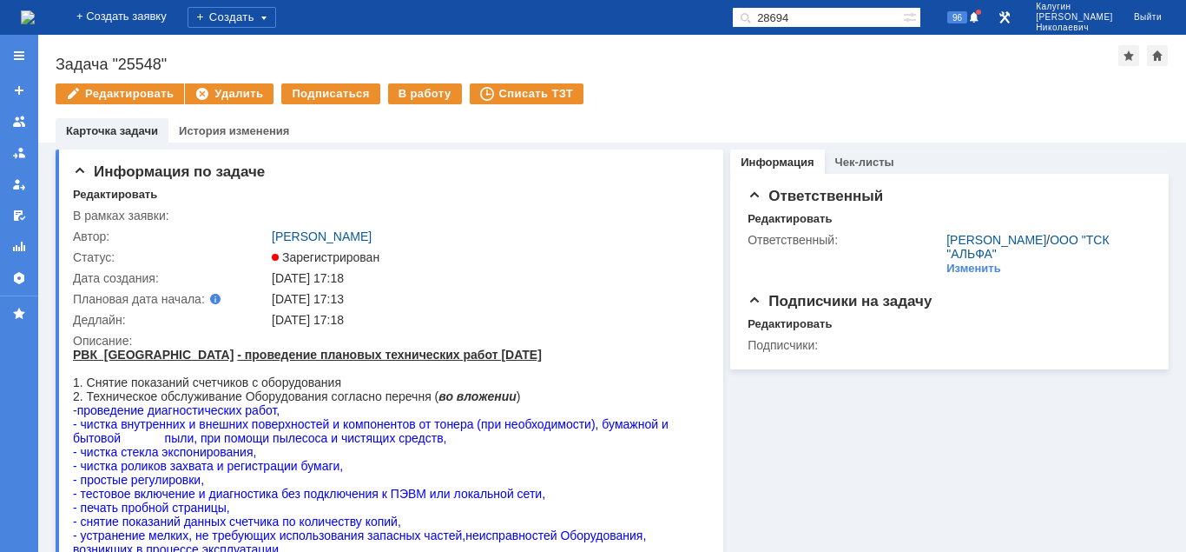
click at [753, 25] on span at bounding box center [742, 17] width 21 height 21
click at [753, 22] on span at bounding box center [742, 17] width 21 height 21
click at [753, 20] on span at bounding box center [742, 17] width 21 height 21
click at [753, 17] on span at bounding box center [742, 17] width 21 height 21
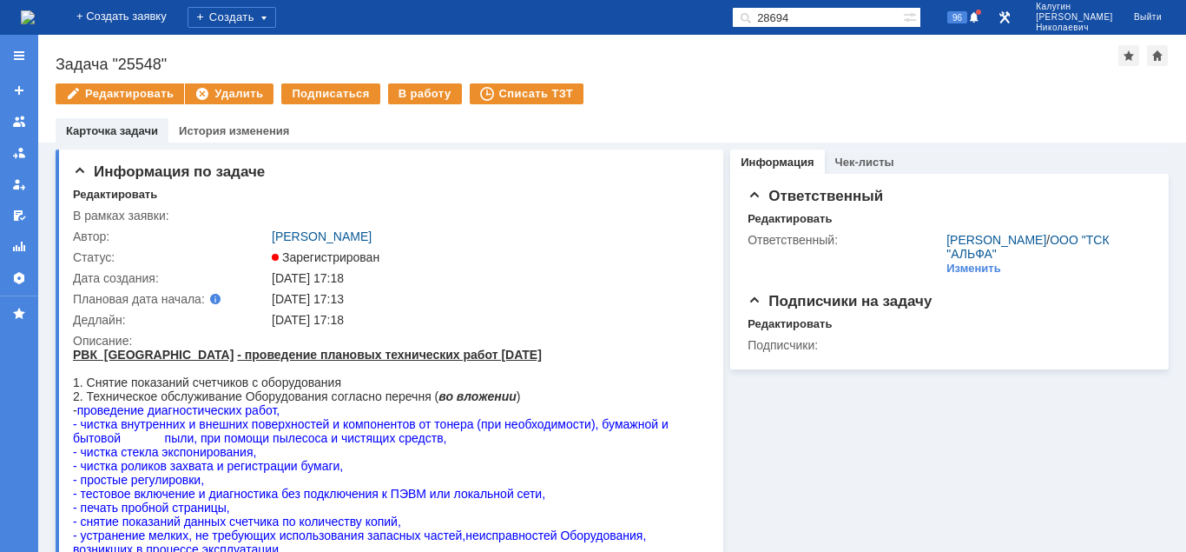
click at [753, 17] on span at bounding box center [742, 17] width 21 height 21
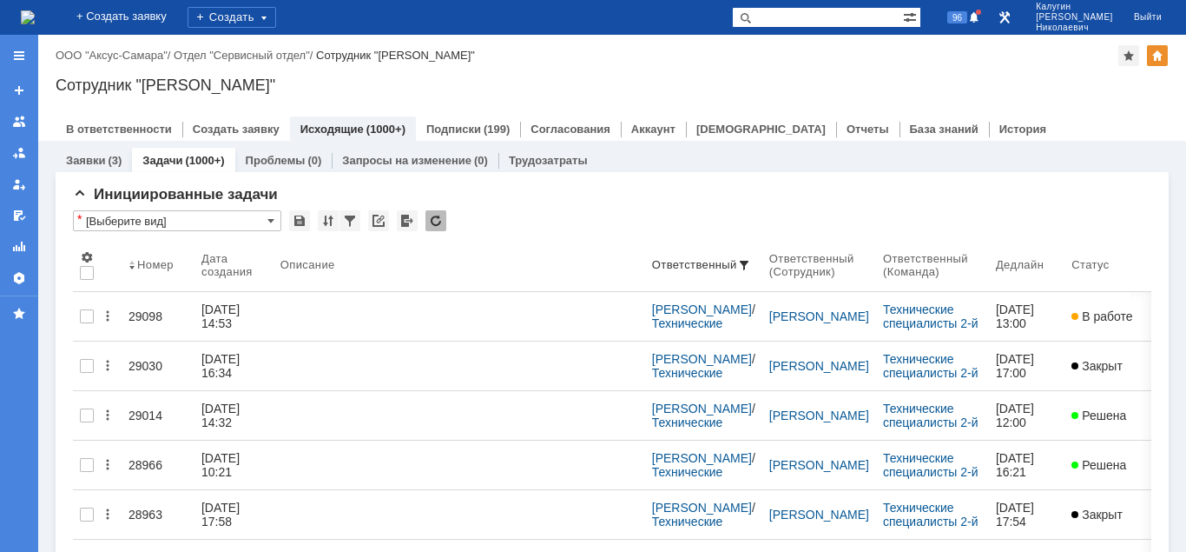
click at [805, 19] on input "text" at bounding box center [817, 17] width 171 height 21
click at [811, 17] on input "text" at bounding box center [817, 17] width 171 height 21
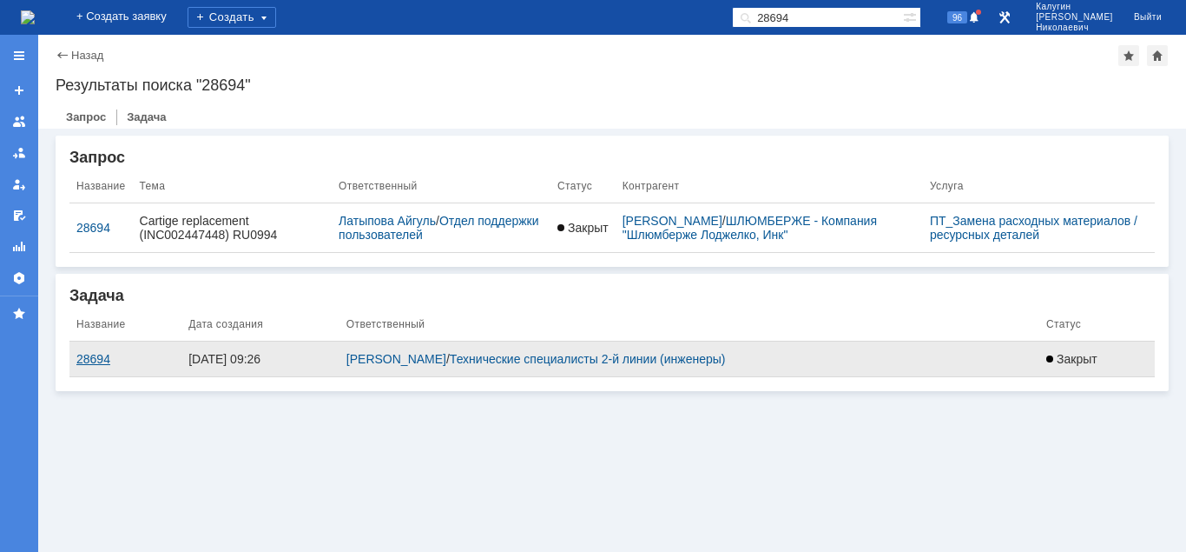
click at [98, 362] on div "28694" at bounding box center [125, 359] width 98 height 14
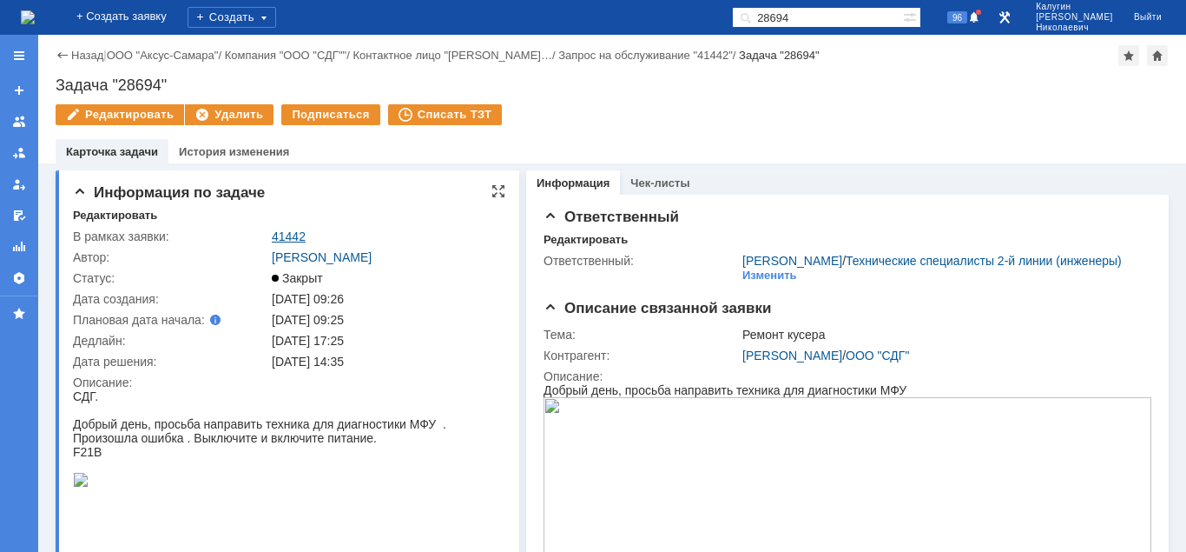
click at [298, 233] on link "41442" at bounding box center [289, 236] width 34 height 14
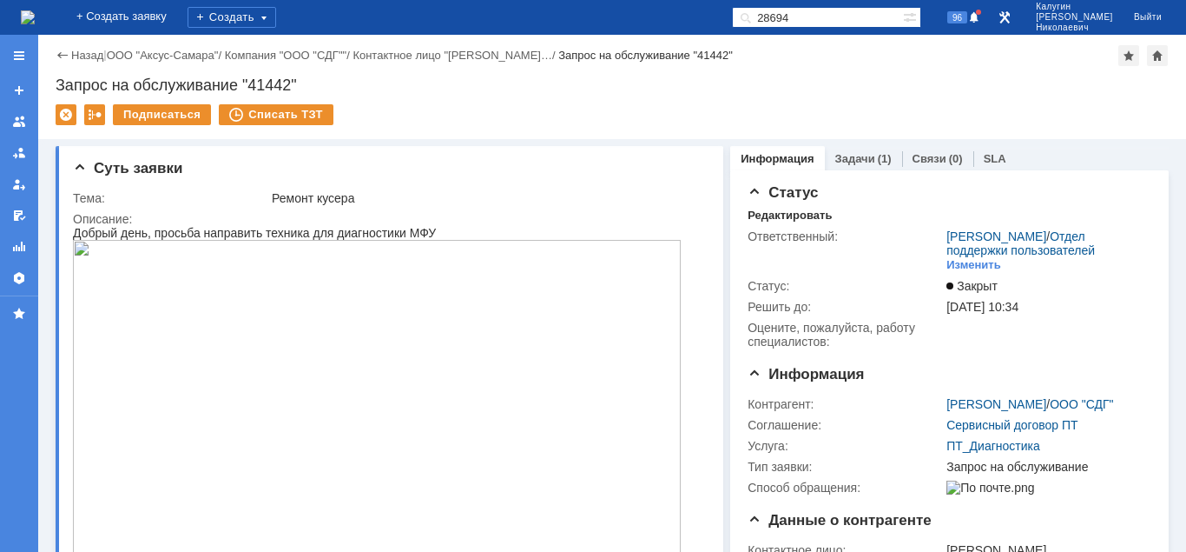
drag, startPoint x: 811, startPoint y: 14, endPoint x: 743, endPoint y: 14, distance: 68.6
click at [743, 14] on input "28694" at bounding box center [817, 17] width 171 height 21
type input "41872"
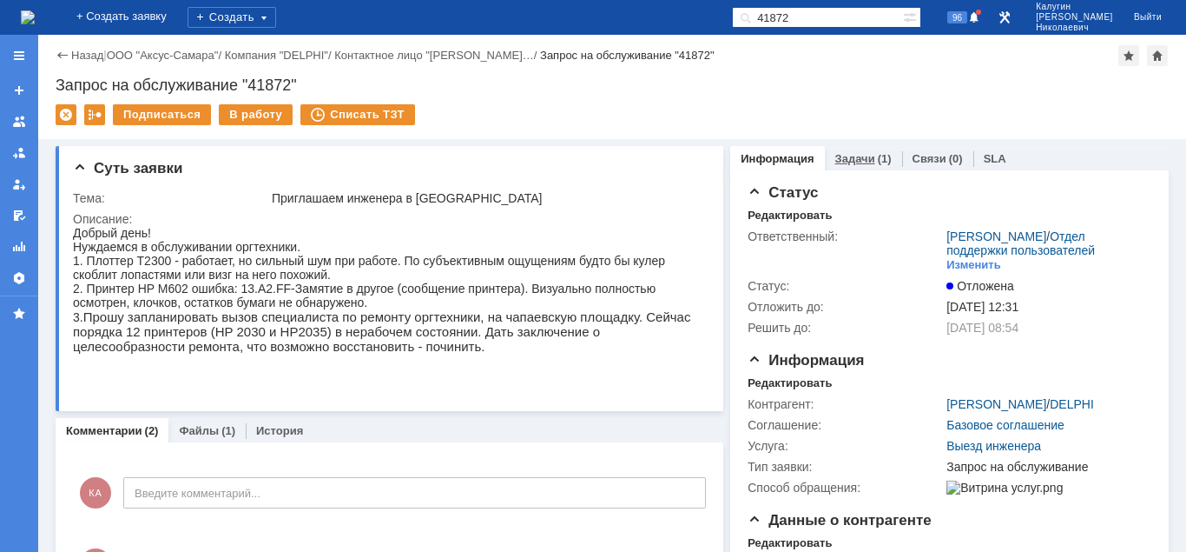
click at [851, 152] on link "Задачи" at bounding box center [856, 158] width 40 height 13
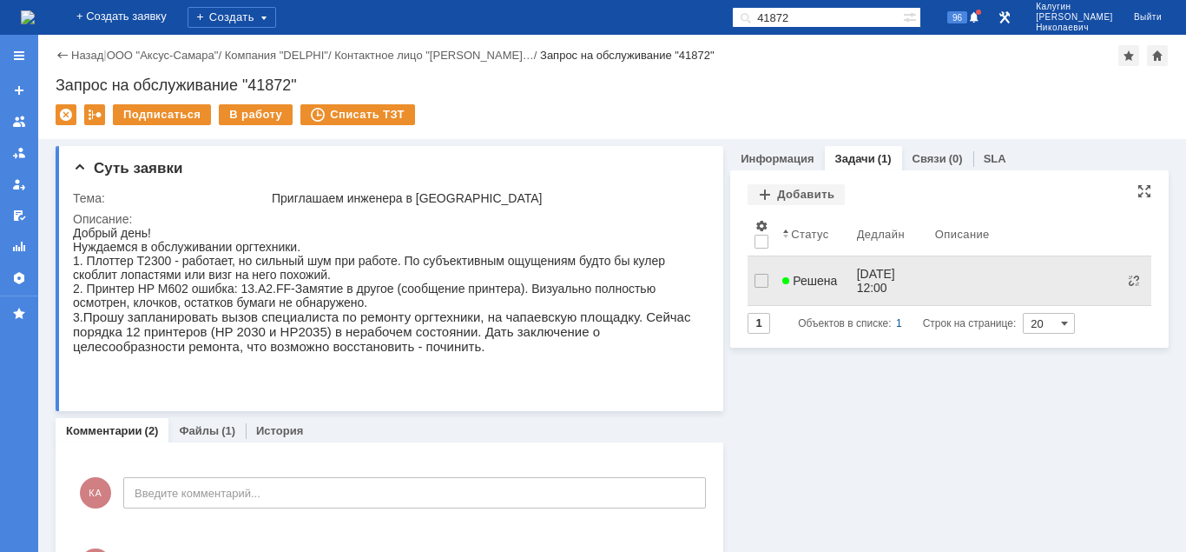
click at [814, 280] on span "Решена" at bounding box center [810, 281] width 55 height 14
